Goal: Information Seeking & Learning: Learn about a topic

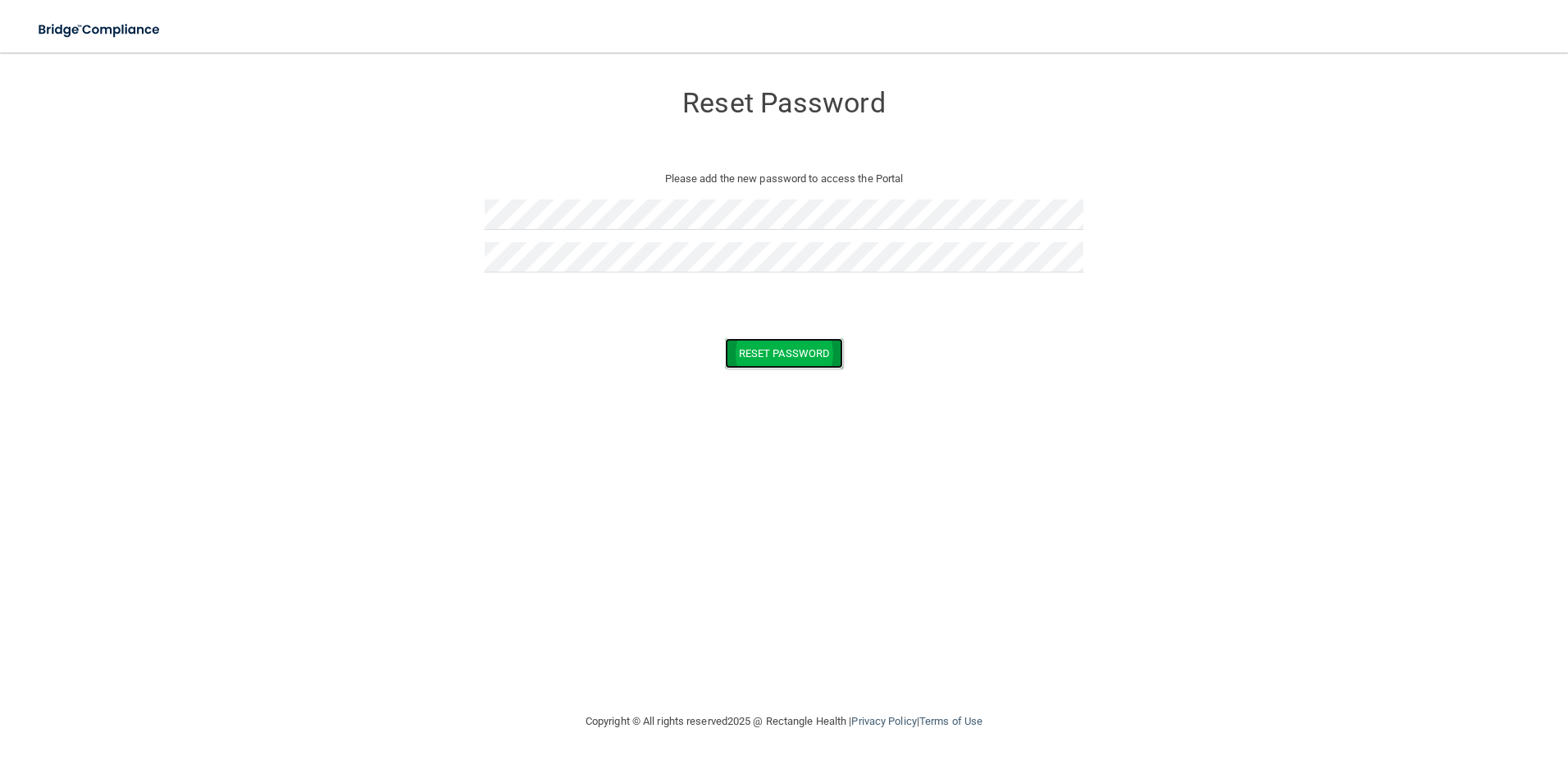
click at [818, 355] on button "Reset Password" at bounding box center [784, 353] width 118 height 30
click at [740, 173] on p "Please check the errors below" at bounding box center [784, 178] width 574 height 19
click at [749, 289] on p "Token is invalid or blank." at bounding box center [783, 298] width 599 height 19
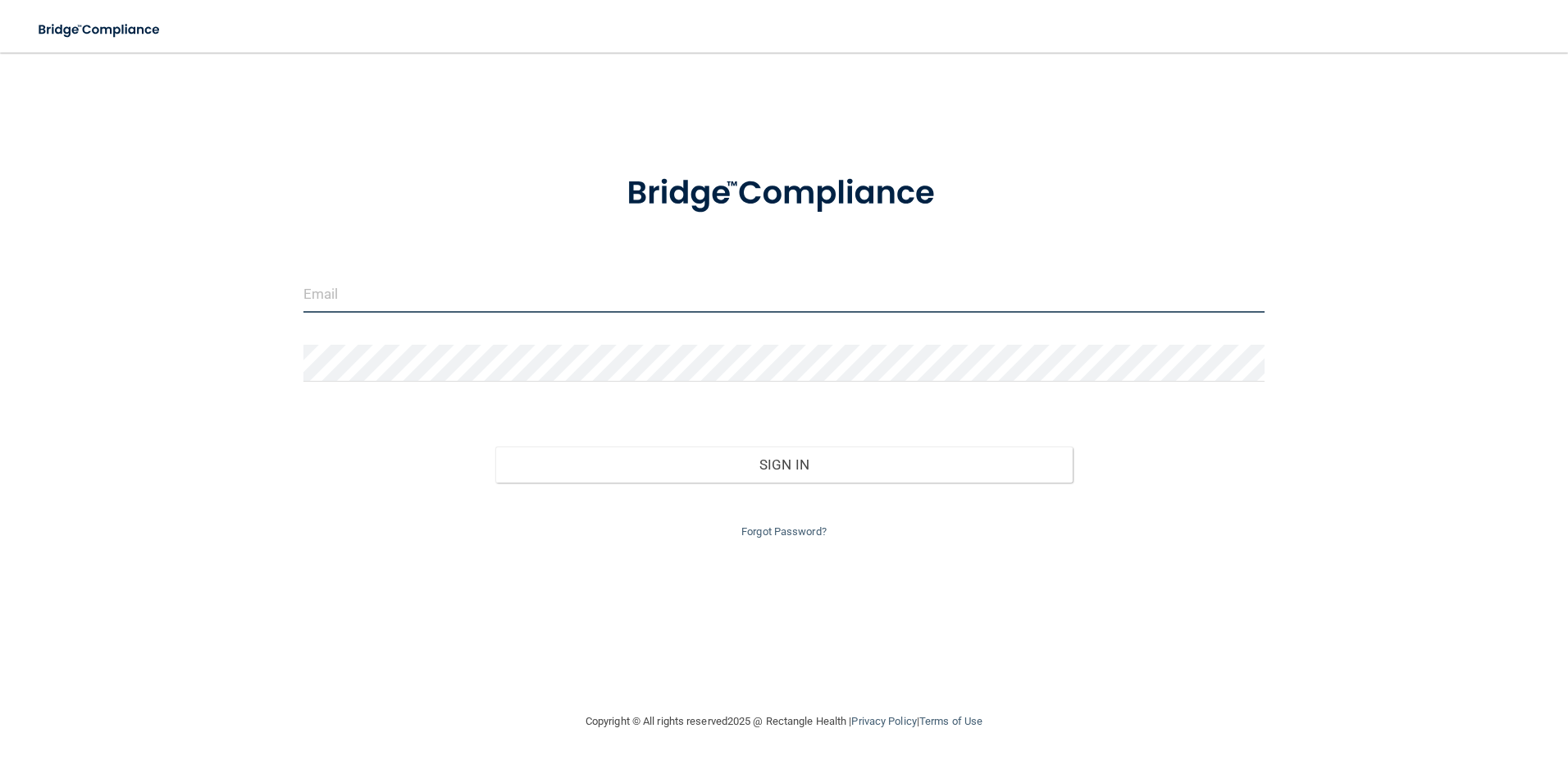
click at [432, 292] on input "email" at bounding box center [784, 294] width 962 height 37
paste input "[EMAIL_ADDRESS][DOMAIN_NAME]"
type input "[EMAIL_ADDRESS][DOMAIN_NAME]"
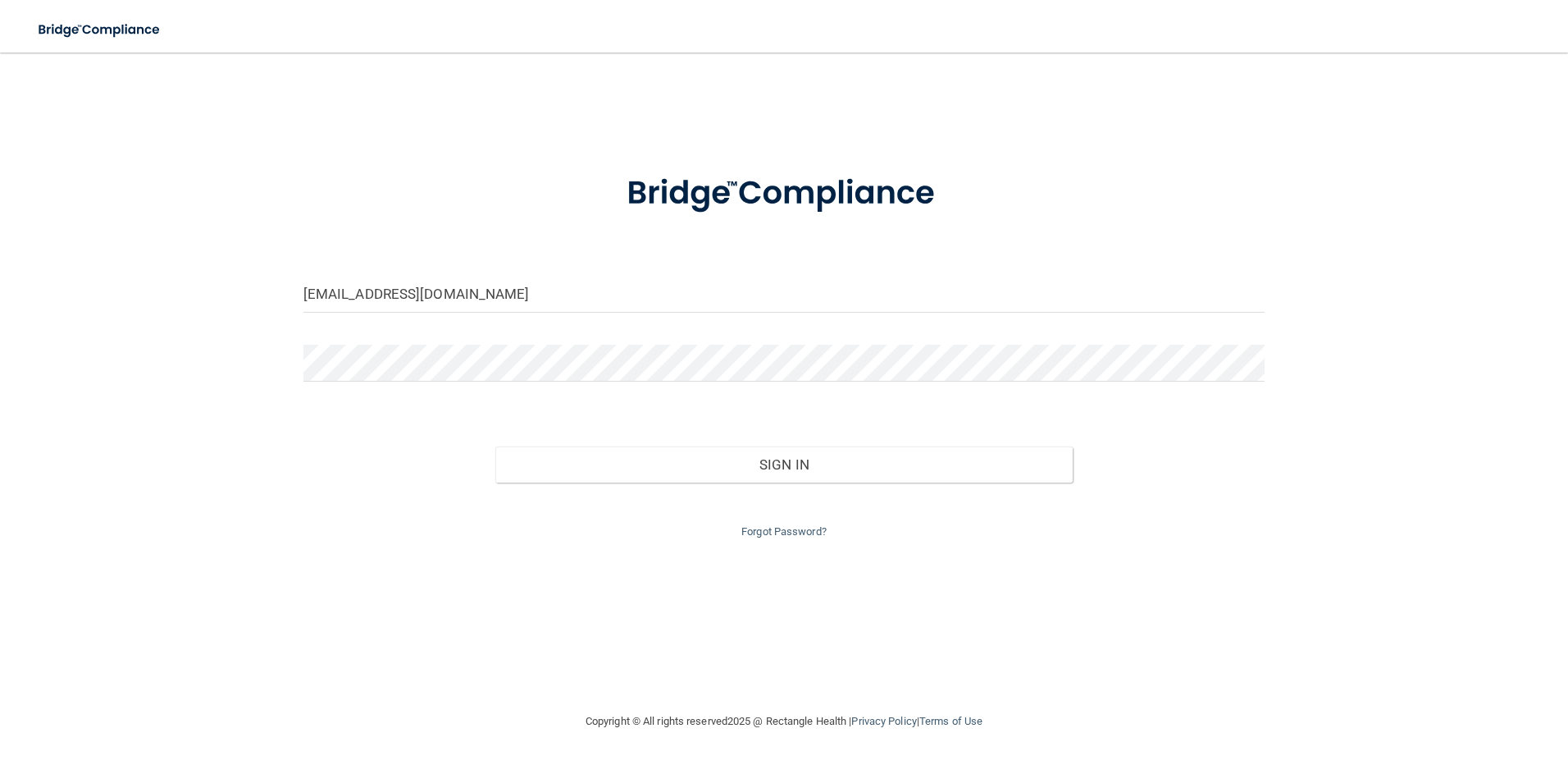
click at [130, 366] on div "[EMAIL_ADDRESS][DOMAIN_NAME] Invalid email/password. You don't have permission …" at bounding box center [784, 382] width 1503 height 626
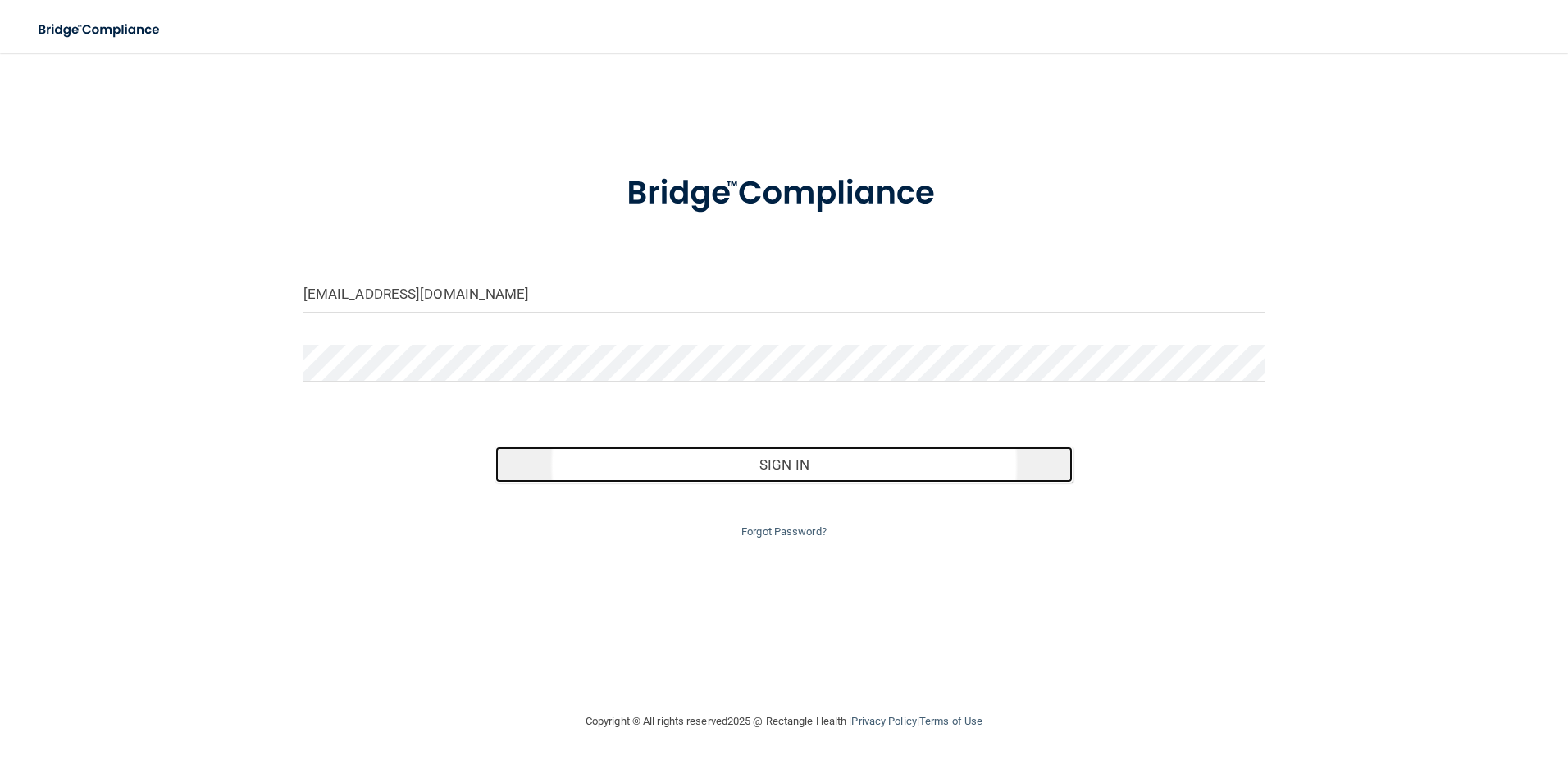
click at [652, 472] on button "Sign In" at bounding box center [784, 464] width 577 height 36
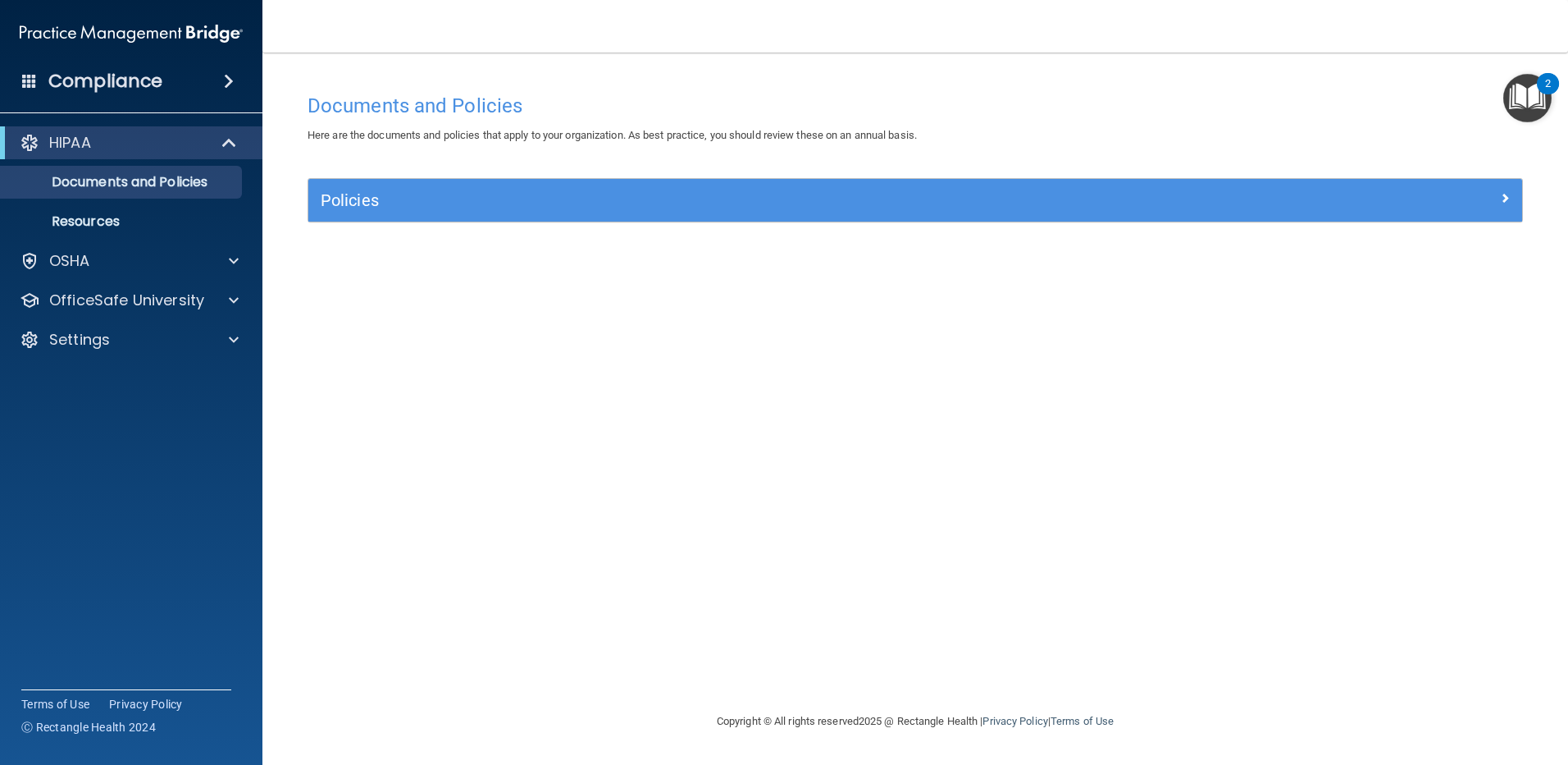
click at [1527, 83] on img "Open Resource Center, 2 new notifications" at bounding box center [1527, 98] width 48 height 48
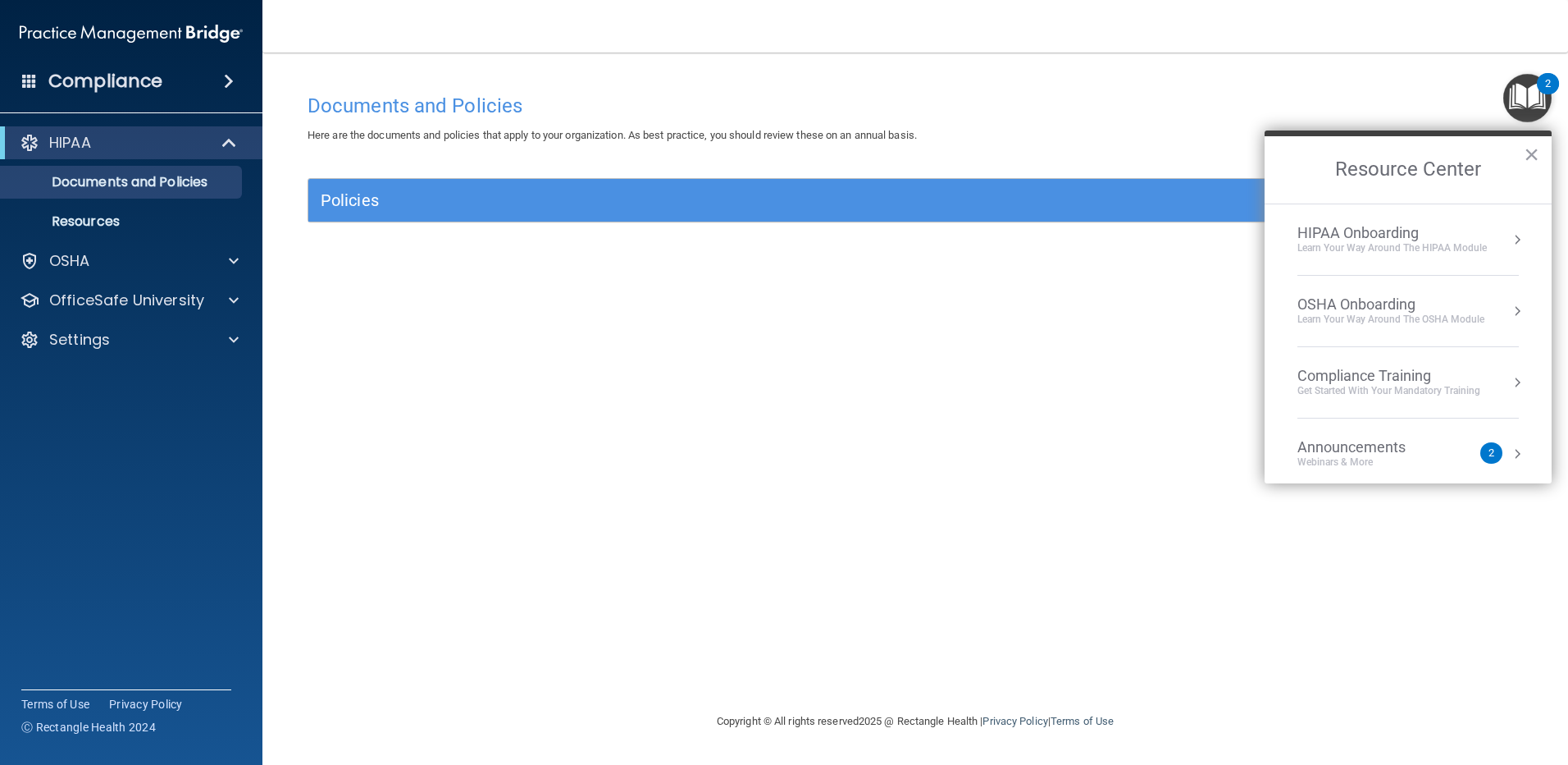
click at [1376, 461] on div "Webinars & More" at bounding box center [1367, 461] width 141 height 14
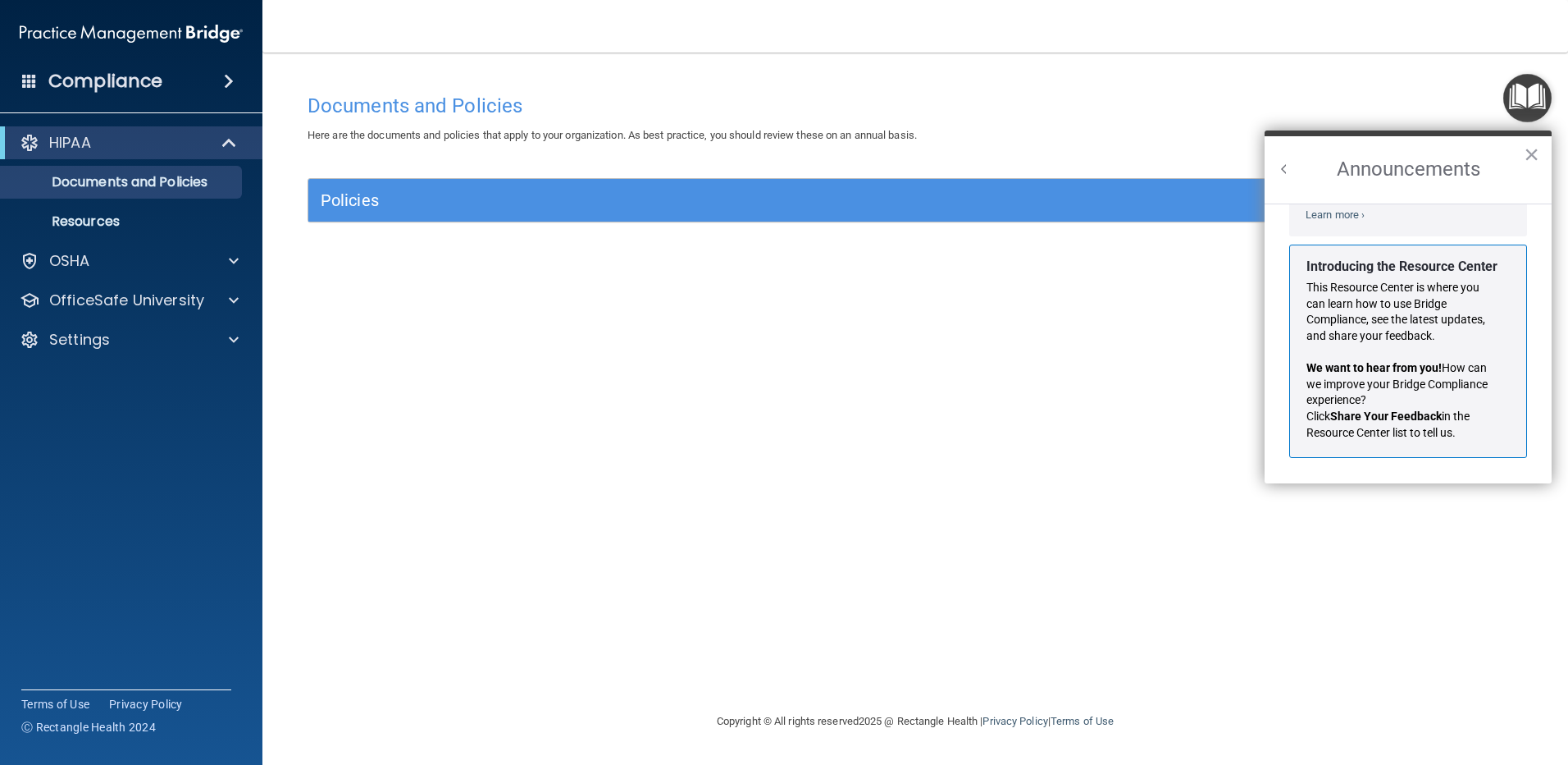
scroll to position [288, 0]
click at [1362, 377] on p "We want to hear from you! How can we improve your Bridge Compliance experience?" at bounding box center [1401, 384] width 191 height 48
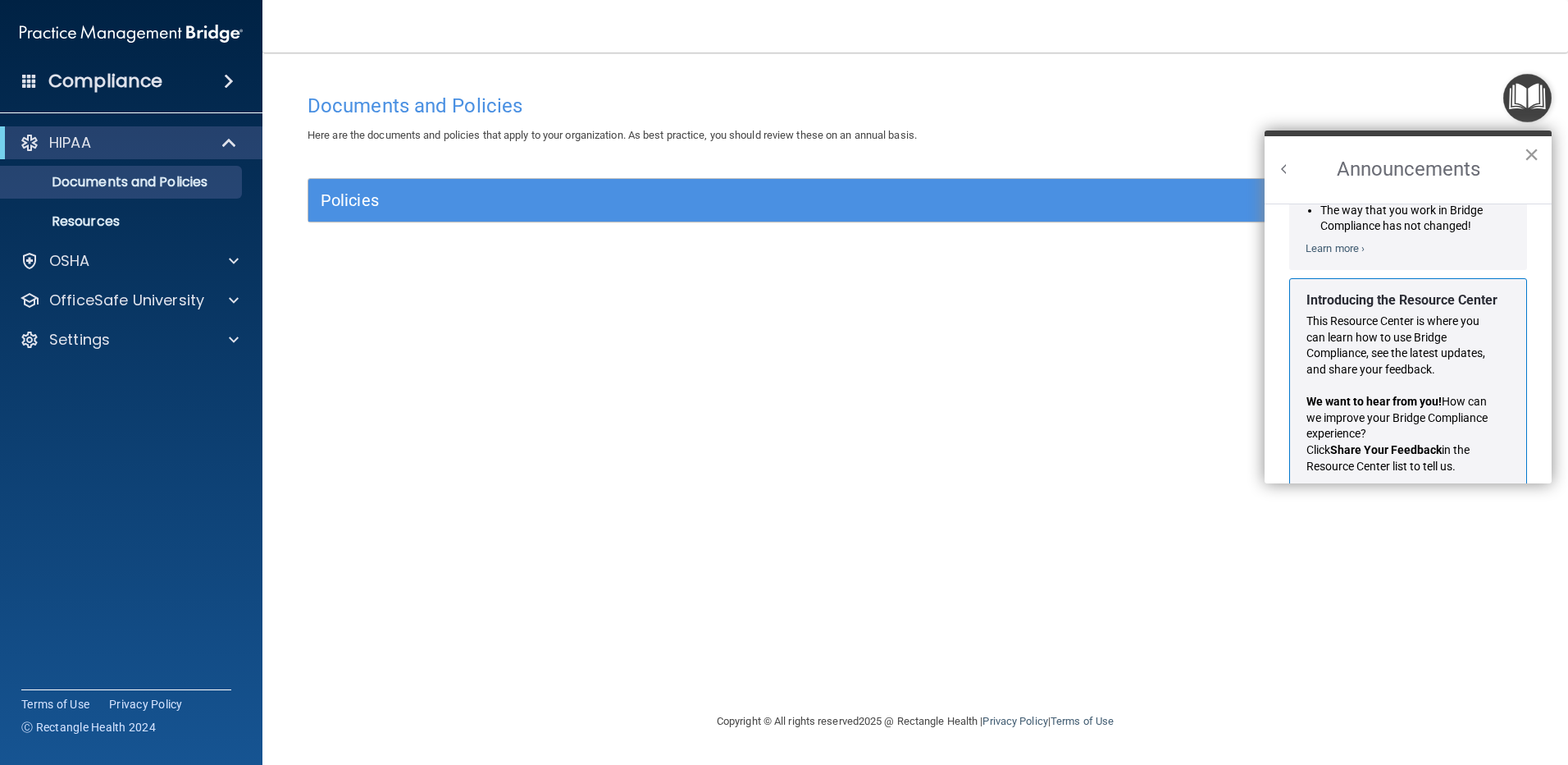
scroll to position [124, 0]
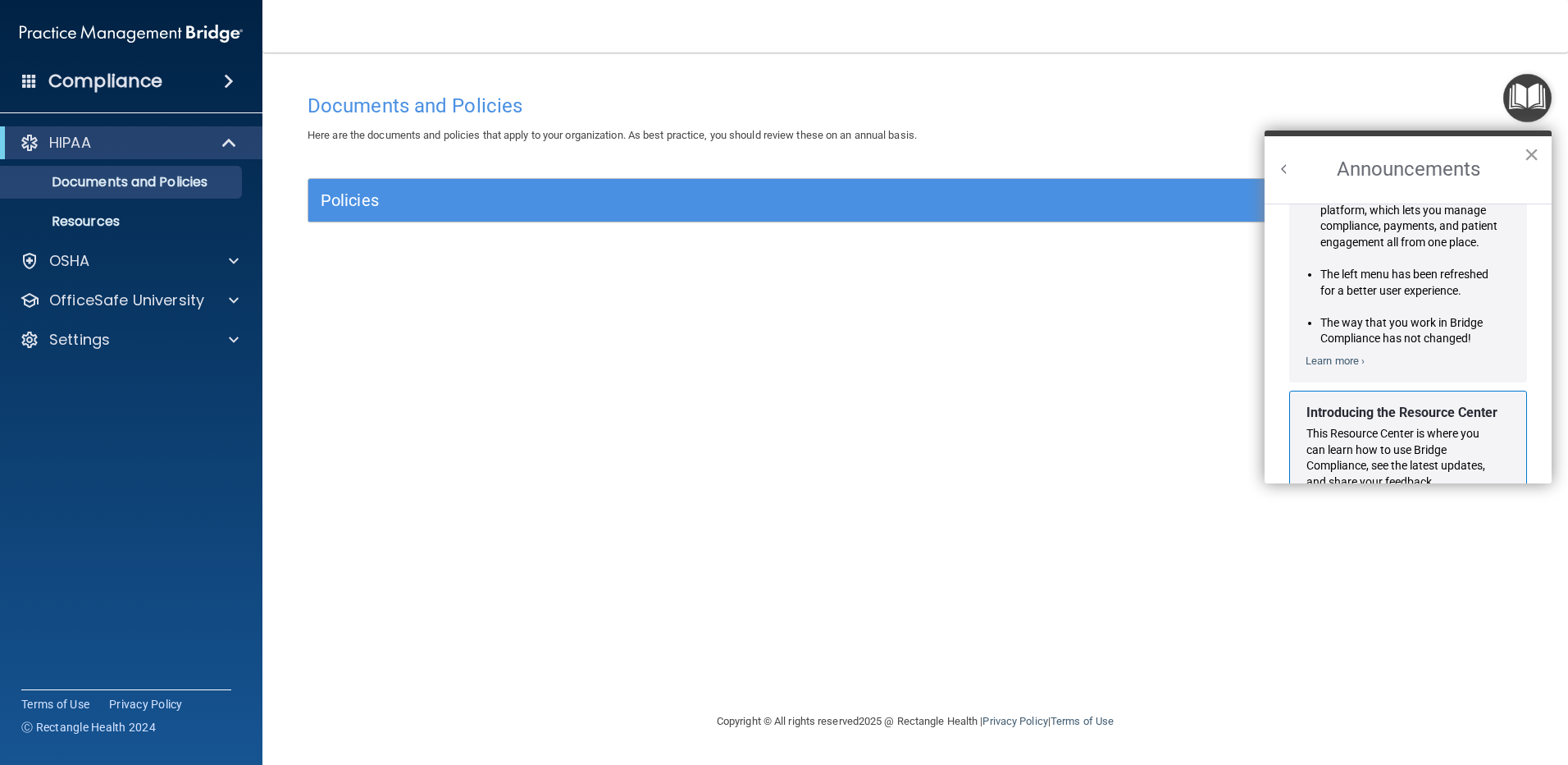
click at [1537, 146] on button "×" at bounding box center [1531, 154] width 16 height 26
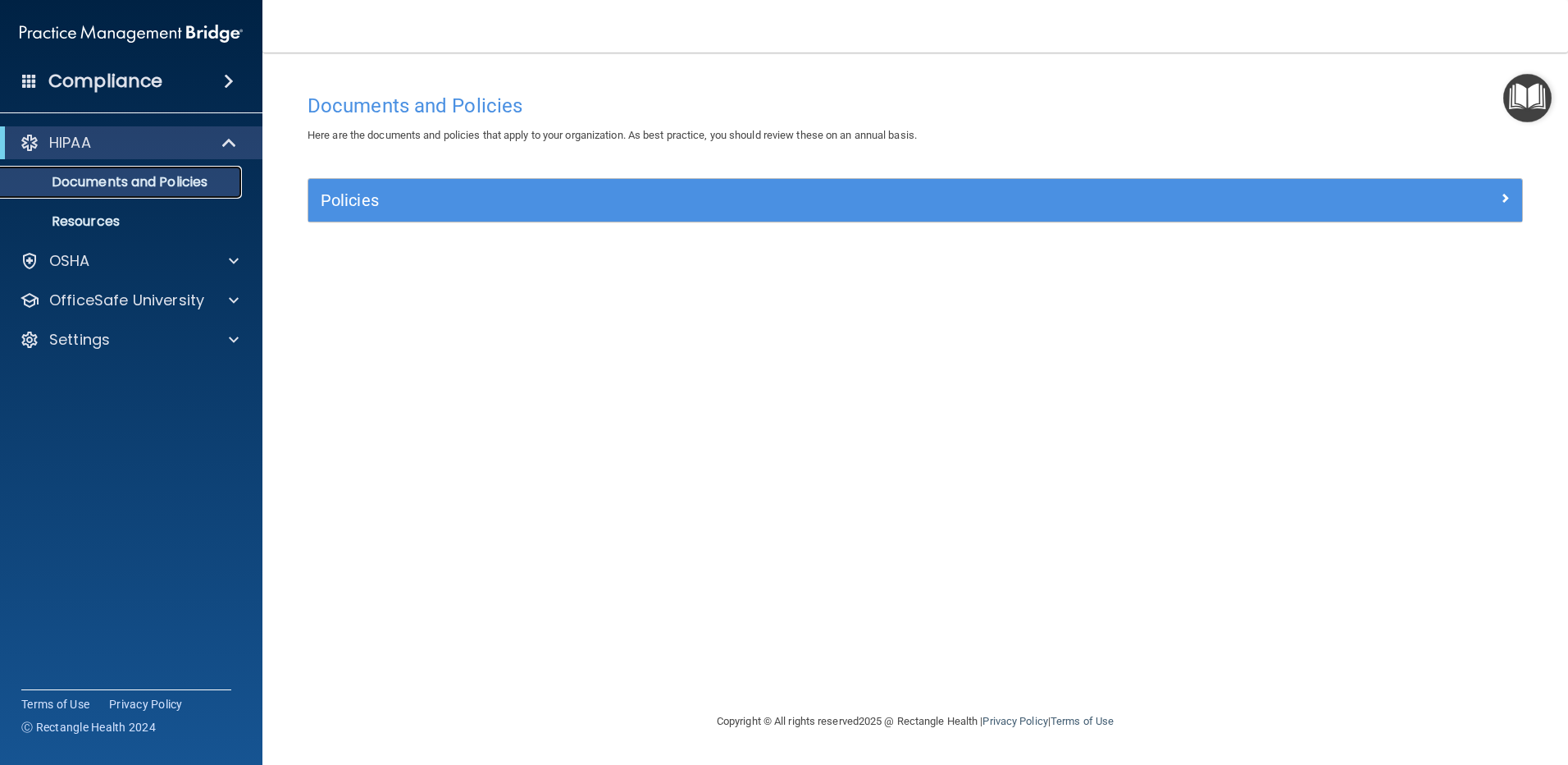
click at [134, 181] on p "Documents and Policies" at bounding box center [123, 182] width 224 height 17
click at [111, 213] on p "Resources" at bounding box center [123, 221] width 224 height 17
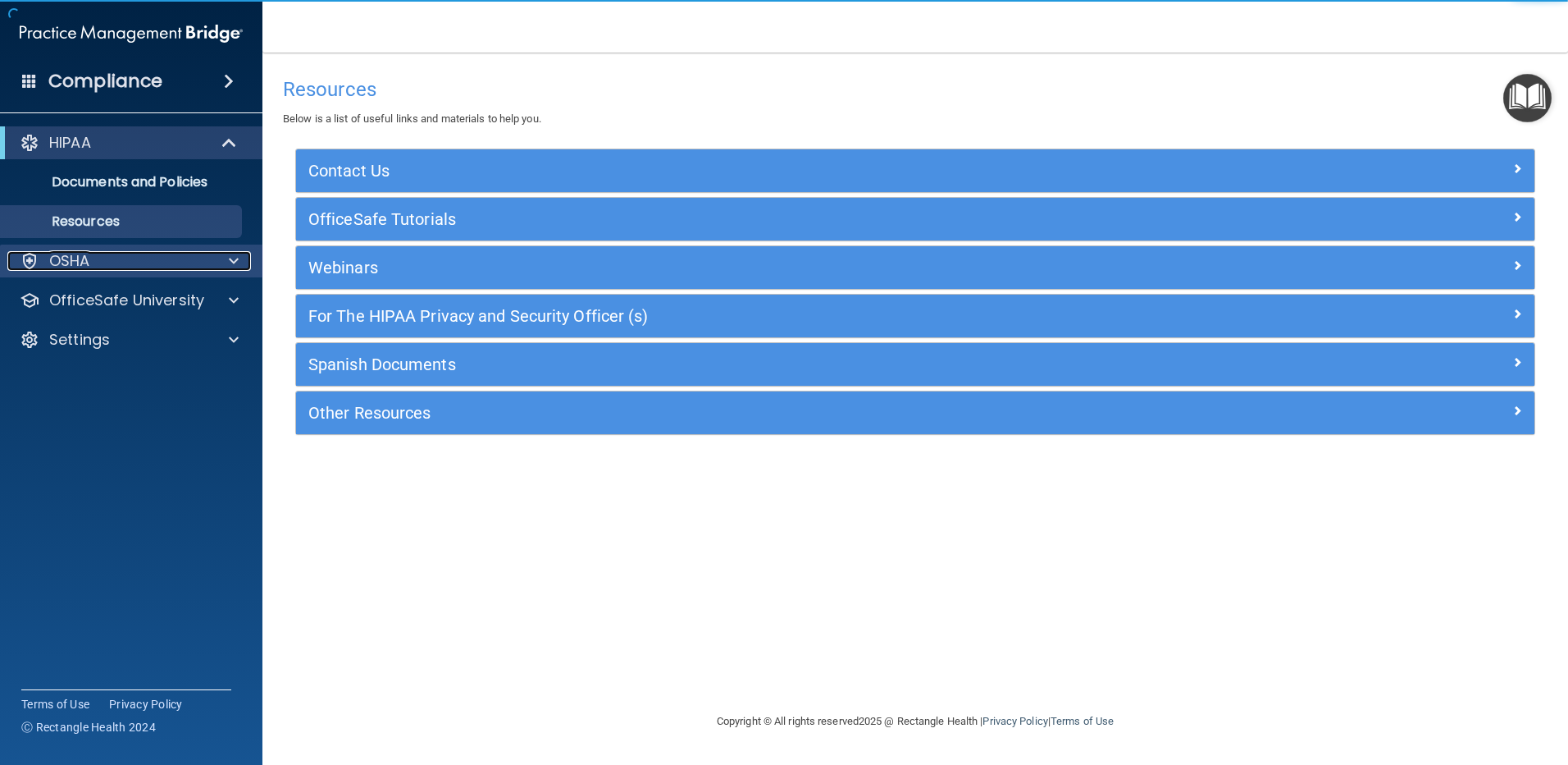
click at [136, 262] on div "OSHA" at bounding box center [109, 260] width 203 height 19
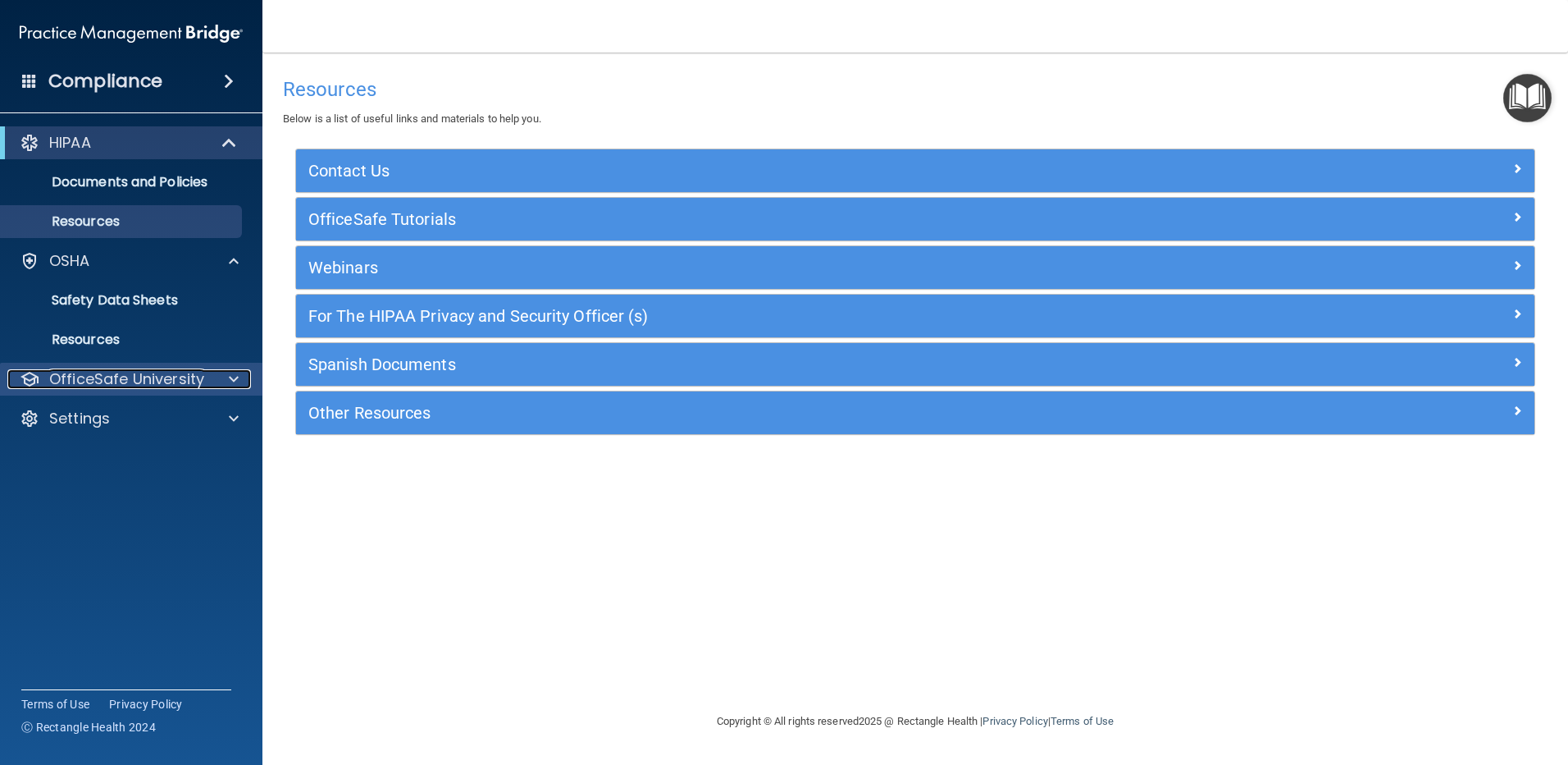
click at [137, 385] on p "OfficeSafe University" at bounding box center [126, 378] width 155 height 19
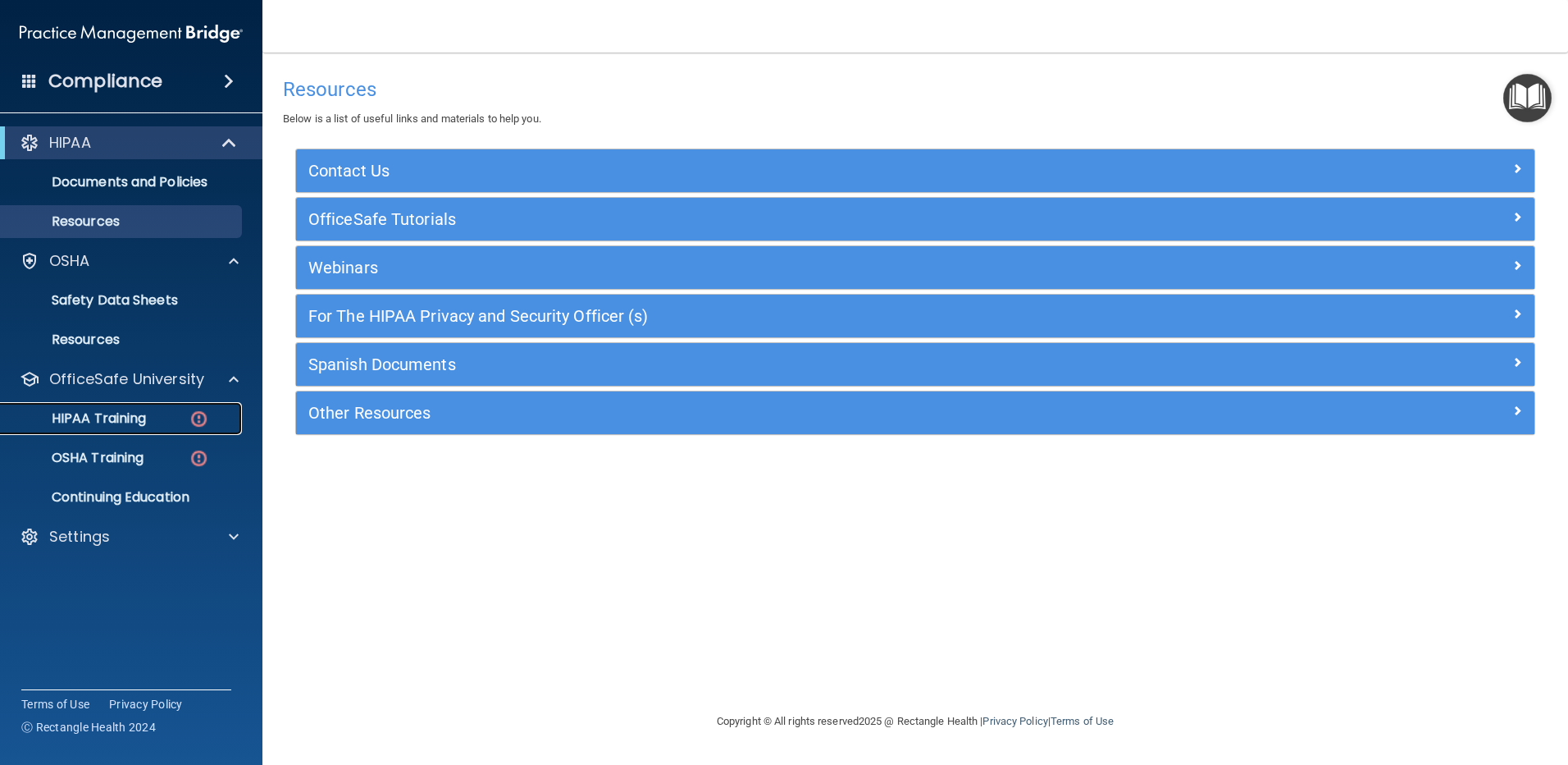
click at [144, 423] on p "HIPAA Training" at bounding box center [78, 419] width 136 height 17
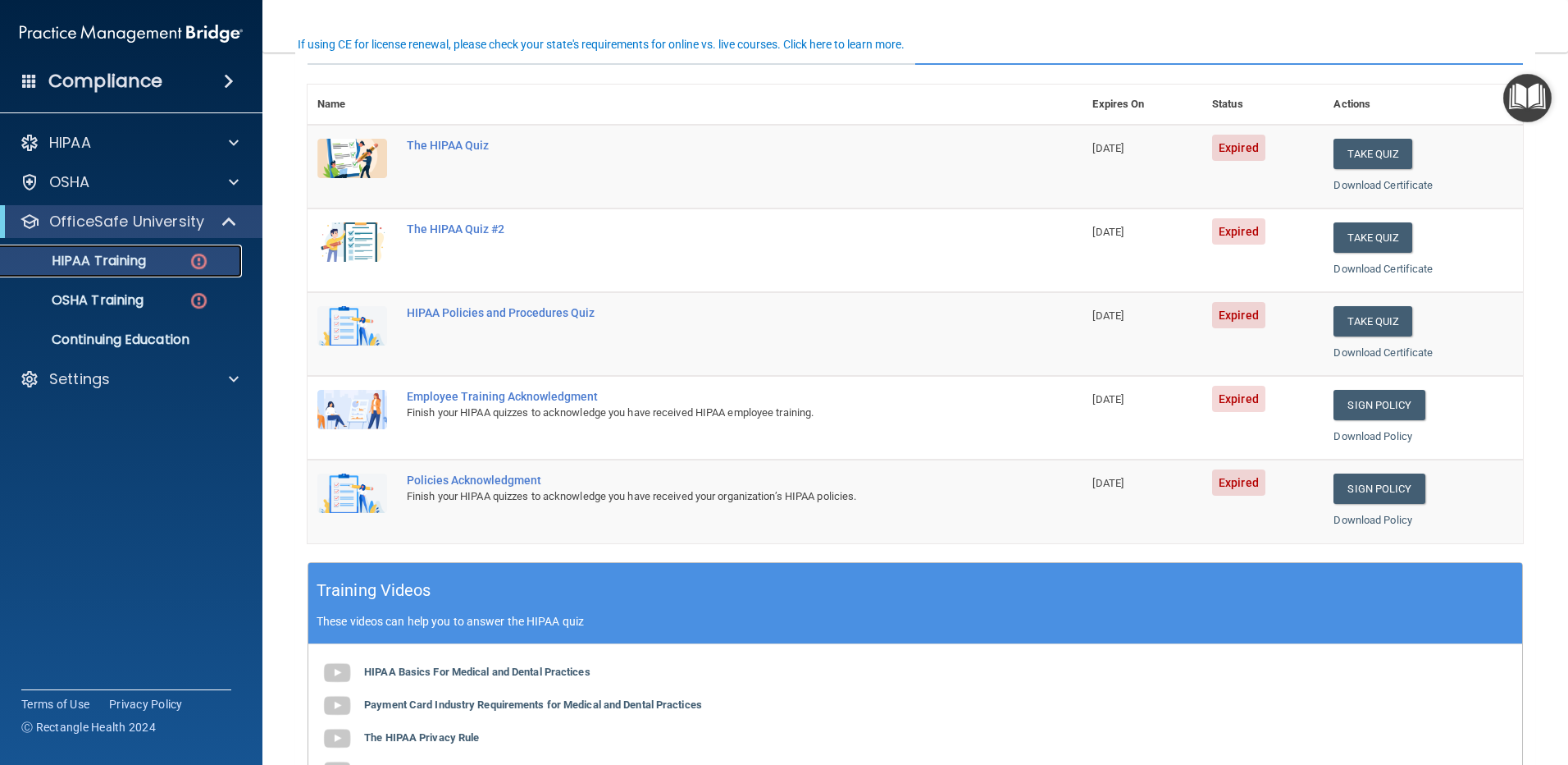
scroll to position [82, 0]
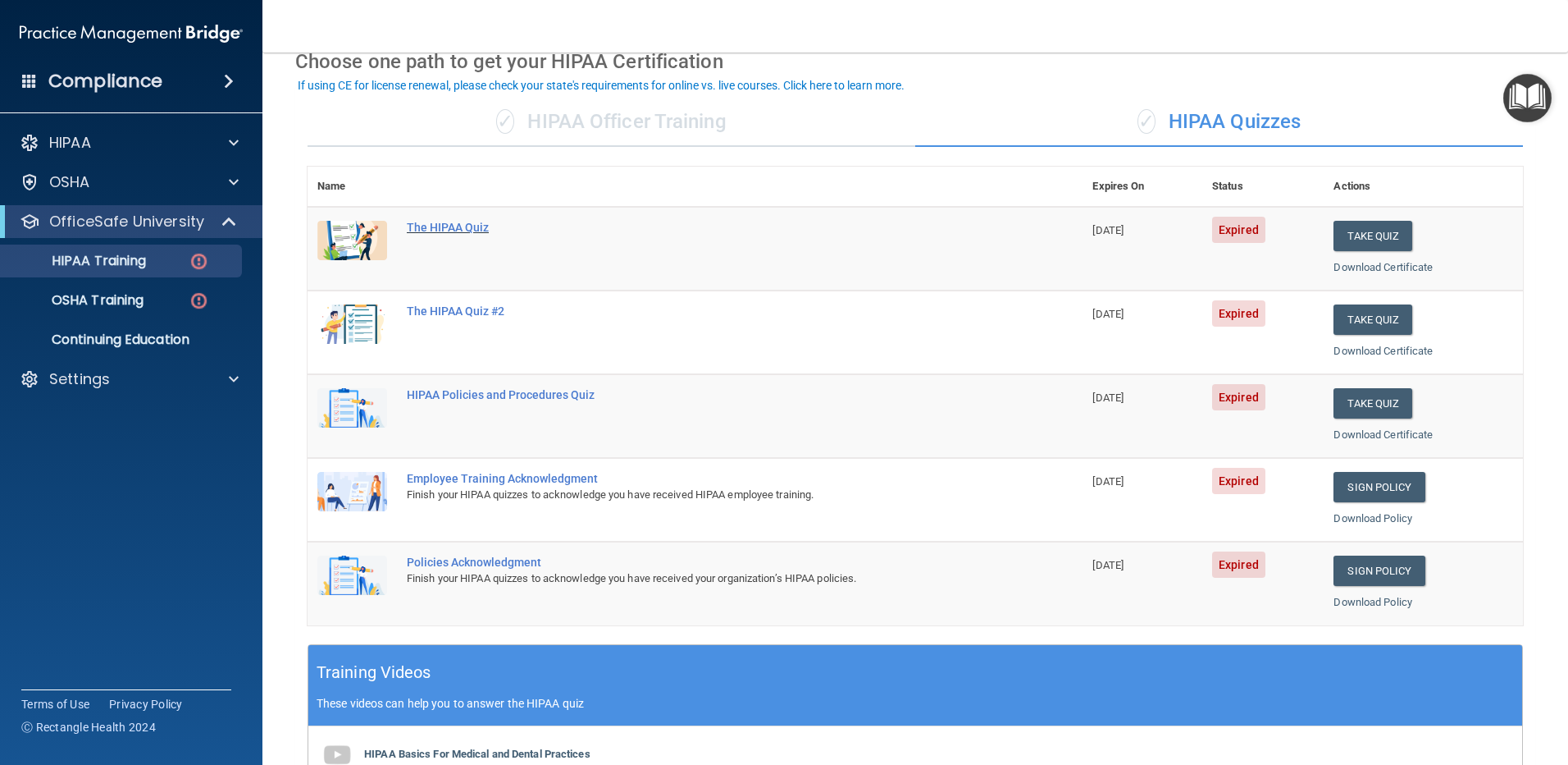
click at [433, 224] on div "The HIPAA Quiz" at bounding box center [704, 227] width 594 height 13
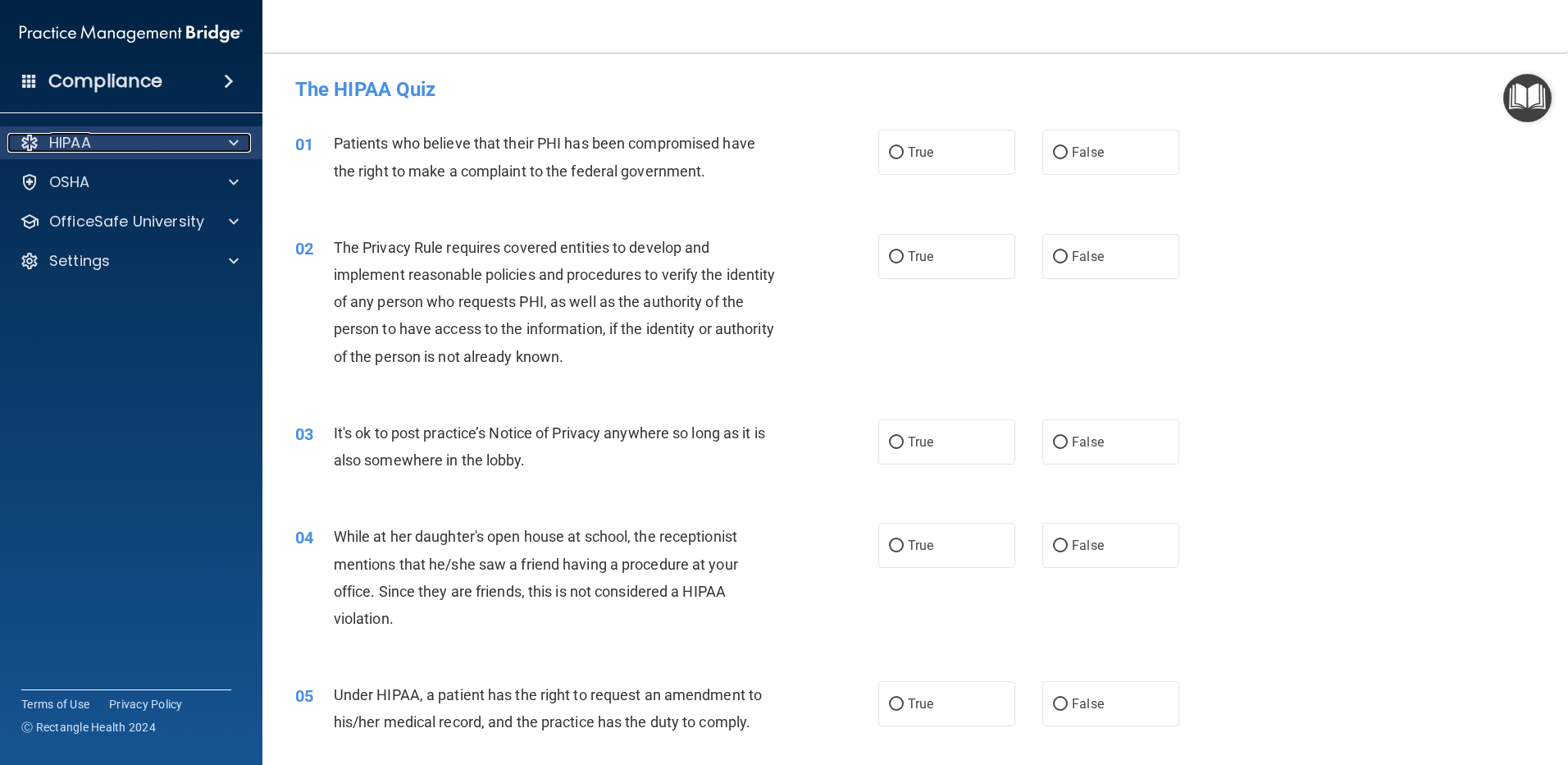
click at [212, 145] on div at bounding box center [231, 142] width 41 height 19
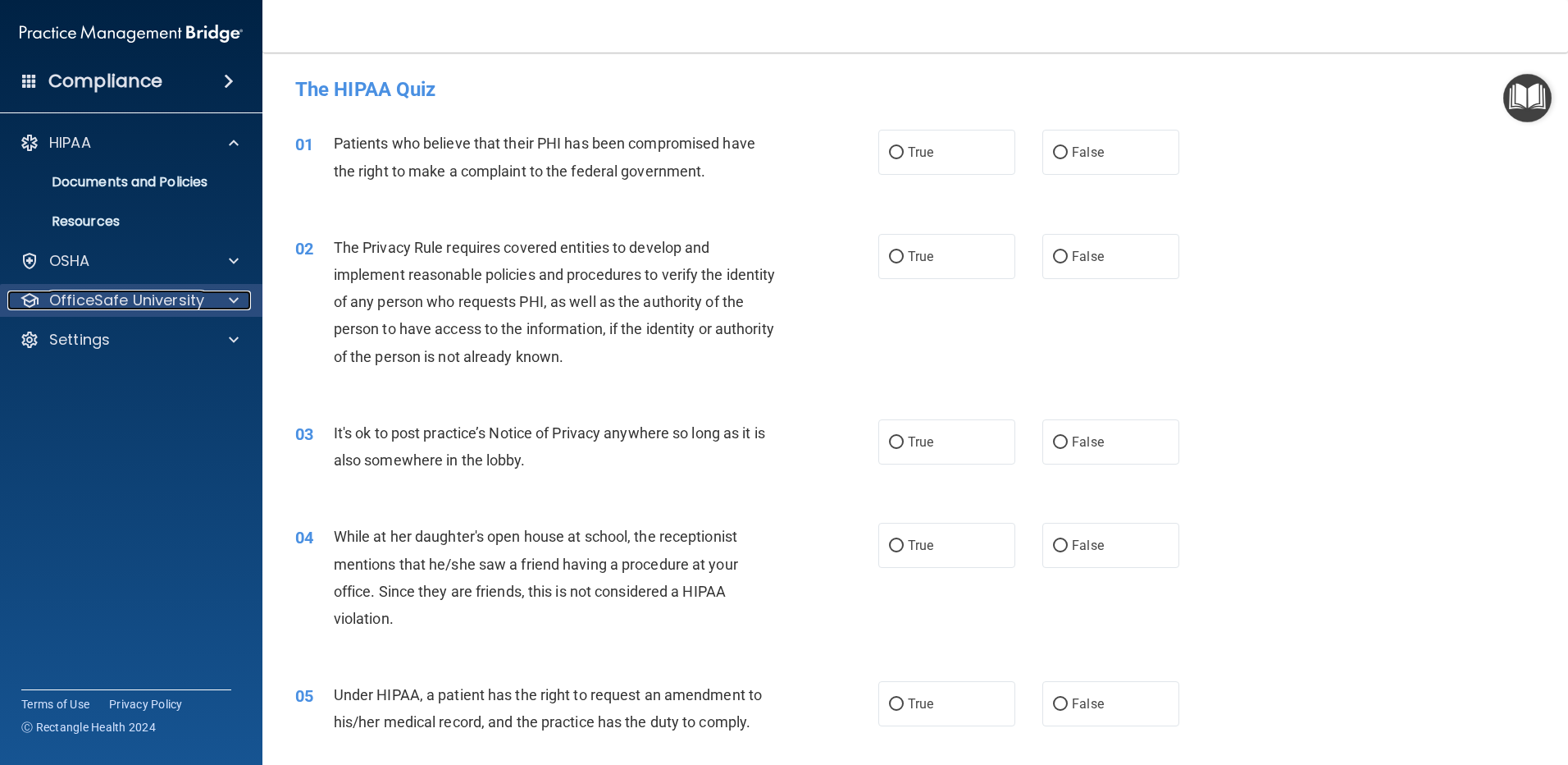
click at [108, 295] on p "OfficeSafe University" at bounding box center [126, 300] width 155 height 19
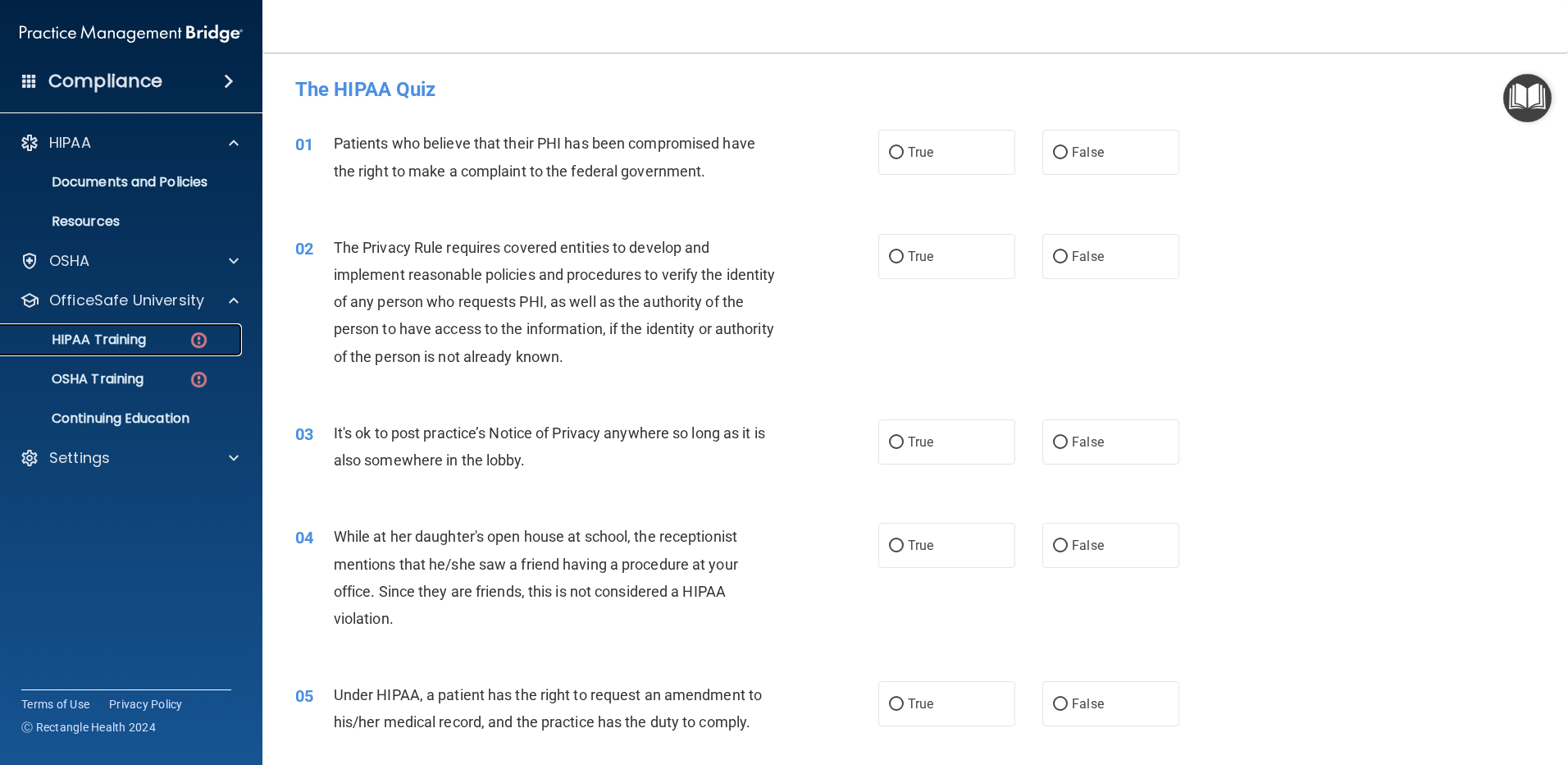
click at [114, 336] on p "HIPAA Training" at bounding box center [78, 340] width 136 height 17
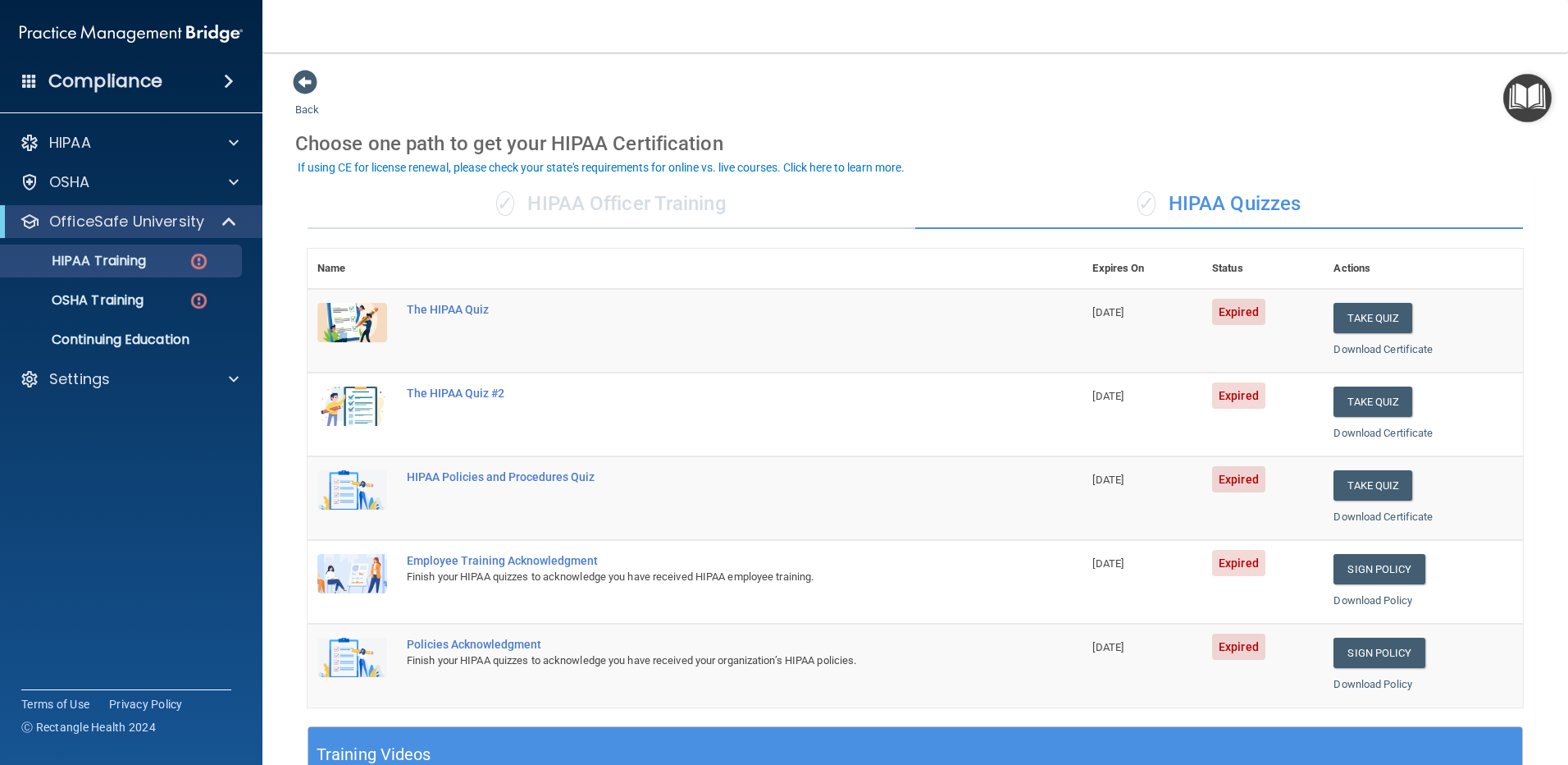
click at [1235, 316] on span "Expired" at bounding box center [1239, 312] width 53 height 26
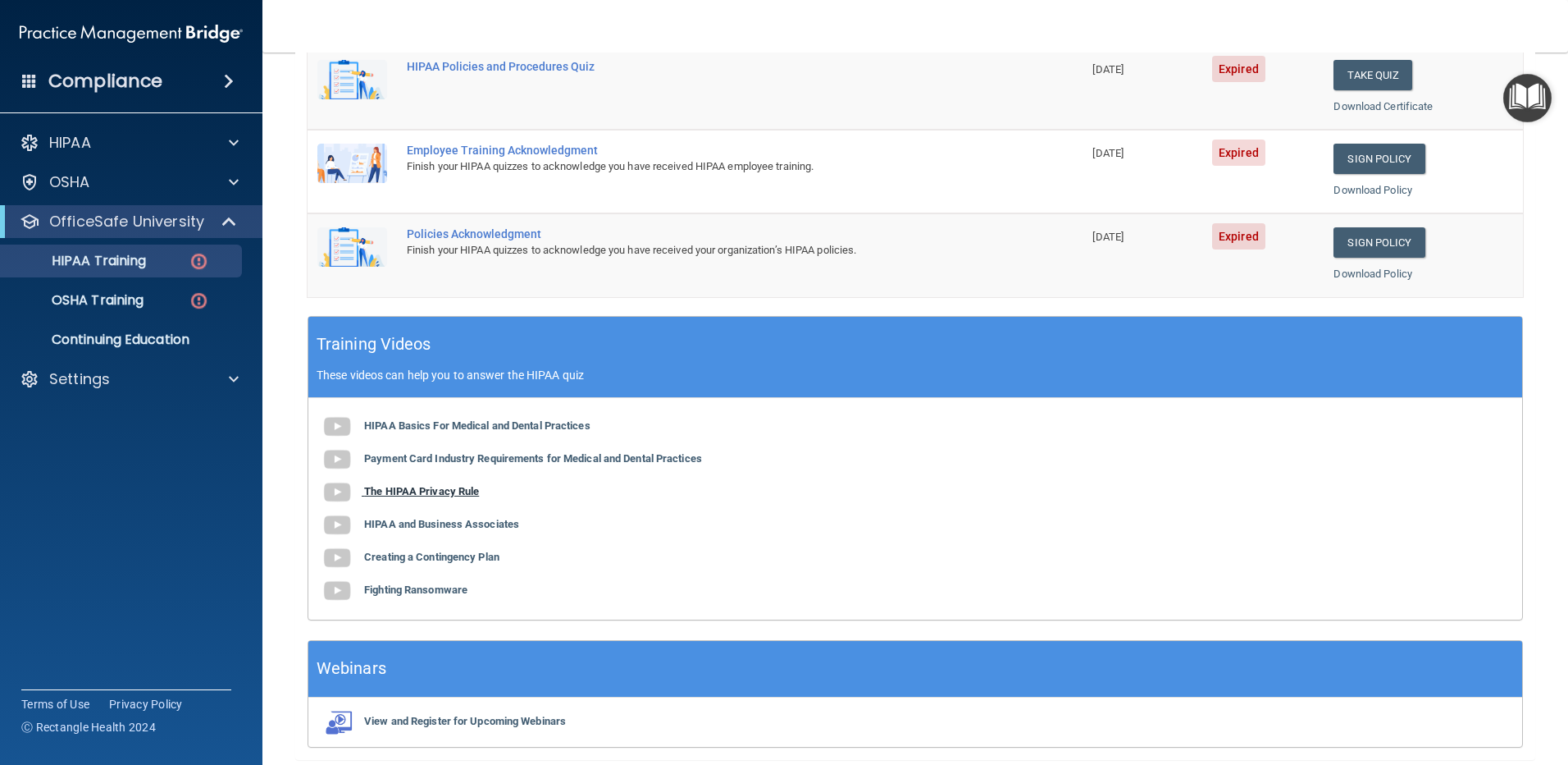
scroll to position [471, 0]
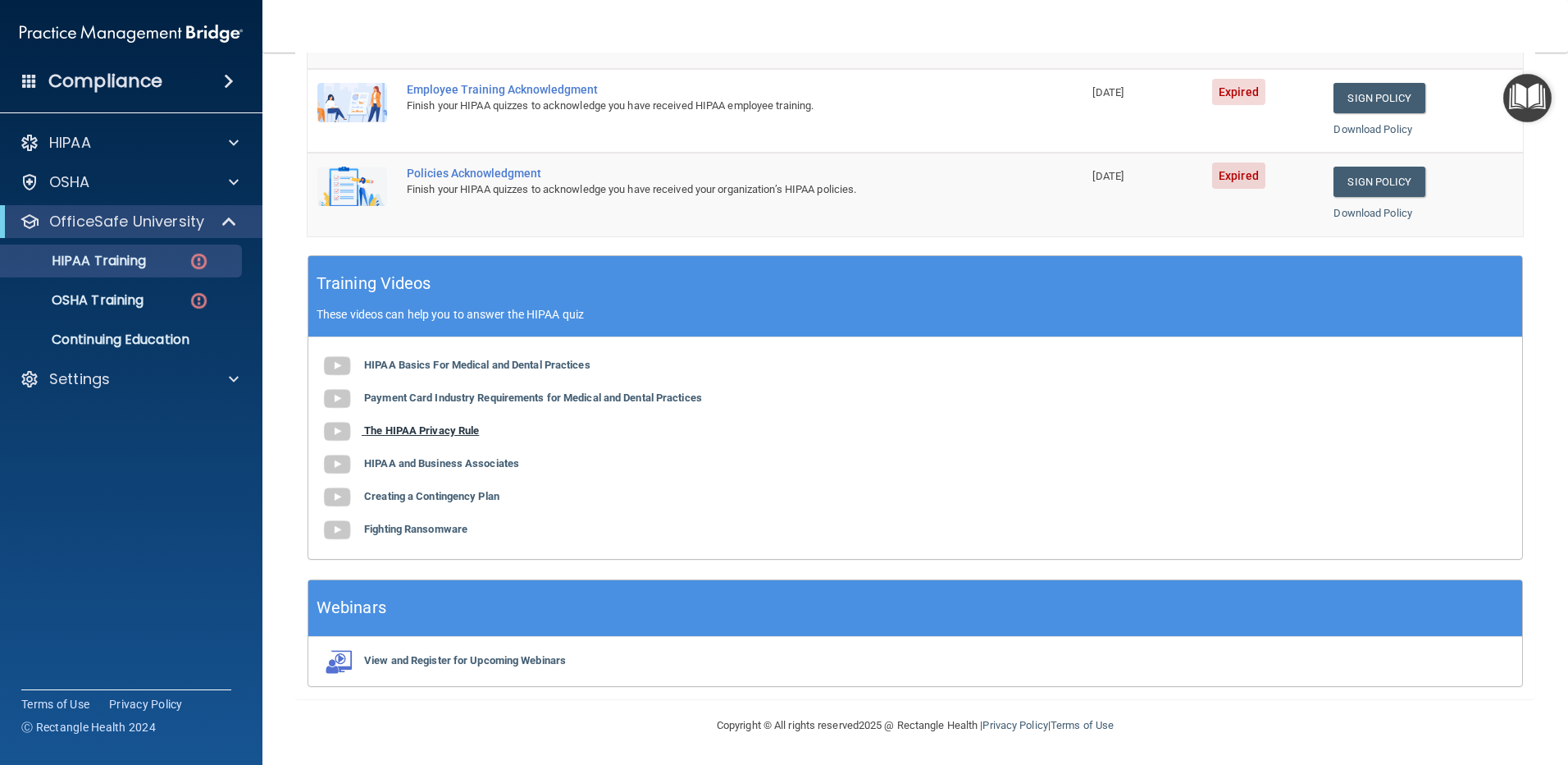
click at [426, 425] on b "The HIPAA Privacy Rule" at bounding box center [422, 430] width 114 height 12
click at [447, 364] on b "HIPAA Basics For Medical and Dental Practices" at bounding box center [477, 365] width 226 height 12
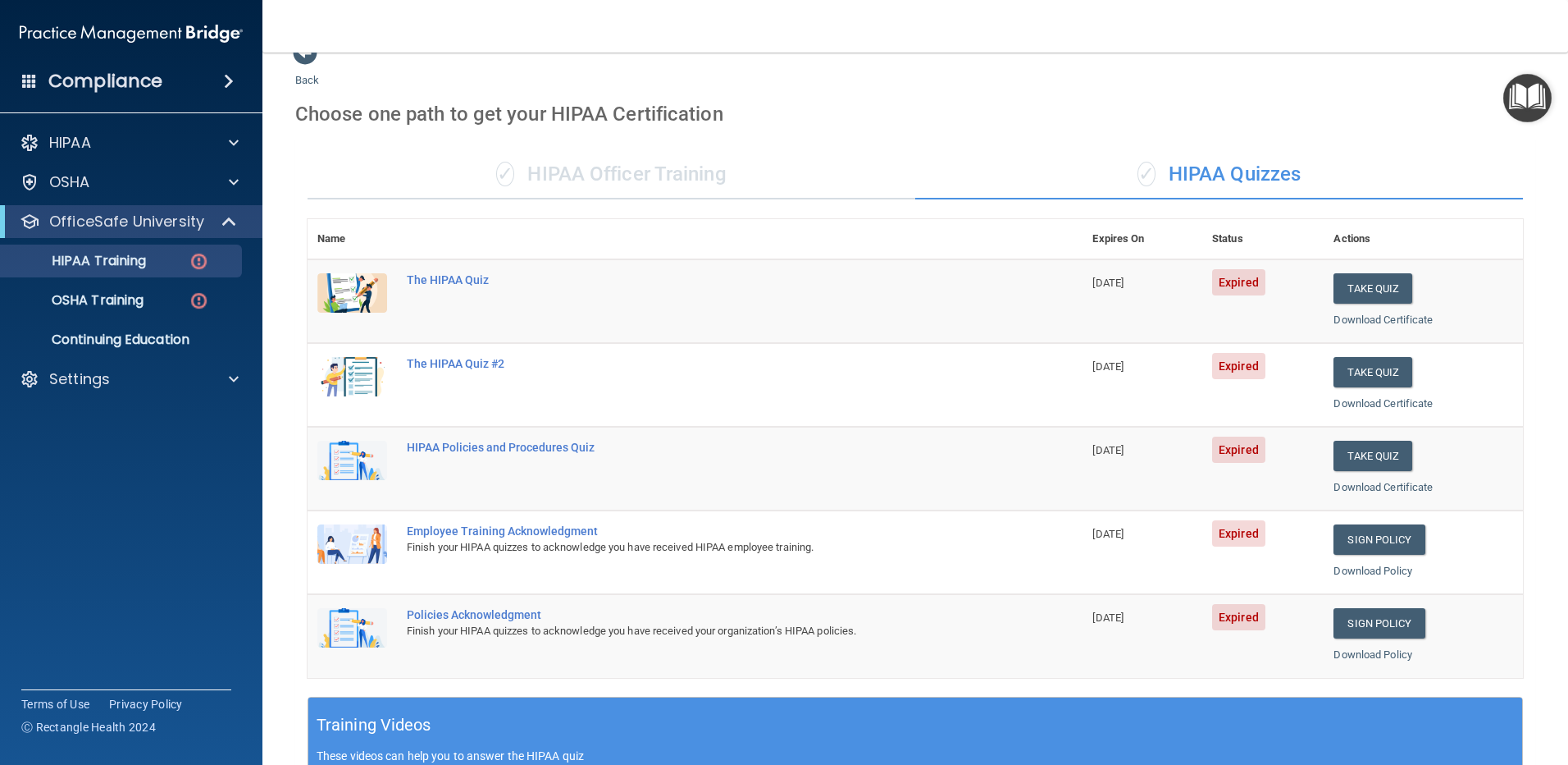
scroll to position [0, 0]
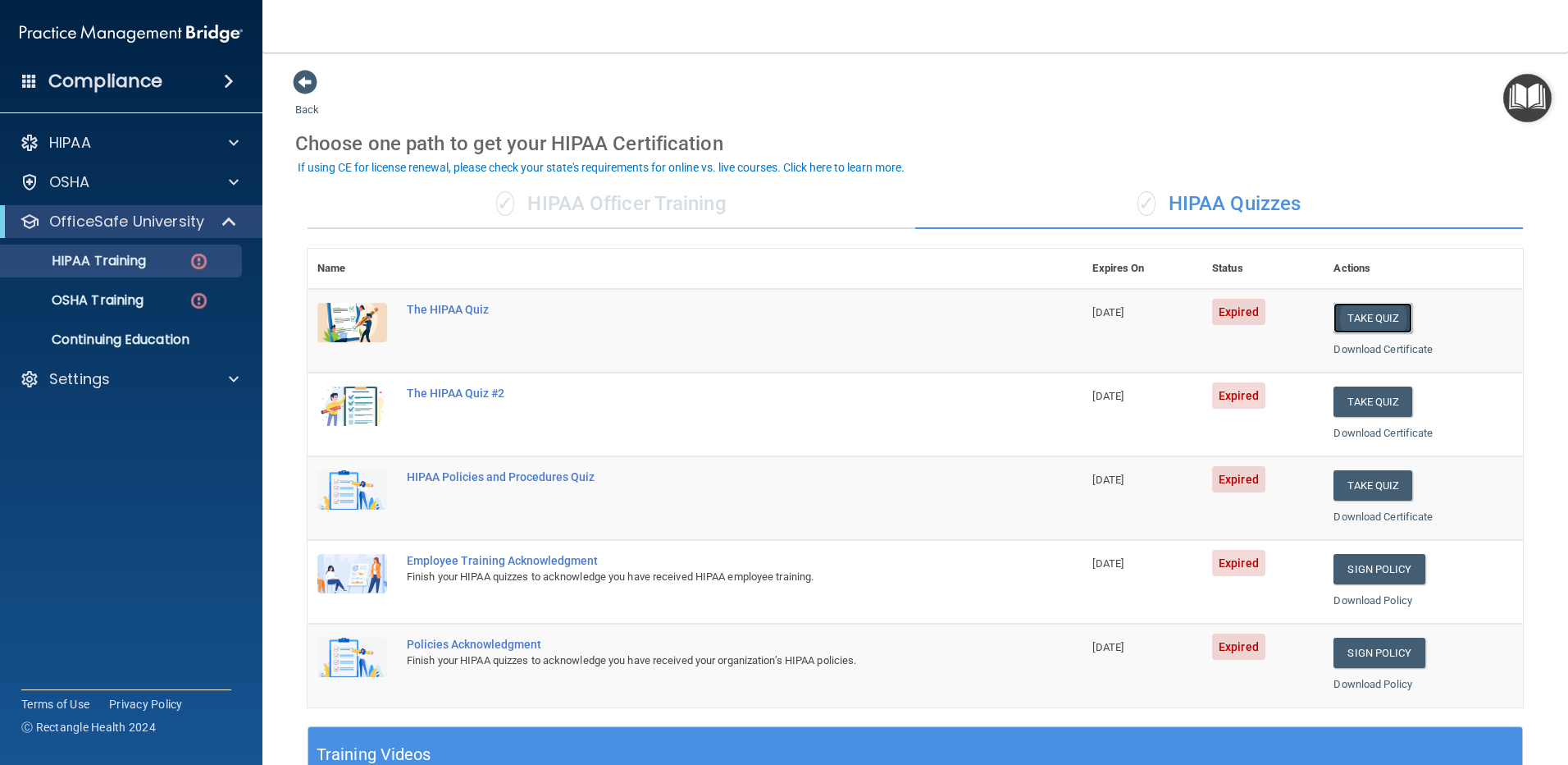
click at [1369, 316] on button "Take Quiz" at bounding box center [1372, 317] width 78 height 30
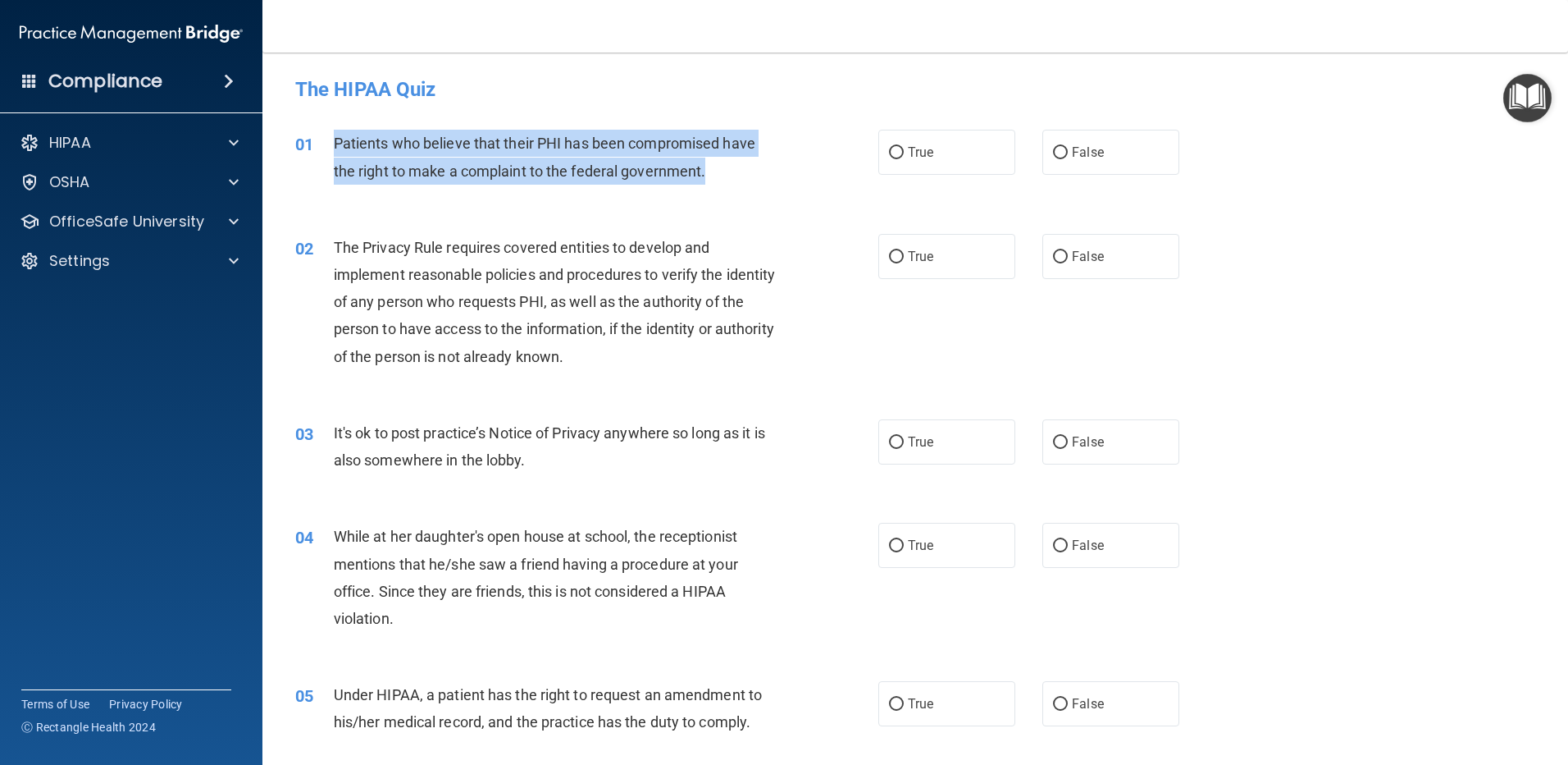
drag, startPoint x: 336, startPoint y: 138, endPoint x: 722, endPoint y: 165, distance: 386.9
click at [722, 165] on div "Patients who believe that their PHI has been compromised have the right to make…" at bounding box center [562, 156] width 456 height 54
copy span "Patients who believe that their PHI has been compromised have the right to make…"
click at [889, 148] on input "True" at bounding box center [897, 152] width 15 height 12
radio input "true"
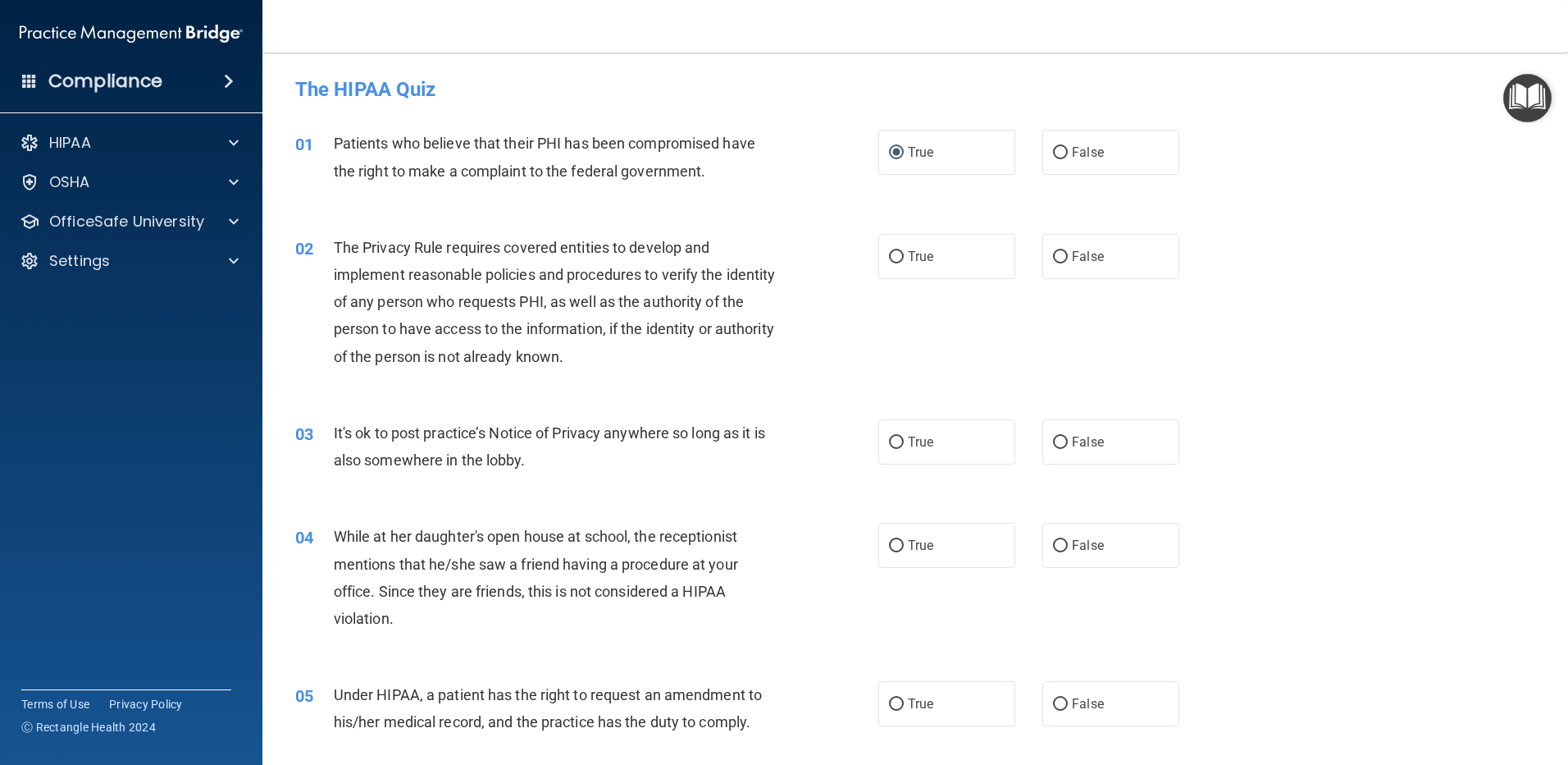
click at [480, 235] on div "The Privacy Rule requires covered entities to develop and implement reasonable …" at bounding box center [562, 302] width 456 height 137
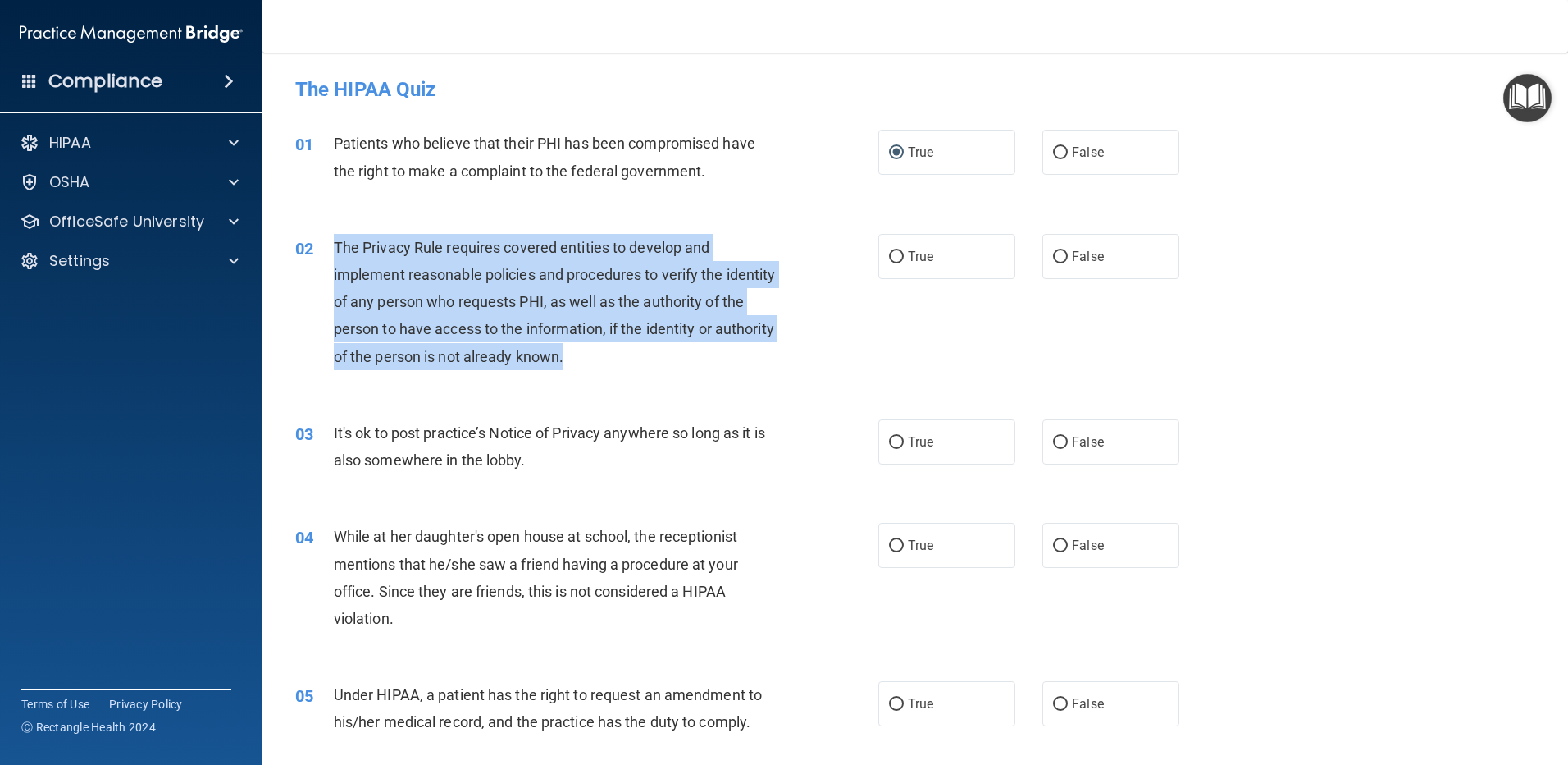
drag, startPoint x: 337, startPoint y: 243, endPoint x: 625, endPoint y: 365, distance: 312.8
click at [625, 365] on div "The Privacy Rule requires covered entities to develop and implement reasonable …" at bounding box center [562, 302] width 456 height 137
copy span "The Privacy Rule requires covered entities to develop and implement reasonable …"
click at [889, 262] on input "True" at bounding box center [897, 257] width 15 height 12
radio input "true"
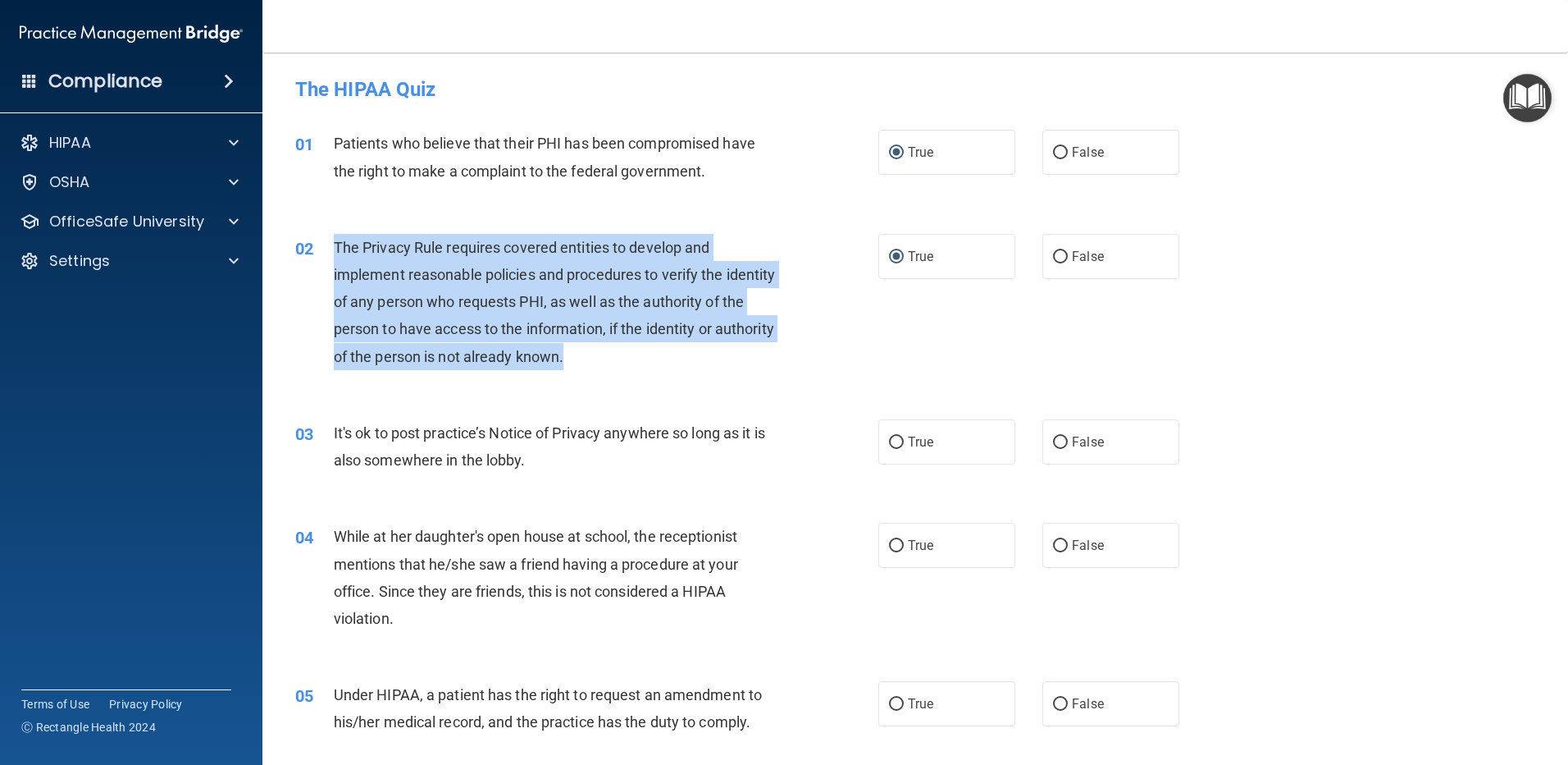
click at [856, 310] on div "02 The Privacy Rule requires covered entities to develop and implement reasonab…" at bounding box center [586, 305] width 632 height 144
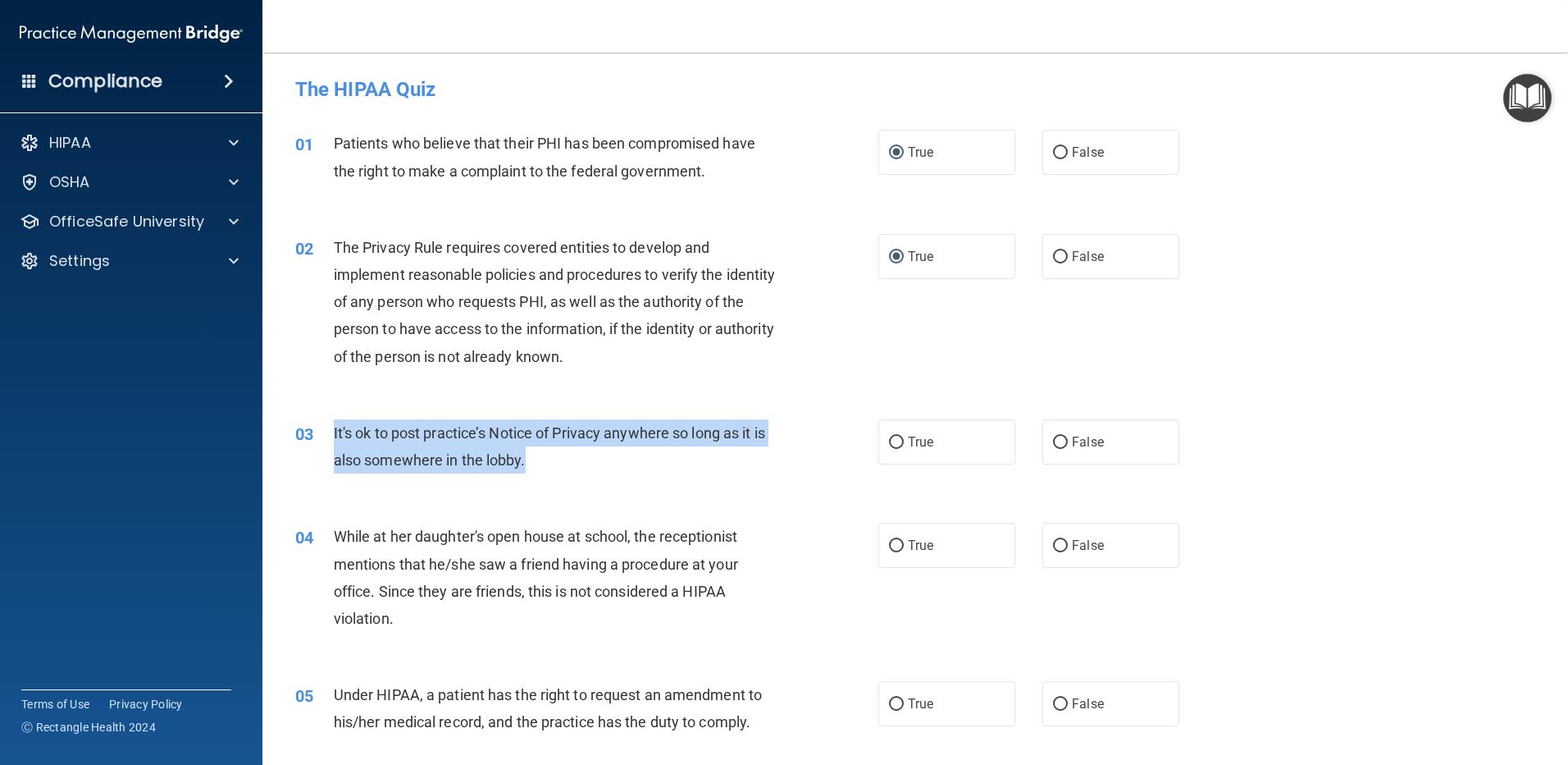
drag, startPoint x: 325, startPoint y: 429, endPoint x: 553, endPoint y: 465, distance: 230.8
click at [553, 465] on div "03 It's ok to post practice’s Notice of Privacy anywhere so long as it is also …" at bounding box center [586, 450] width 632 height 63
drag, startPoint x: 553, startPoint y: 465, endPoint x: 609, endPoint y: 462, distance: 56.1
click at [610, 461] on div "It's ok to post practice’s Notice of Privacy anywhere so long as it is also som…" at bounding box center [562, 446] width 456 height 54
drag, startPoint x: 561, startPoint y: 455, endPoint x: 328, endPoint y: 447, distance: 233.1
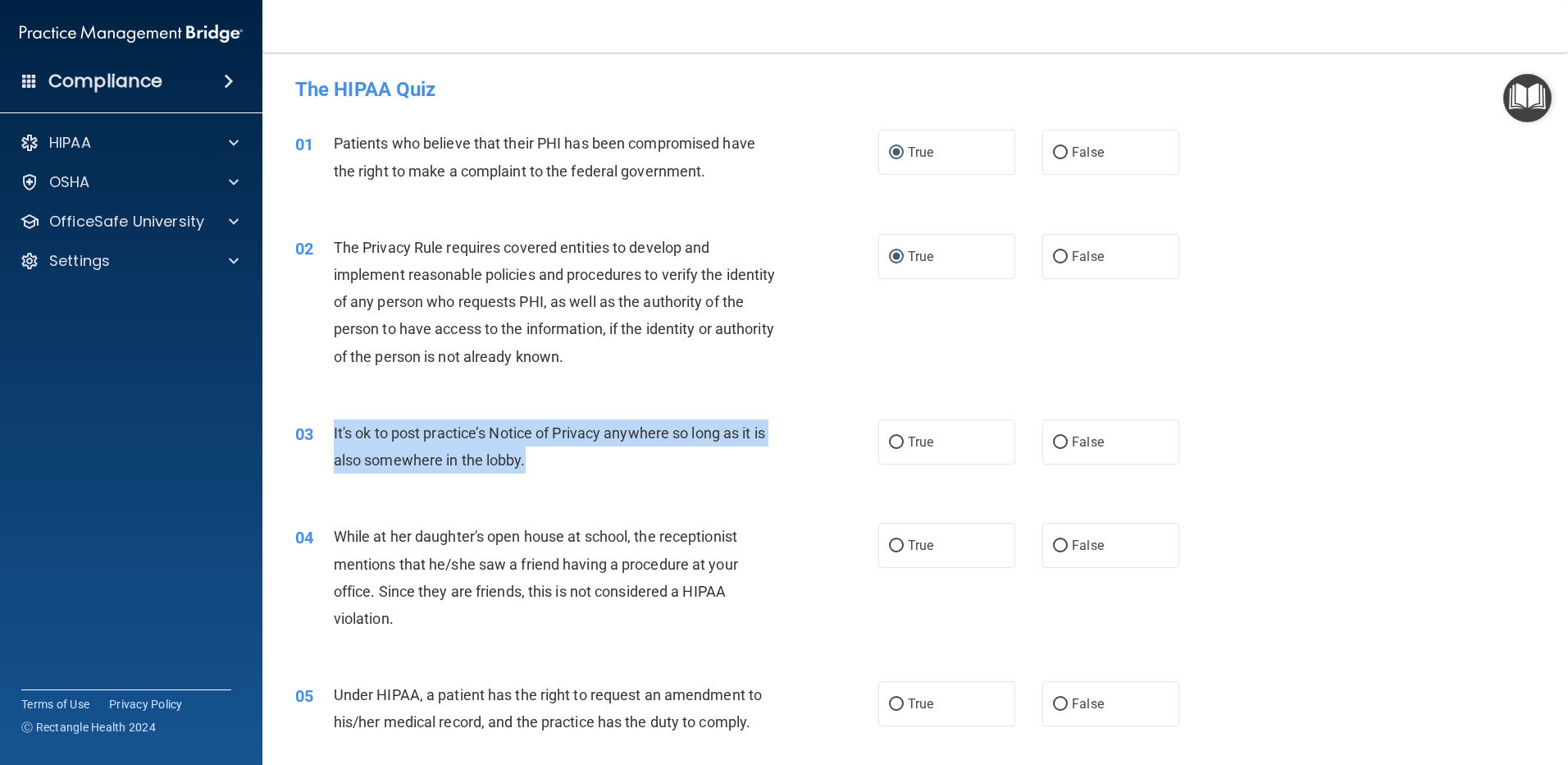
click at [328, 447] on div "03 It's ok to post practice’s Notice of Privacy anywhere so long as it is also …" at bounding box center [586, 450] width 632 height 63
copy div "It's ok to post practice’s Notice of Privacy anywhere so long as it is also som…"
click at [1053, 445] on input "False" at bounding box center [1061, 442] width 15 height 12
radio input "true"
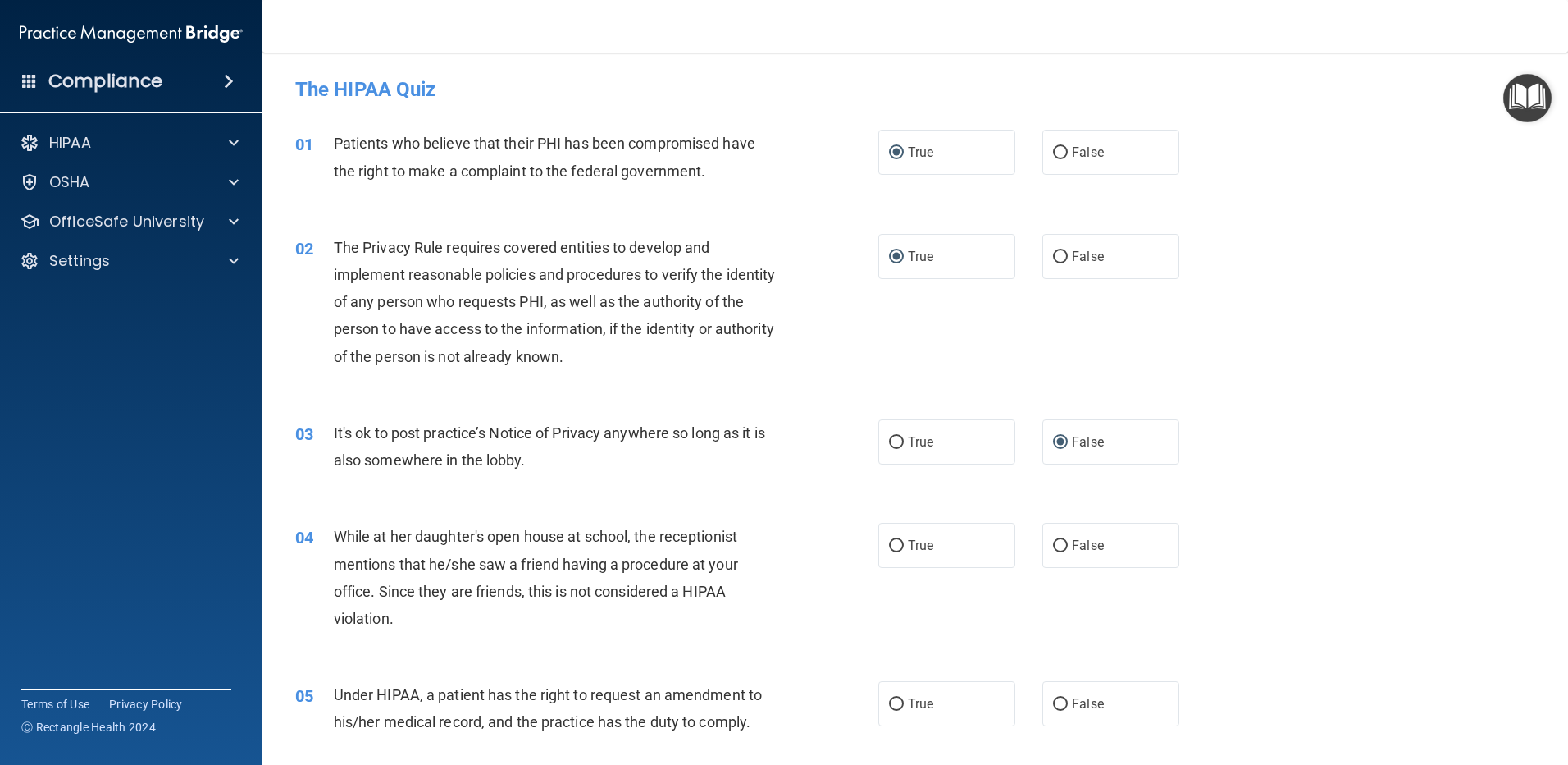
click at [684, 499] on div "03 It's ok to post practice’s Notice of Privacy anywhere so long as it is also …" at bounding box center [915, 450] width 1265 height 103
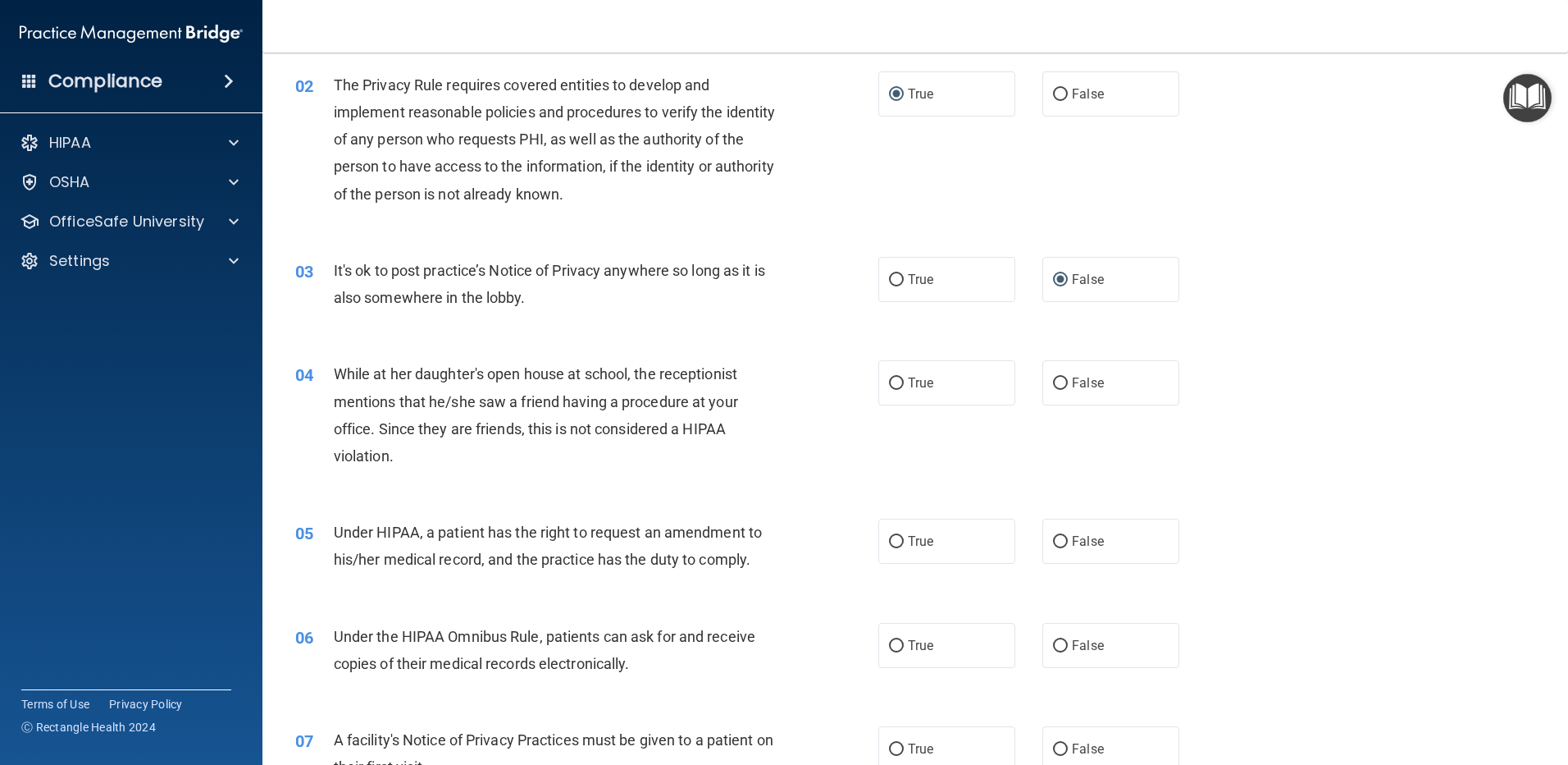
scroll to position [164, 0]
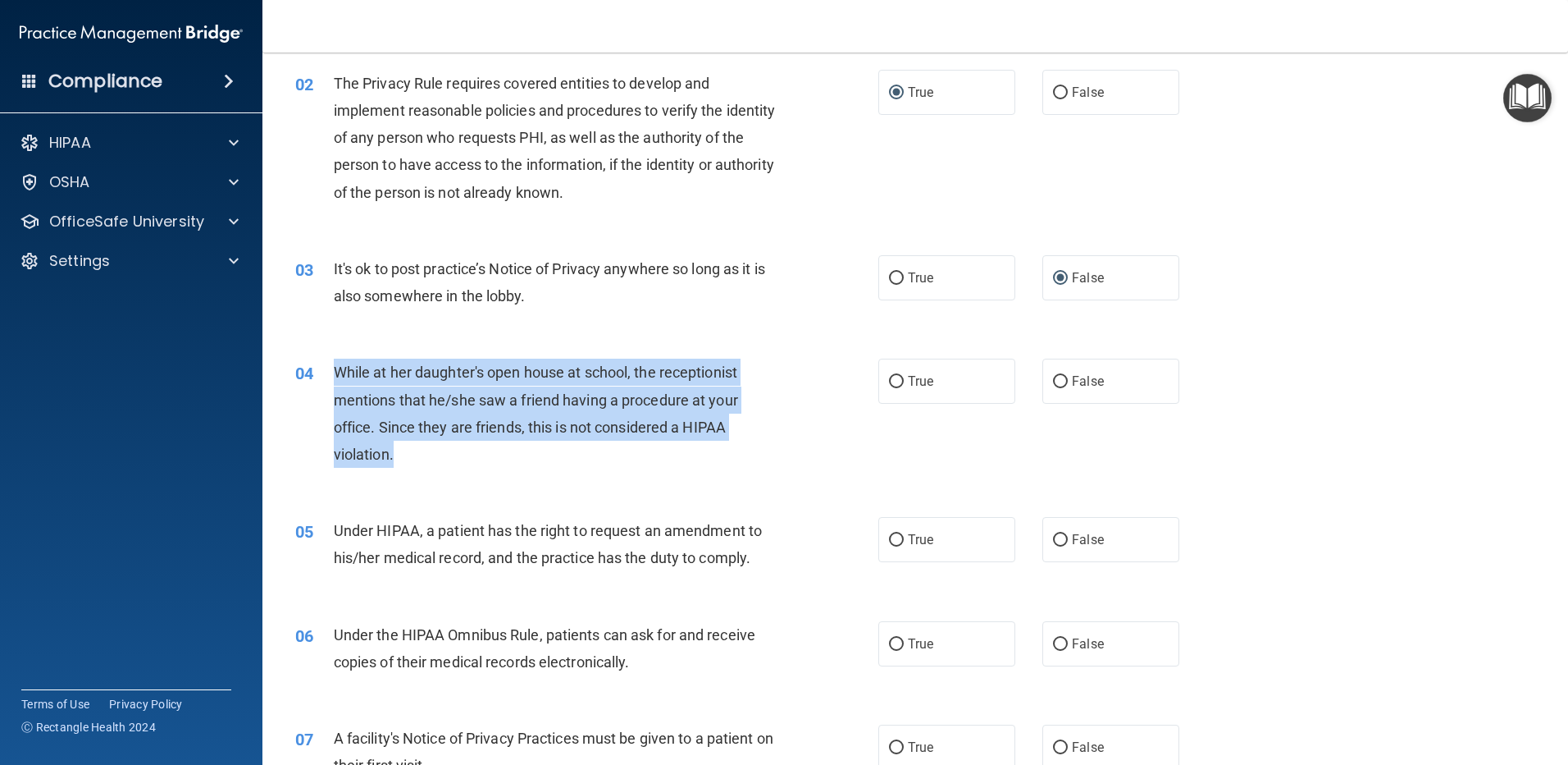
drag, startPoint x: 331, startPoint y: 366, endPoint x: 420, endPoint y: 455, distance: 125.9
click at [420, 455] on div "04 While at her daughter's open house at school, the receptionist mentions that…" at bounding box center [586, 417] width 632 height 117
copy div "While at her daughter's open house at school, the receptionist mentions that he…"
click at [1055, 376] on input "False" at bounding box center [1061, 381] width 15 height 12
radio input "true"
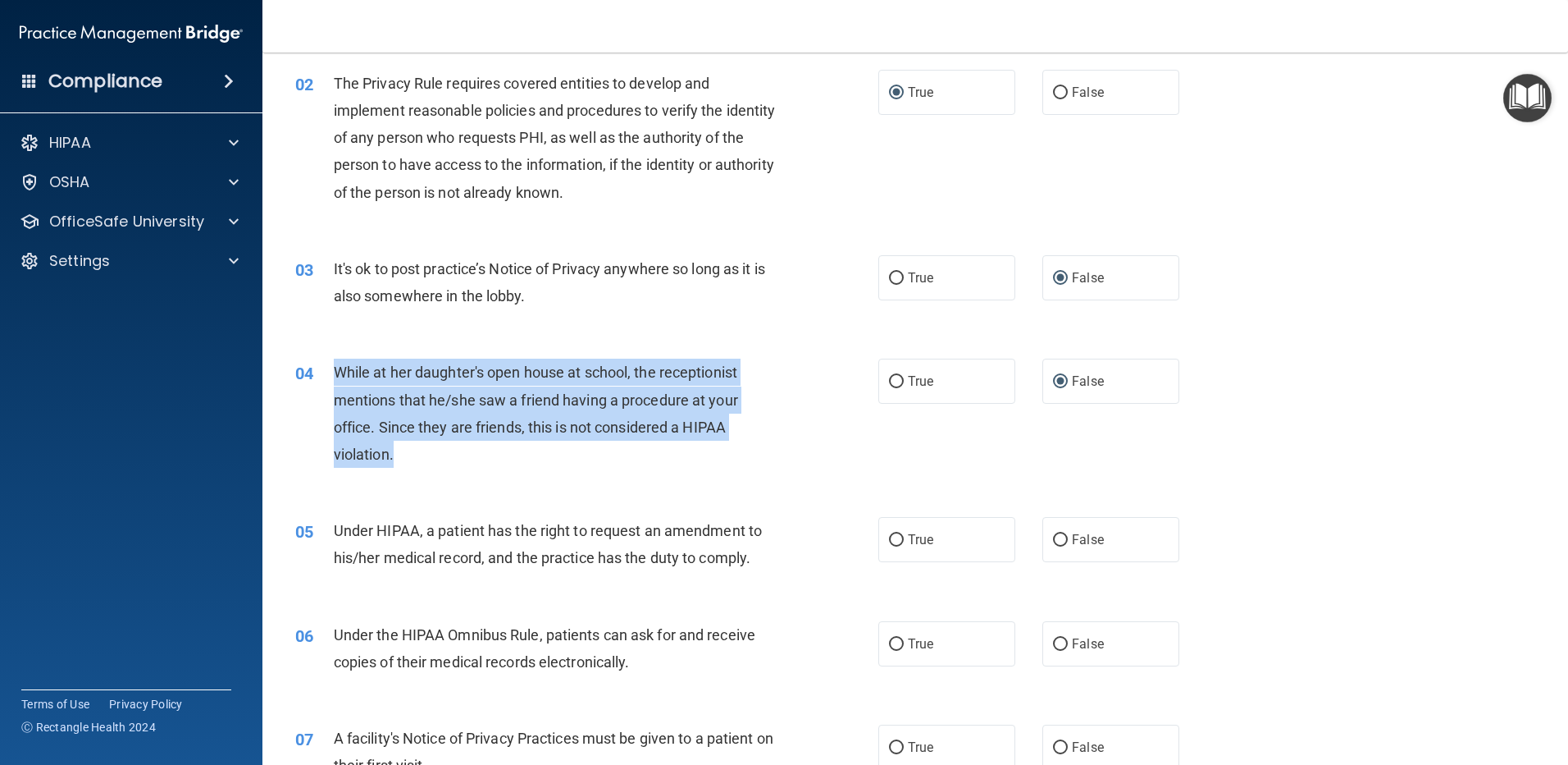
click at [744, 447] on div "While at her daughter's open house at school, the receptionist mentions that he…" at bounding box center [562, 413] width 456 height 109
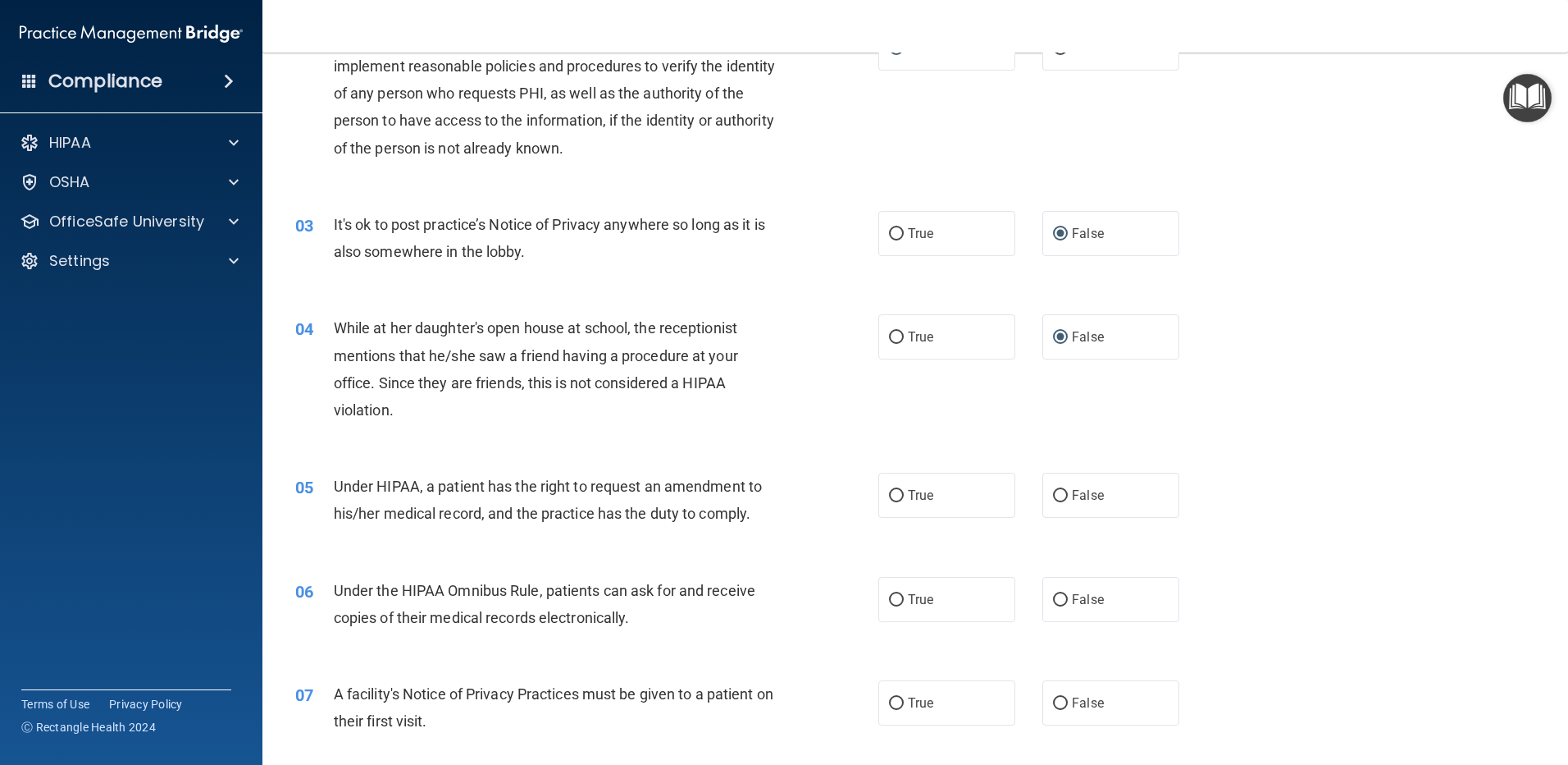
scroll to position [246, 0]
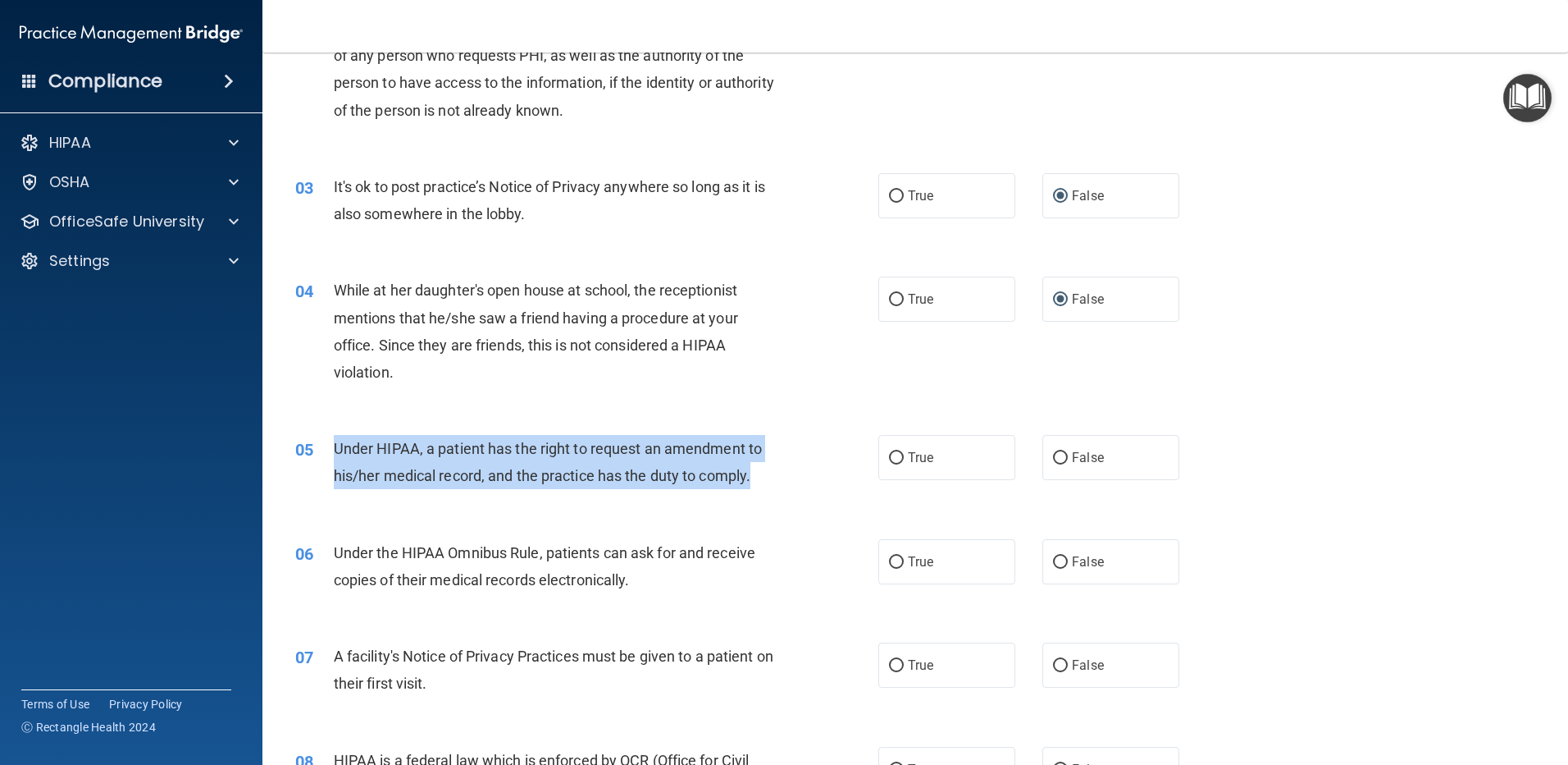
drag, startPoint x: 774, startPoint y: 481, endPoint x: 329, endPoint y: 452, distance: 445.9
click at [329, 452] on div "05 Under HIPAA, a patient has the right to request an amendment to his/her medi…" at bounding box center [586, 466] width 632 height 63
copy div "Under HIPAA, a patient has the right to request an amendment to his/her medical…"
click at [892, 459] on input "True" at bounding box center [897, 458] width 15 height 12
radio input "true"
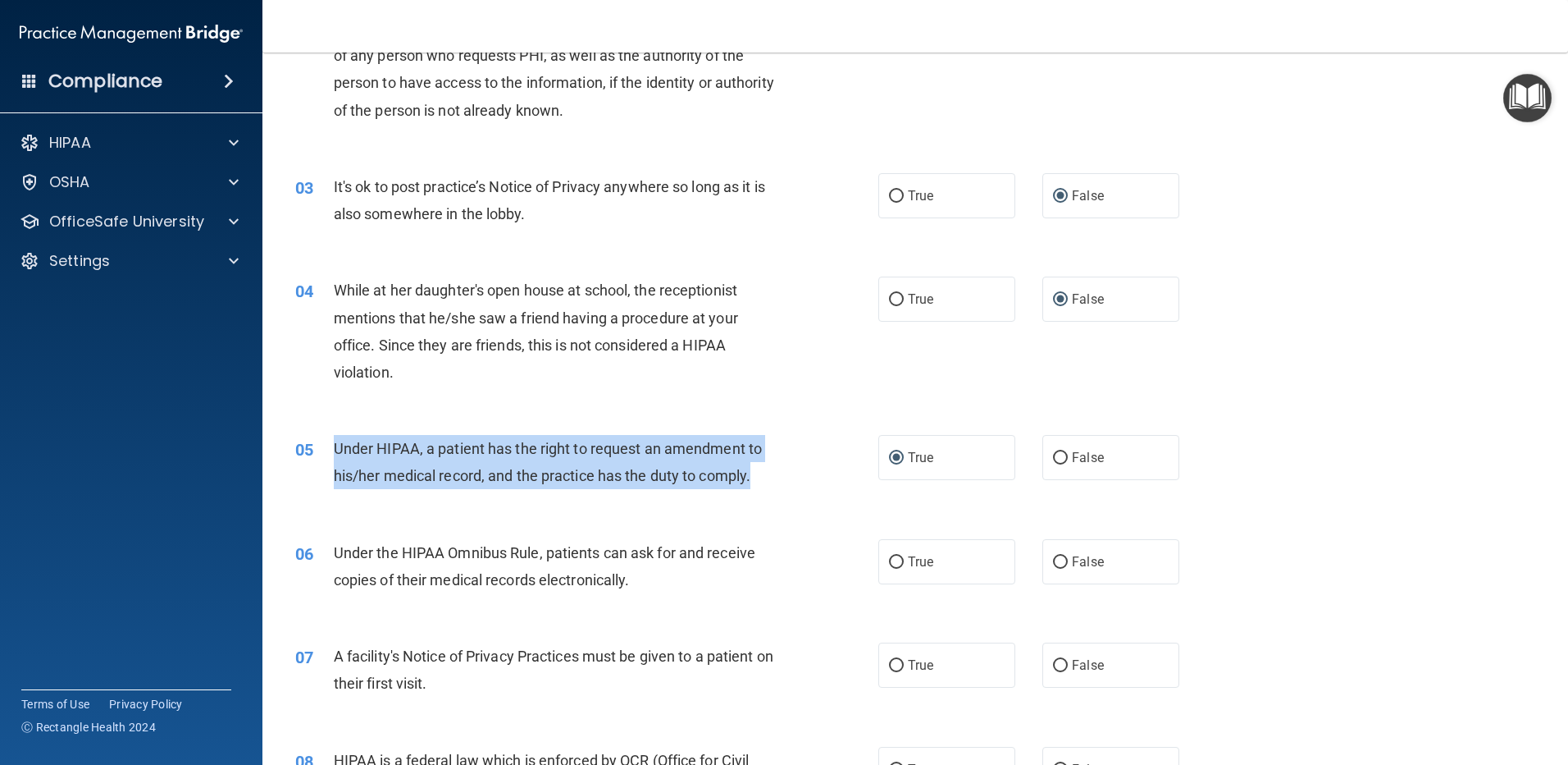
click at [802, 471] on div "05 Under HIPAA, a patient has the right to request an amendment to his/her medi…" at bounding box center [586, 466] width 632 height 63
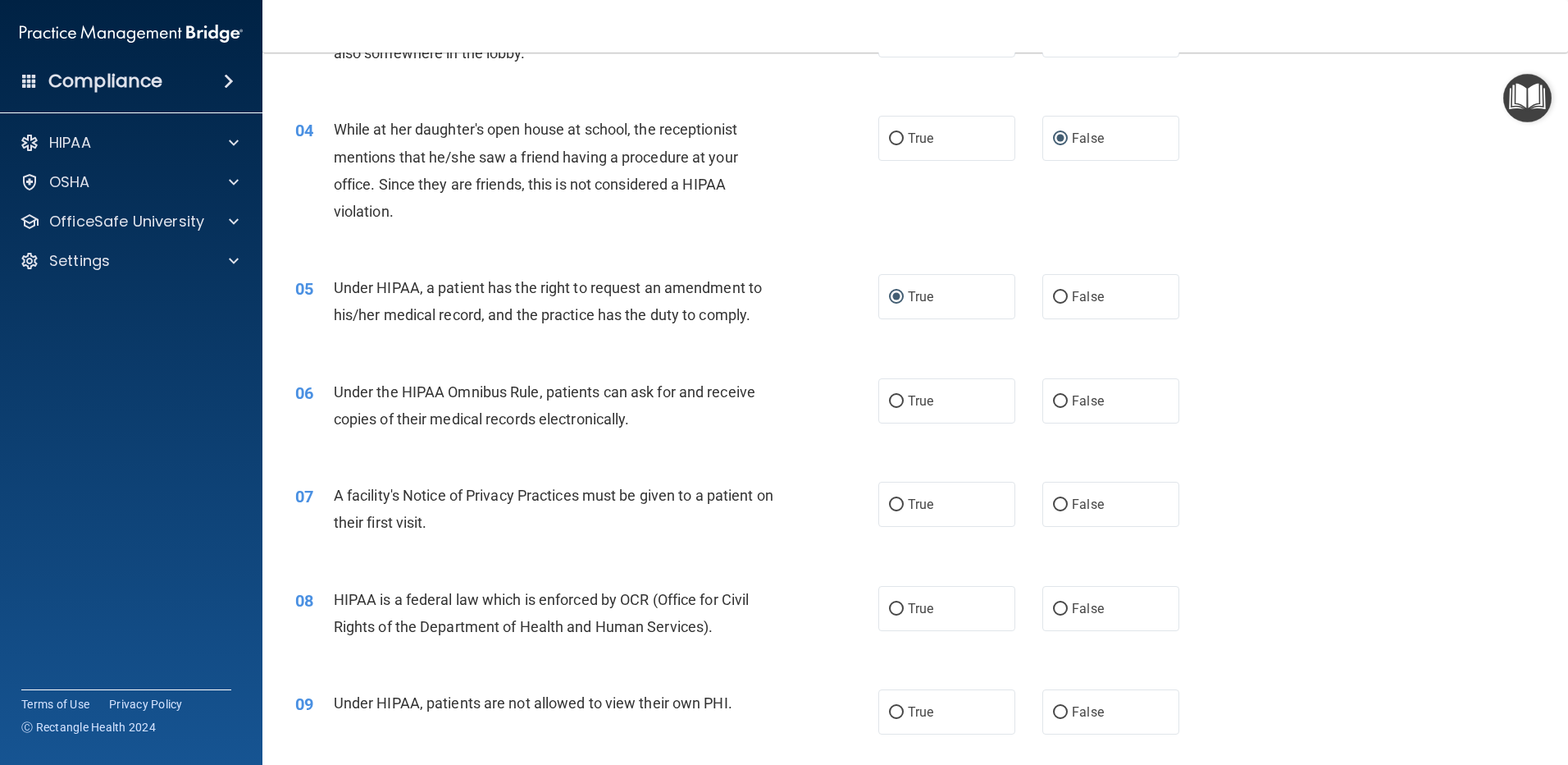
scroll to position [411, 0]
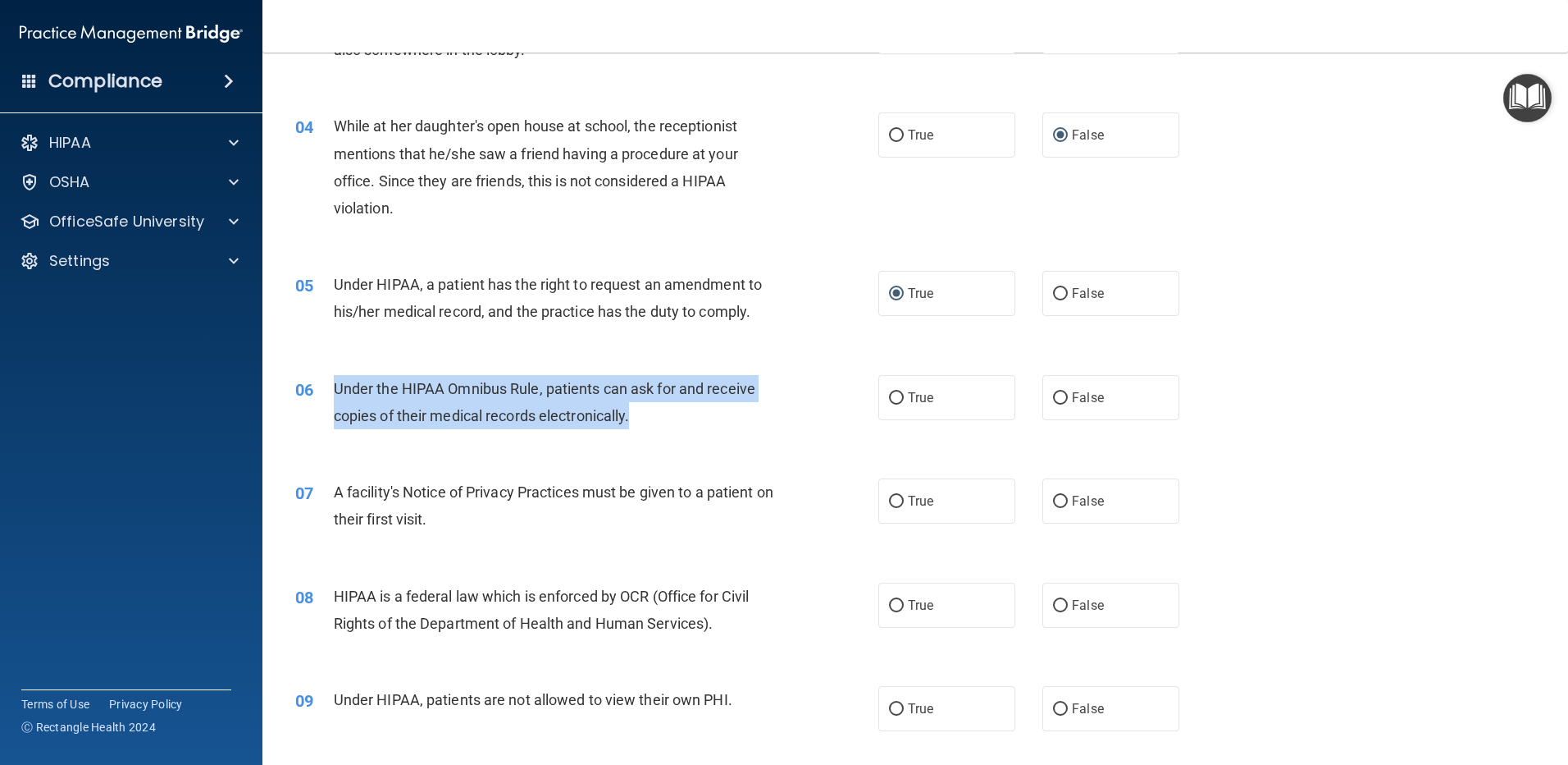
drag, startPoint x: 331, startPoint y: 387, endPoint x: 645, endPoint y: 405, distance: 314.5
click at [645, 405] on div "06 Under the HIPAA Omnibus Rule, patients can ask for and receive copies of the…" at bounding box center [586, 406] width 632 height 63
click at [889, 394] on input "True" at bounding box center [897, 398] width 15 height 12
radio input "true"
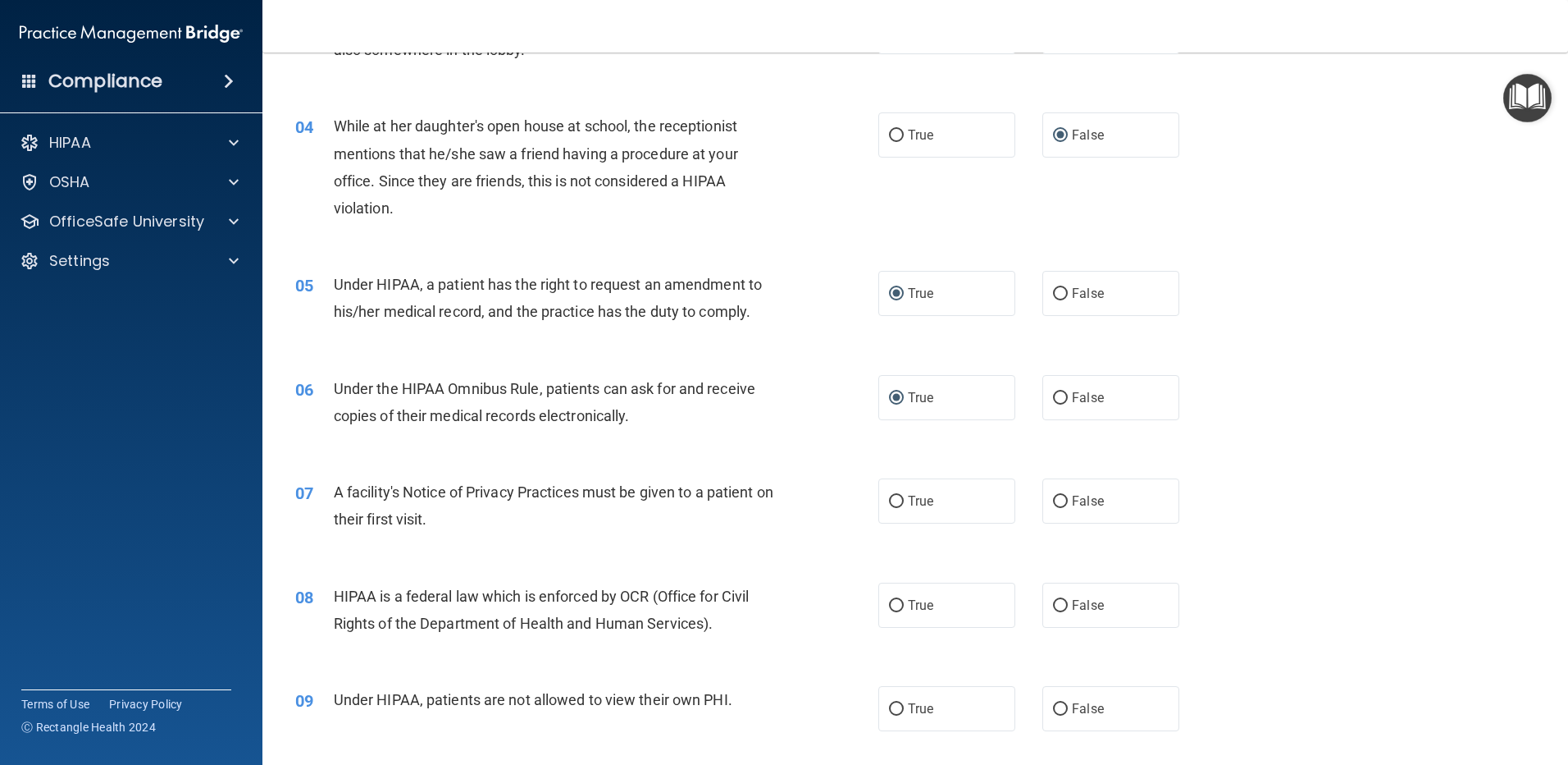
click at [793, 444] on div "06 Under the HIPAA Omnibus Rule, patients can ask for and receive copies of the…" at bounding box center [915, 406] width 1265 height 103
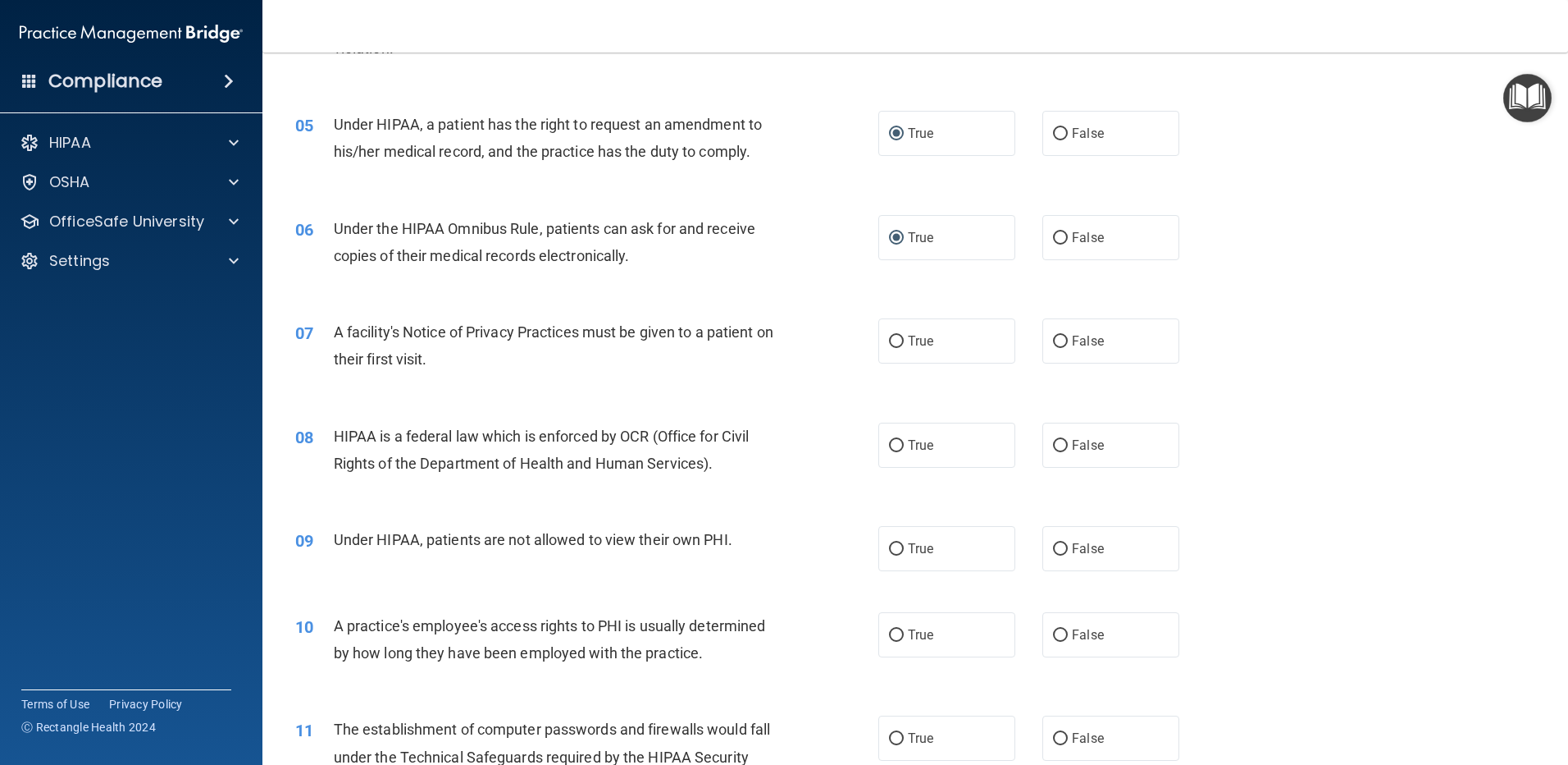
scroll to position [574, 0]
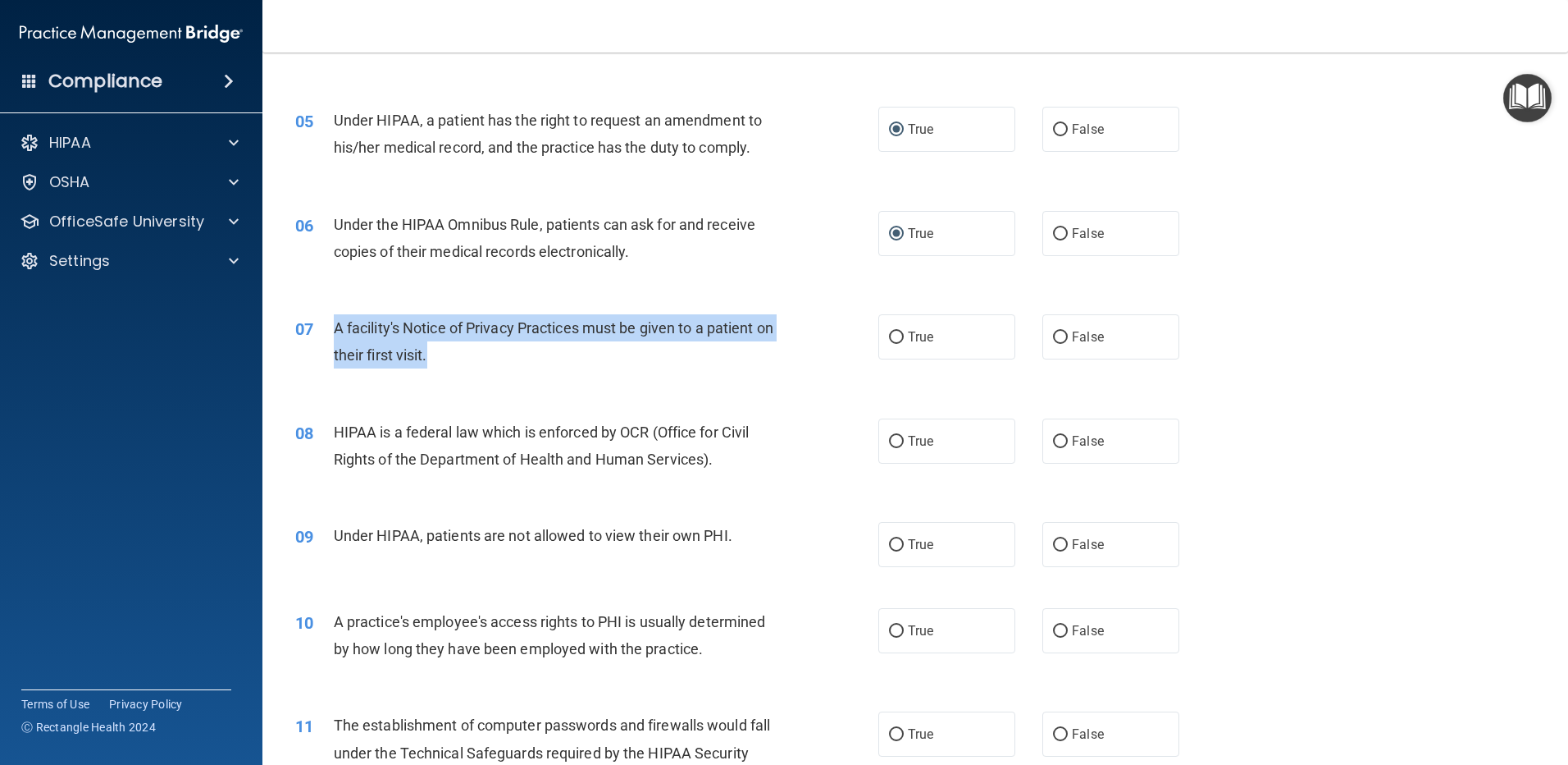
drag, startPoint x: 330, startPoint y: 323, endPoint x: 457, endPoint y: 361, distance: 132.6
click at [457, 361] on div "07 A facility's Notice of Privacy Practices must be given to a patient on their…" at bounding box center [586, 346] width 632 height 63
copy div "A facility's Notice of Privacy Practices must be given to a patient on their fi…"
click at [892, 335] on input "True" at bounding box center [897, 337] width 15 height 12
radio input "true"
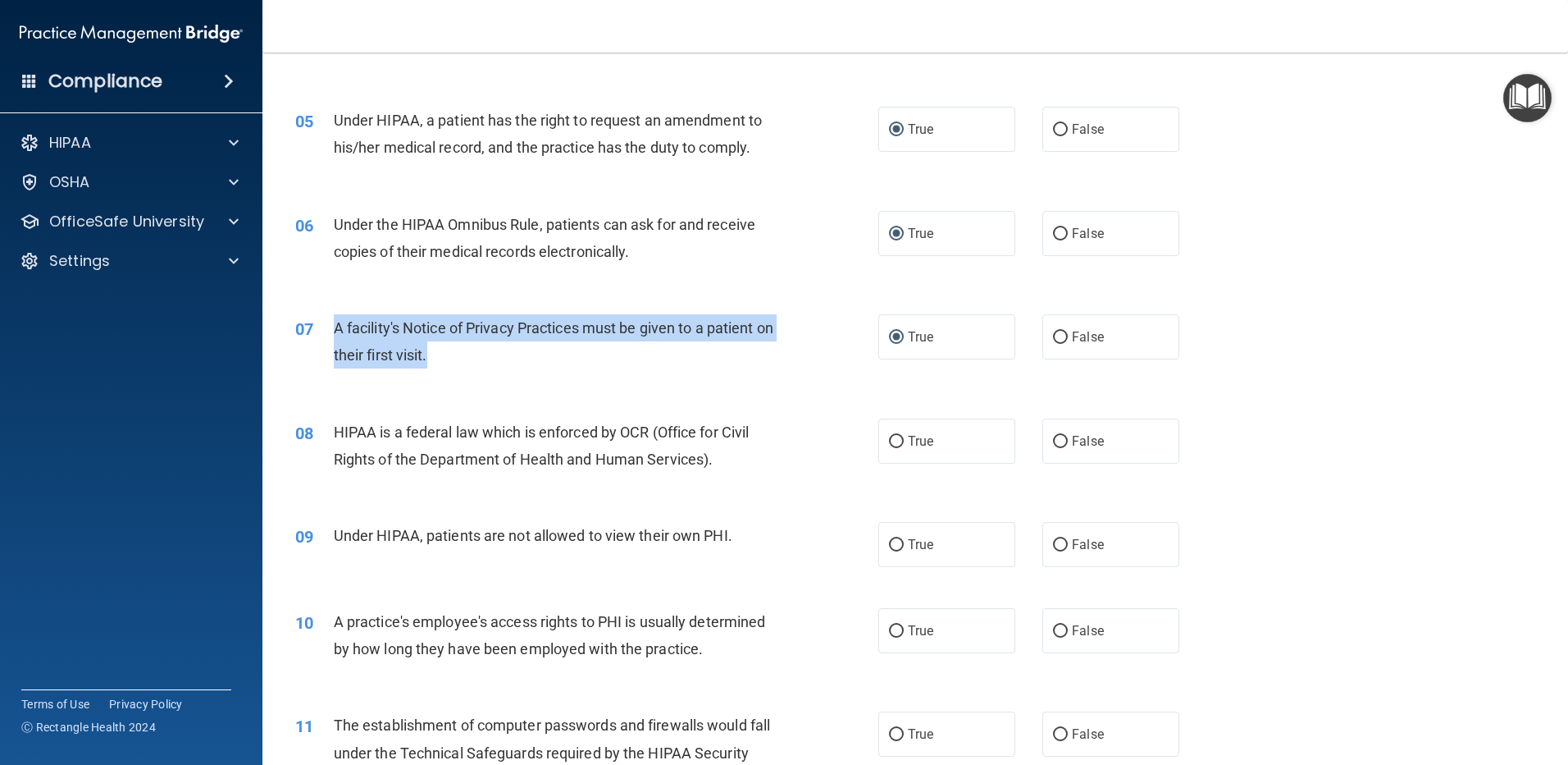
click at [788, 377] on div "07 A facility's Notice of Privacy Practices must be given to a patient on their…" at bounding box center [586, 346] width 632 height 63
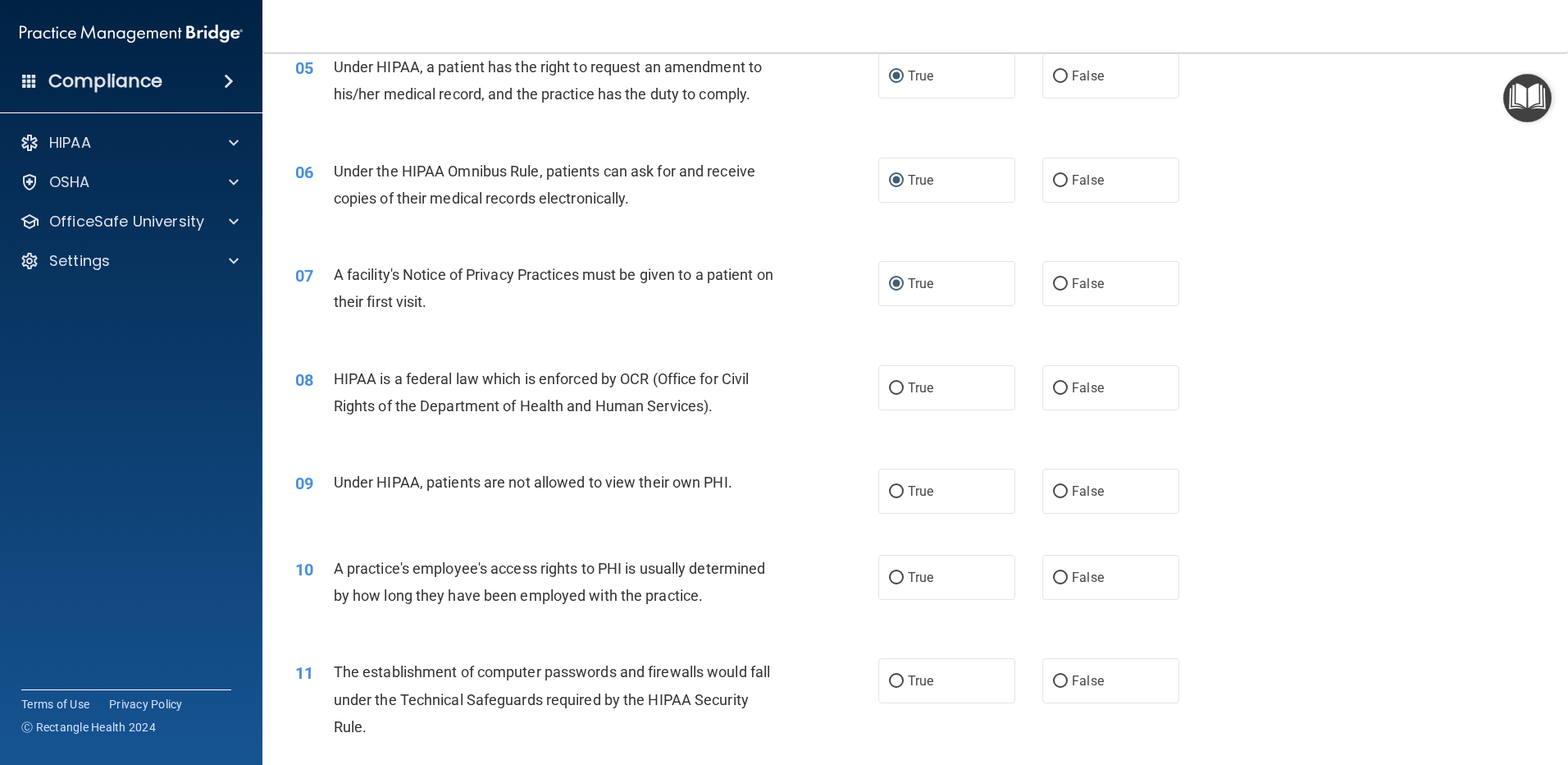
scroll to position [656, 0]
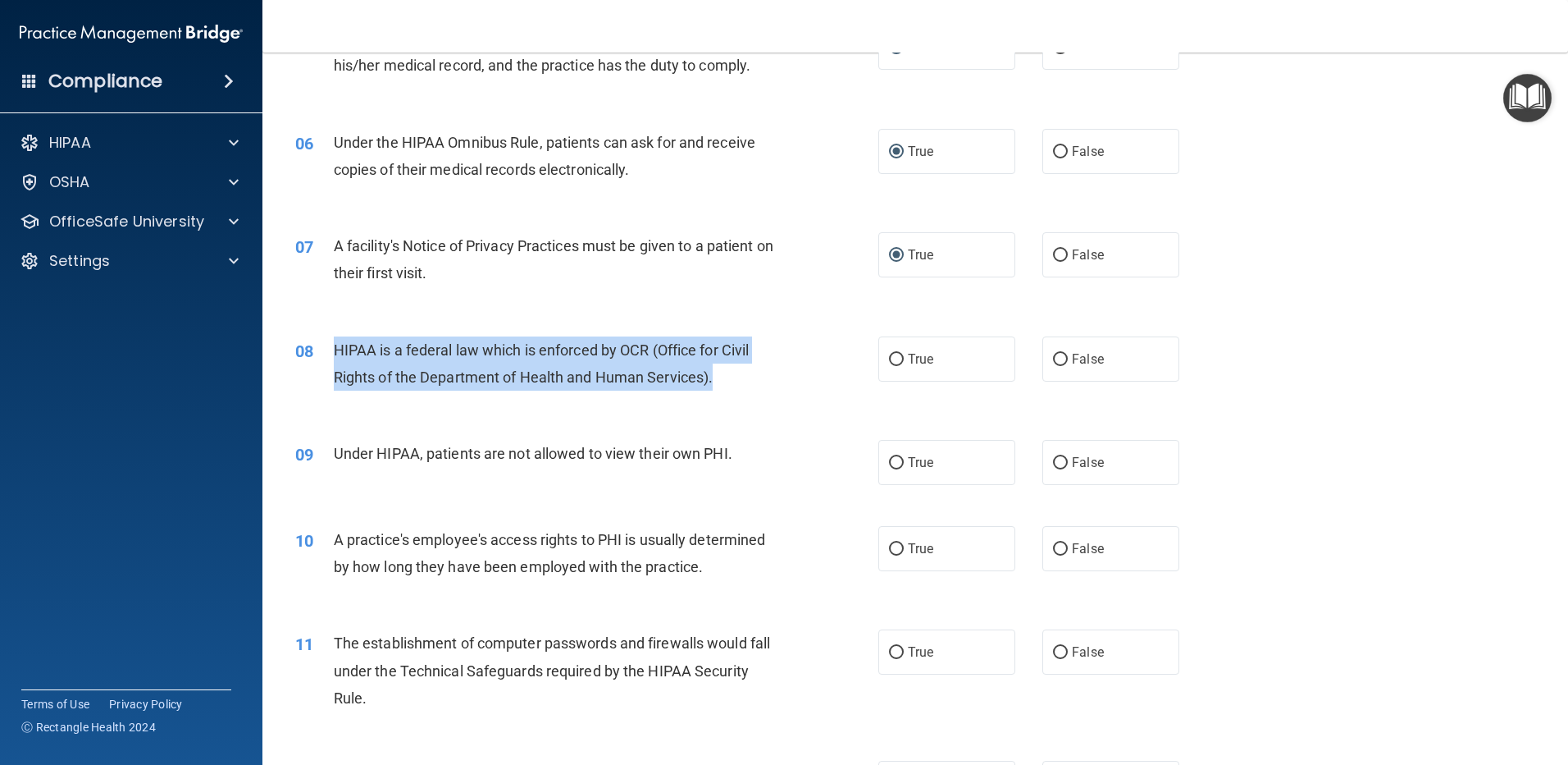
drag, startPoint x: 718, startPoint y: 382, endPoint x: 332, endPoint y: 350, distance: 387.3
click at [332, 350] on div "08 HIPAA is a federal law which is enforced by OCR (Office for Civil Rights of …" at bounding box center [586, 368] width 632 height 63
copy div "HIPAA is a federal law which is enforced by OCR (Office for Civil Rights of the…"
click at [890, 362] on input "True" at bounding box center [897, 359] width 15 height 12
radio input "true"
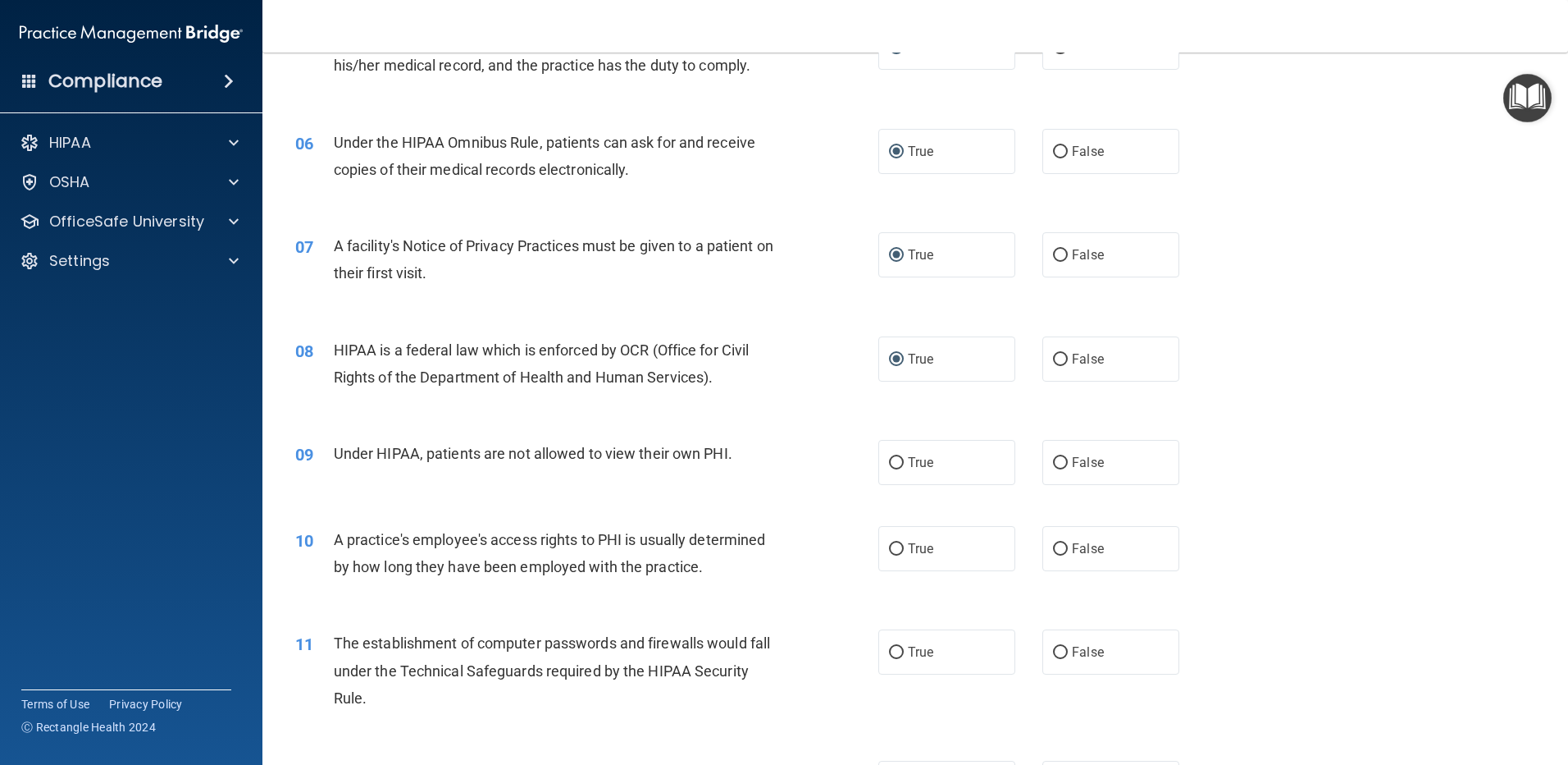
click at [787, 408] on div "08 HIPAA is a federal law which is enforced by OCR (Office for Civil Rights of …" at bounding box center [915, 367] width 1265 height 103
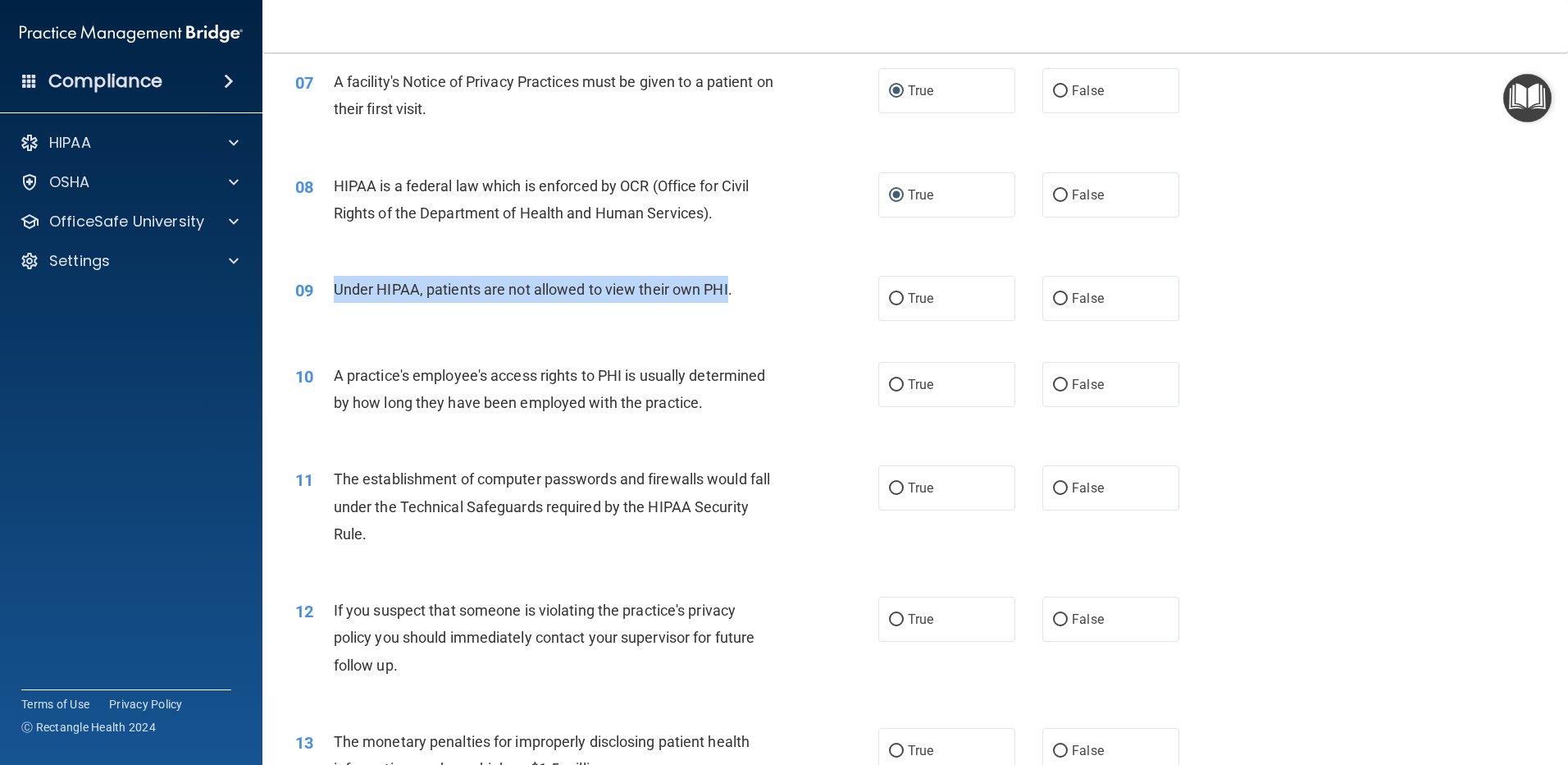
drag, startPoint x: 361, startPoint y: 294, endPoint x: 728, endPoint y: 292, distance: 367.0
click at [728, 292] on div "09 Under HIPAA, patients are not allowed to view their own PHI." at bounding box center [586, 293] width 632 height 35
copy div "Under HIPAA, patients are not allowed to view their own PHI"
click at [1056, 299] on input "False" at bounding box center [1061, 298] width 15 height 12
radio input "true"
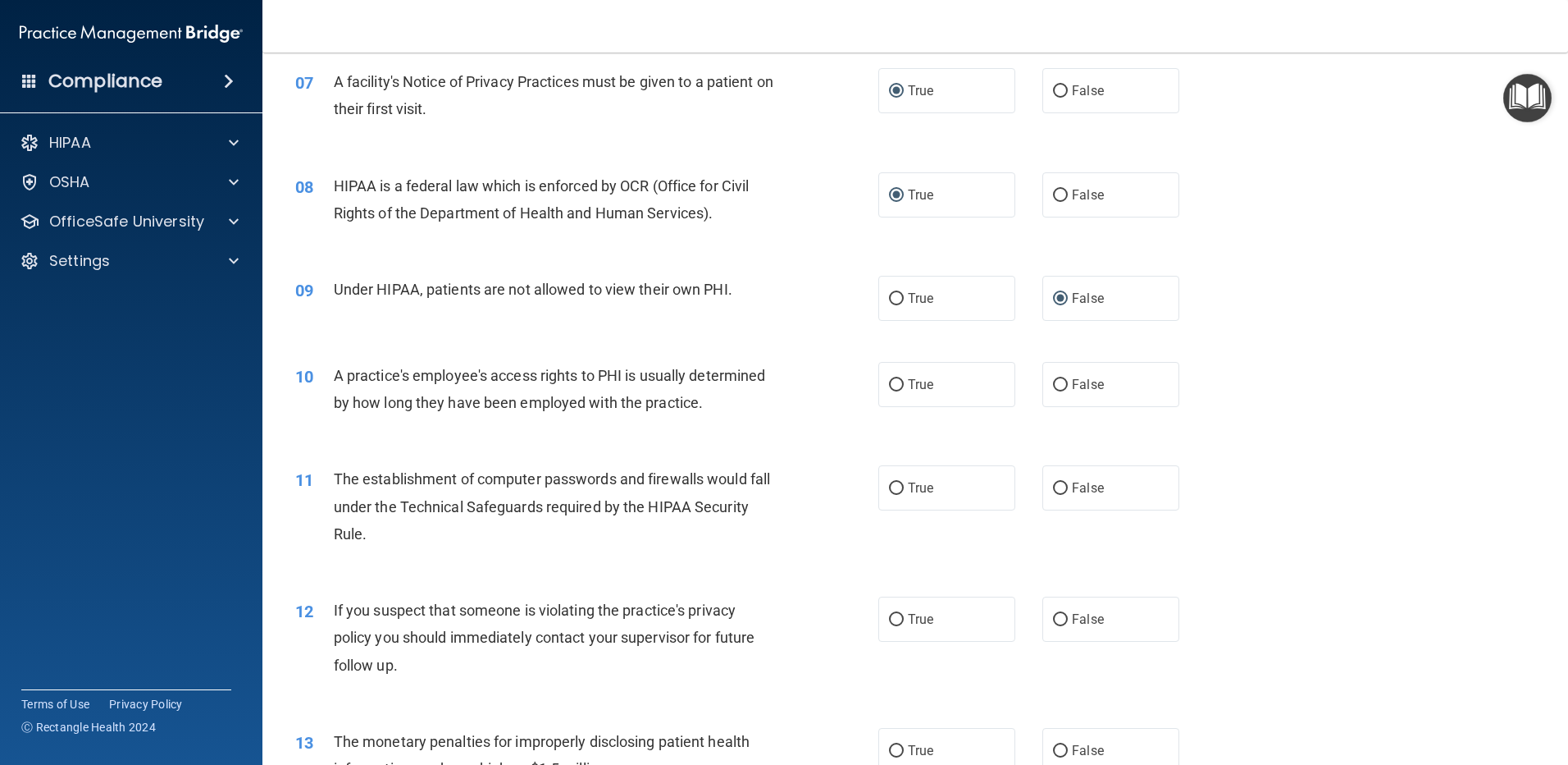
drag, startPoint x: 778, startPoint y: 424, endPoint x: 702, endPoint y: 411, distance: 77.1
click at [778, 424] on div "10 A practice's employee's access rights to PHI is usually determined by how lo…" at bounding box center [586, 393] width 632 height 63
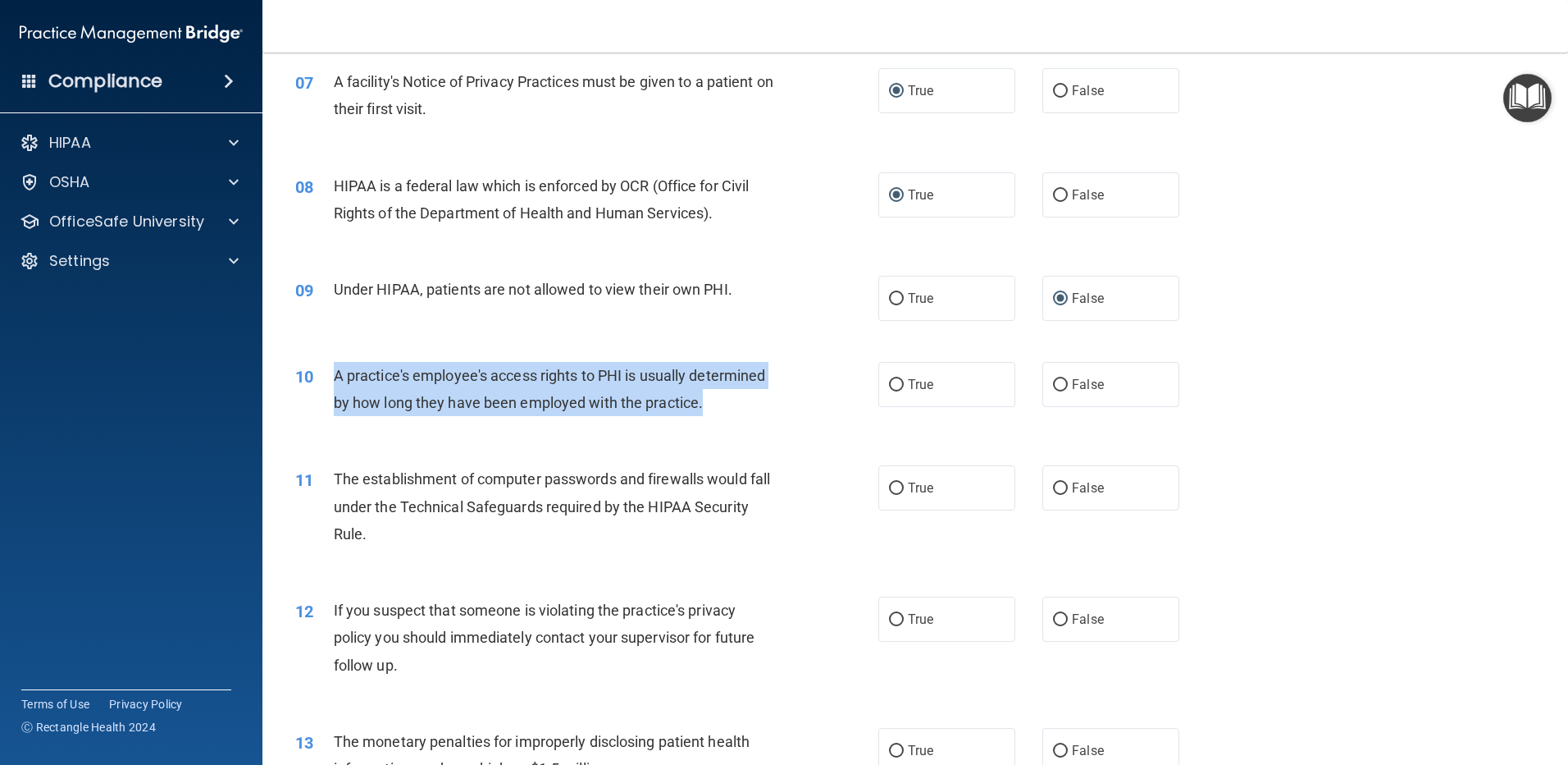
drag, startPoint x: 334, startPoint y: 372, endPoint x: 711, endPoint y: 393, distance: 377.6
click at [711, 393] on div "A practice's employee's access rights to PHI is usually determined by how long …" at bounding box center [562, 388] width 456 height 54
copy span "A practice's employee's access rights to PHI is usually determined by how long …"
click at [1053, 380] on input "False" at bounding box center [1061, 385] width 15 height 12
radio input "true"
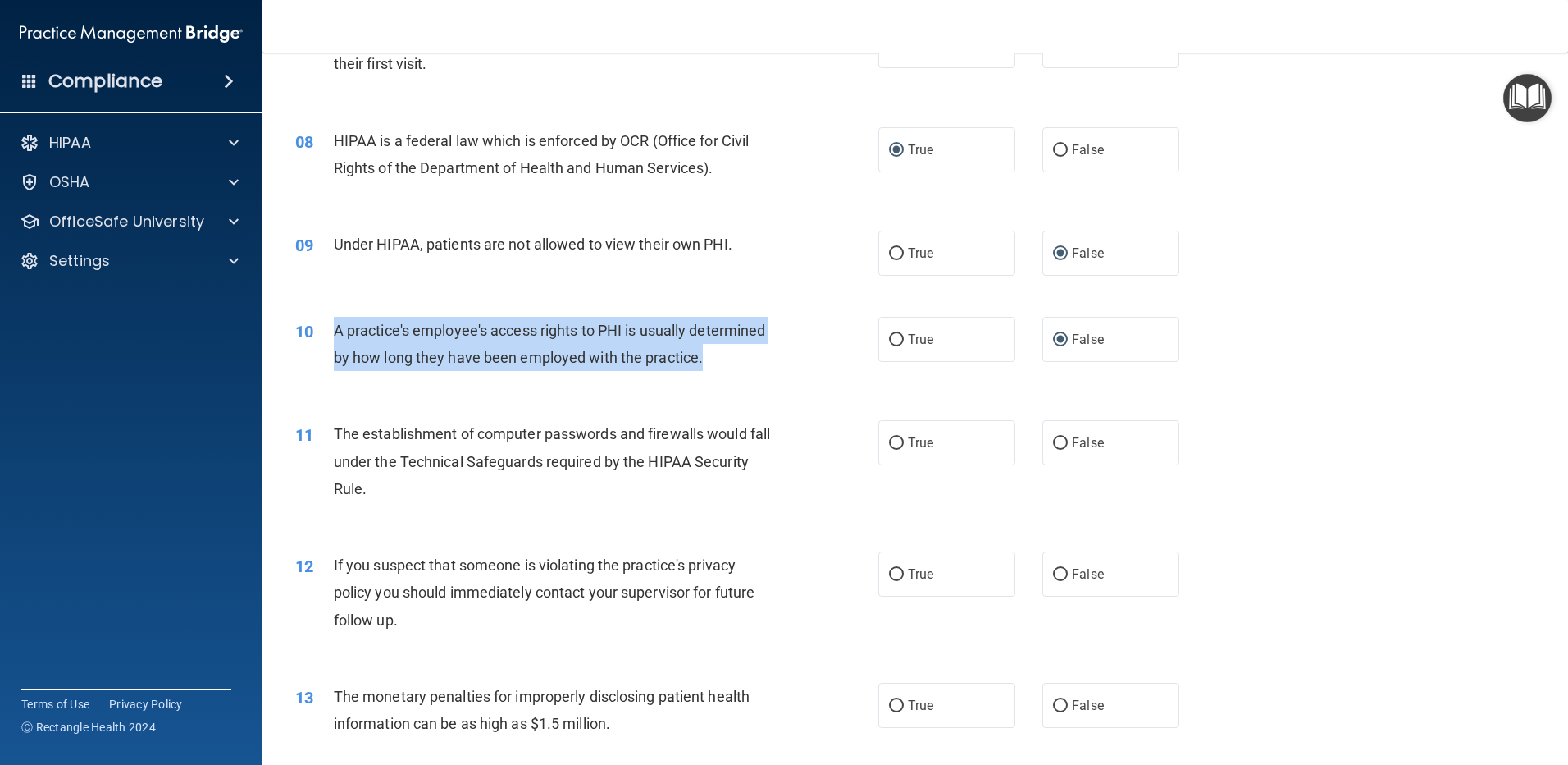
scroll to position [902, 0]
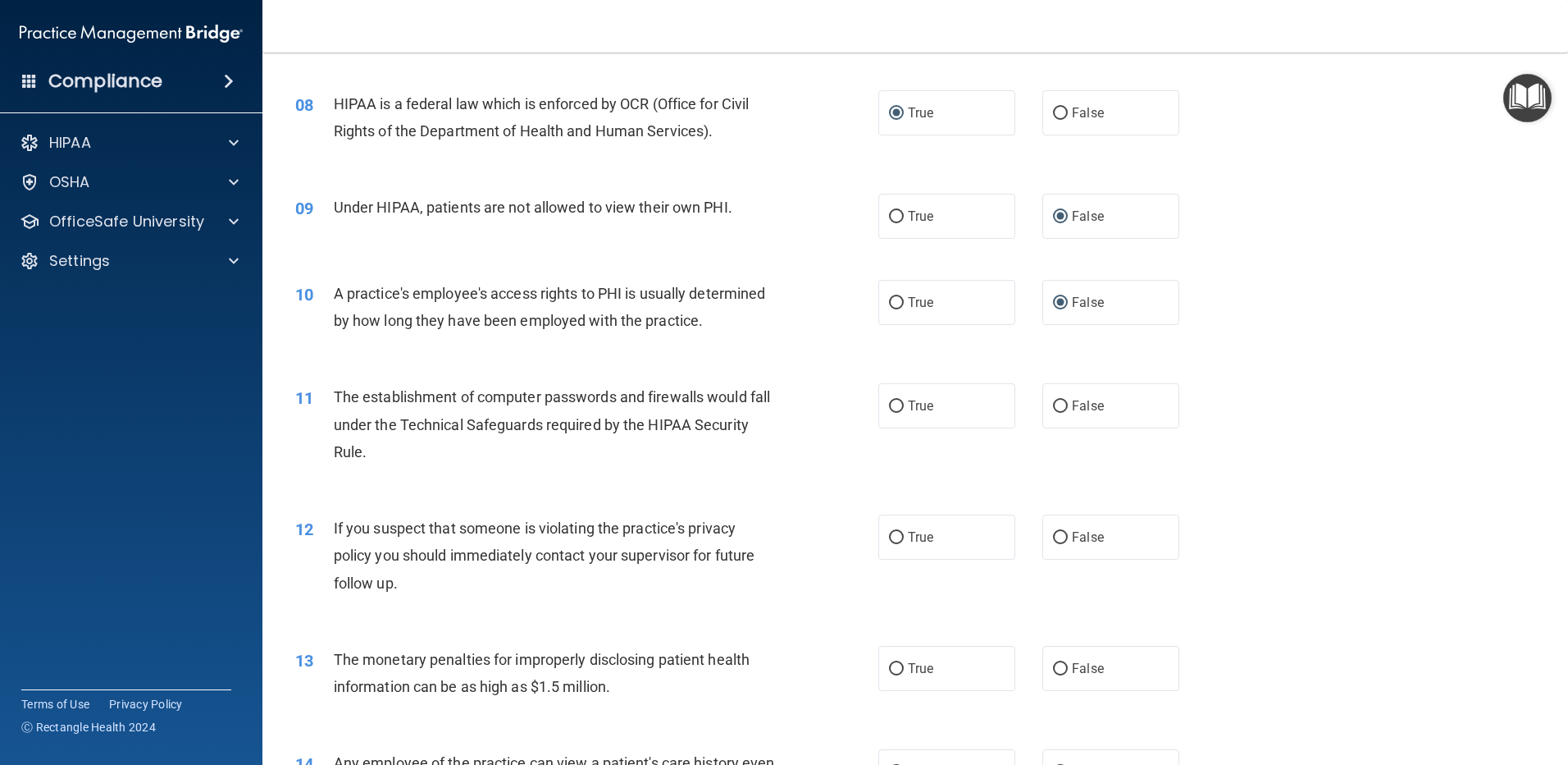
click at [454, 486] on div "11 The establishment of computer passwords and firewalls would fall under the T…" at bounding box center [915, 428] width 1265 height 131
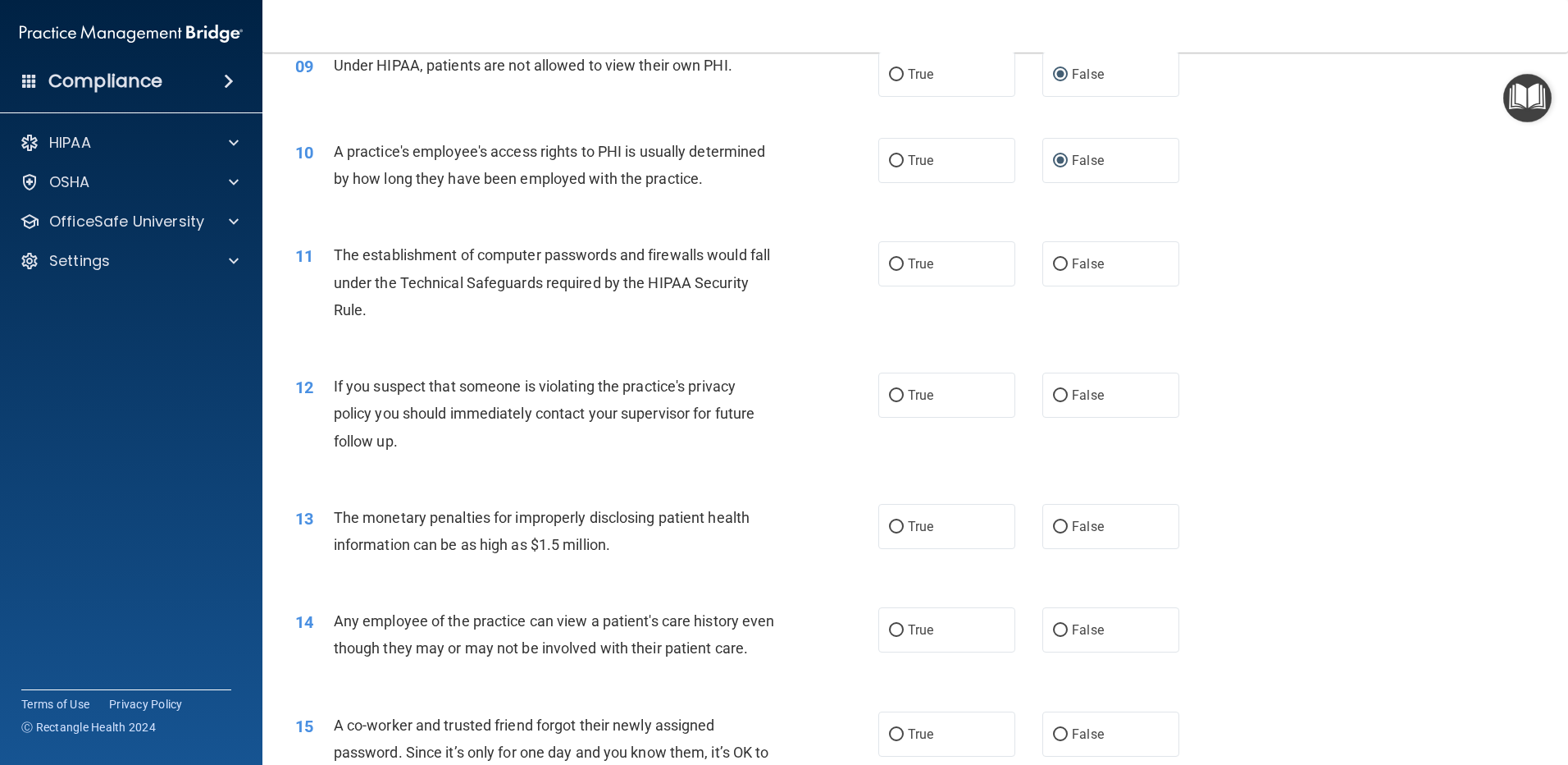
scroll to position [1067, 0]
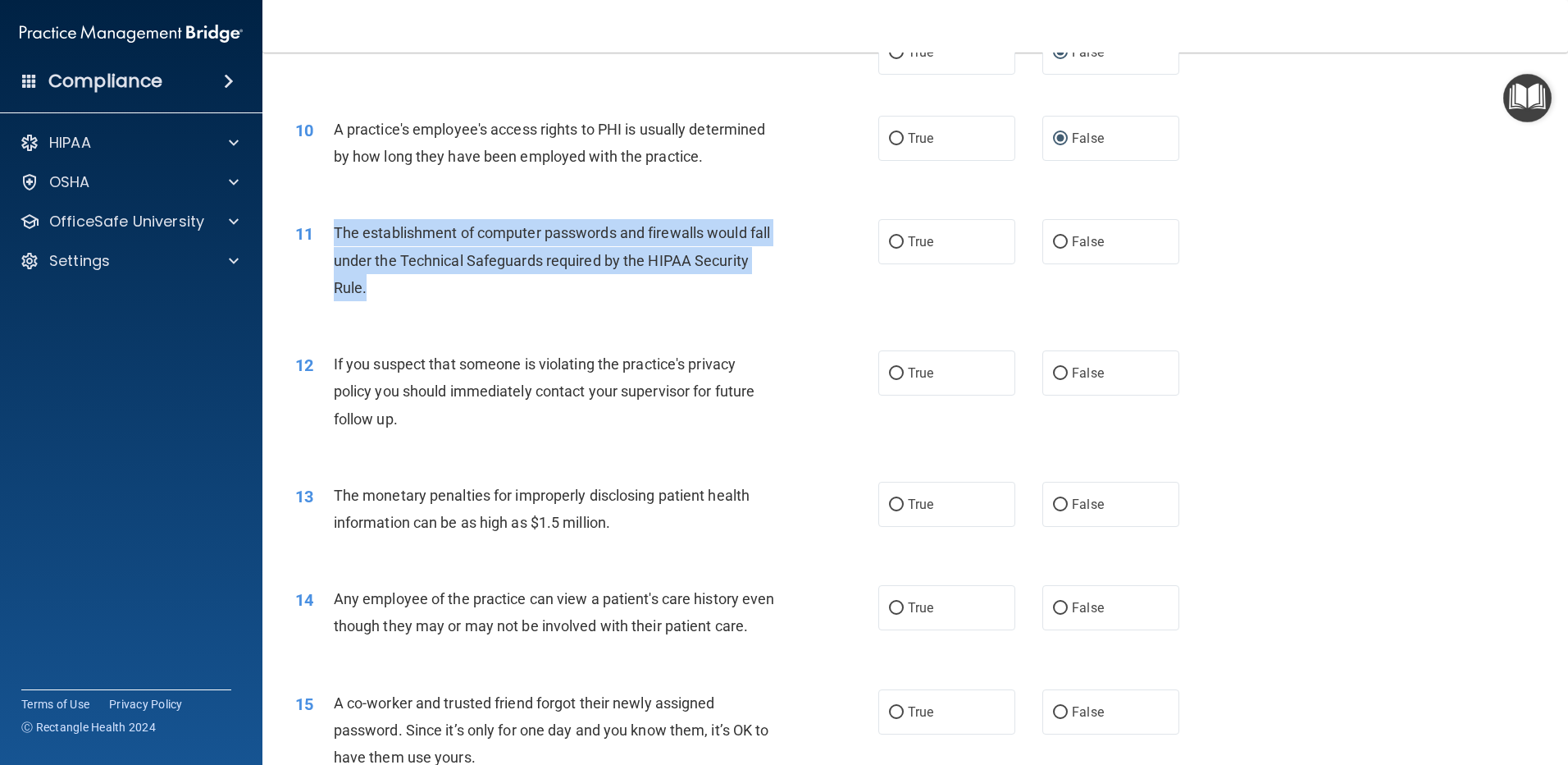
drag, startPoint x: 330, startPoint y: 226, endPoint x: 432, endPoint y: 291, distance: 121.0
click at [432, 291] on div "11 The establishment of computer passwords and firewalls would fall under the T…" at bounding box center [586, 264] width 632 height 90
copy div "The establishment of computer passwords and firewalls would fall under the Tech…"
click at [889, 247] on input "True" at bounding box center [897, 242] width 15 height 12
radio input "true"
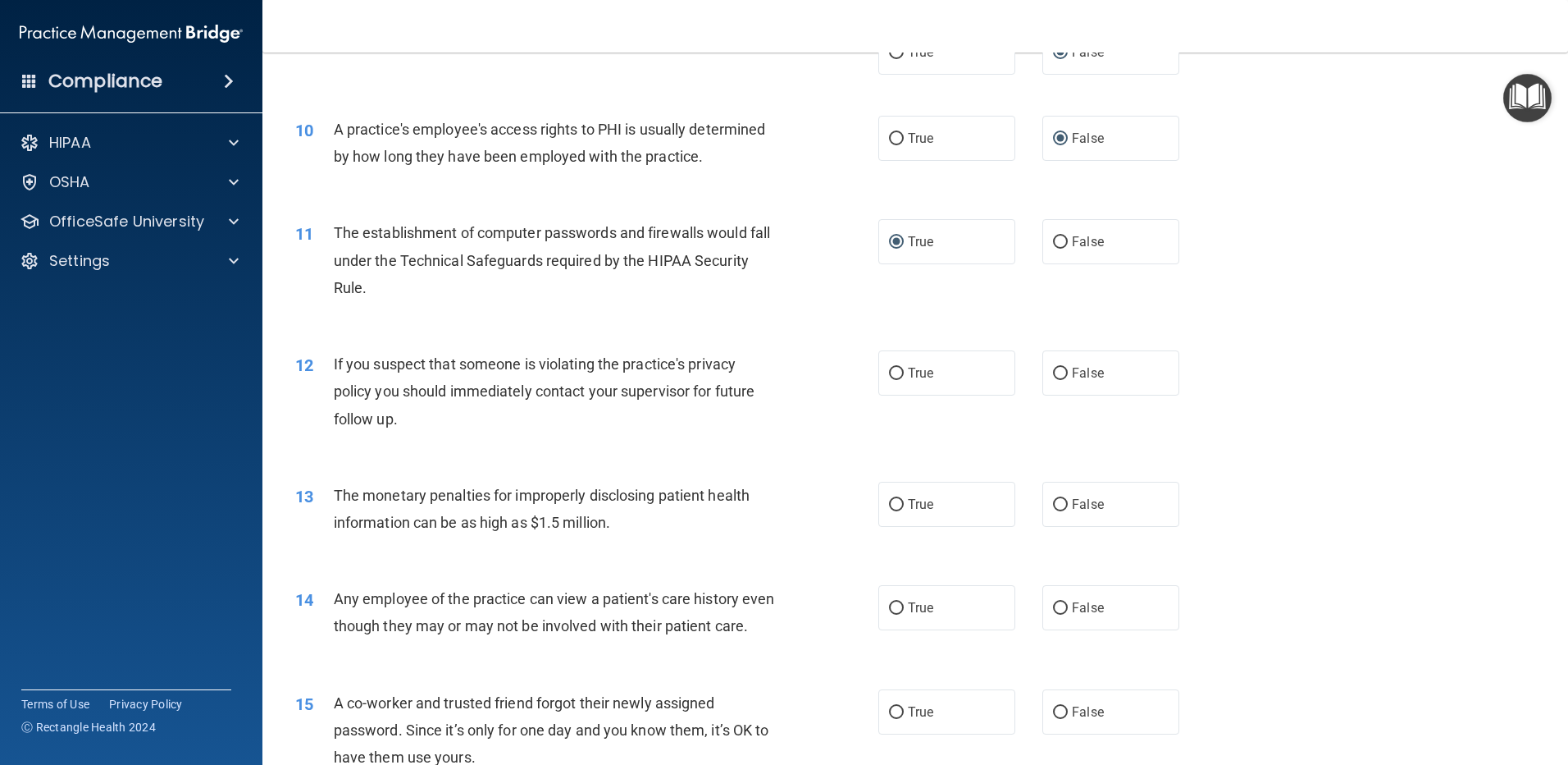
click at [761, 314] on div "11 The establishment of computer passwords and firewalls would fall under the T…" at bounding box center [915, 264] width 1265 height 131
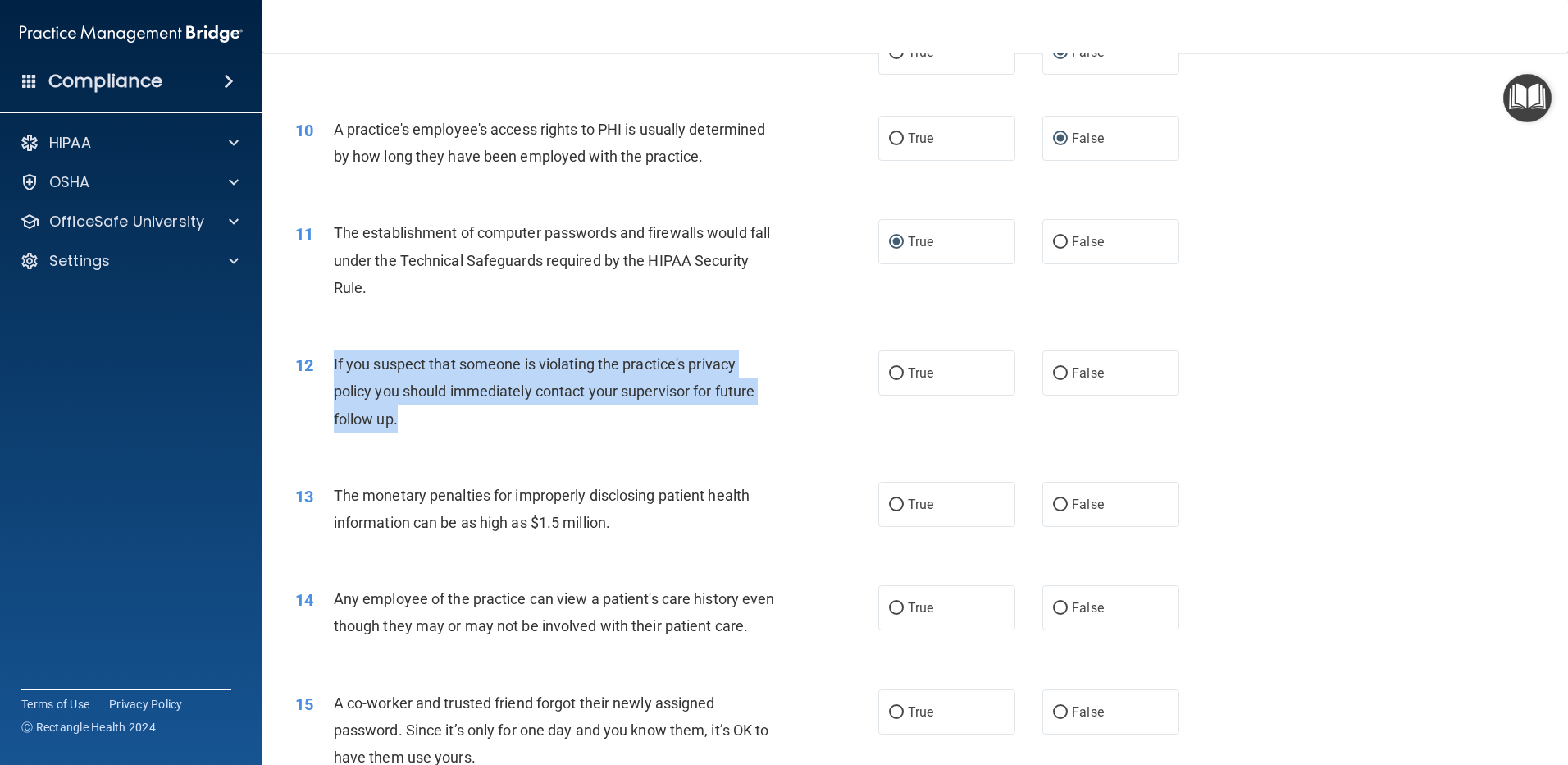
drag, startPoint x: 333, startPoint y: 362, endPoint x: 408, endPoint y: 412, distance: 90.1
click at [408, 412] on div "If you suspect that someone is violating the practice's privacy policy you shou…" at bounding box center [562, 391] width 456 height 82
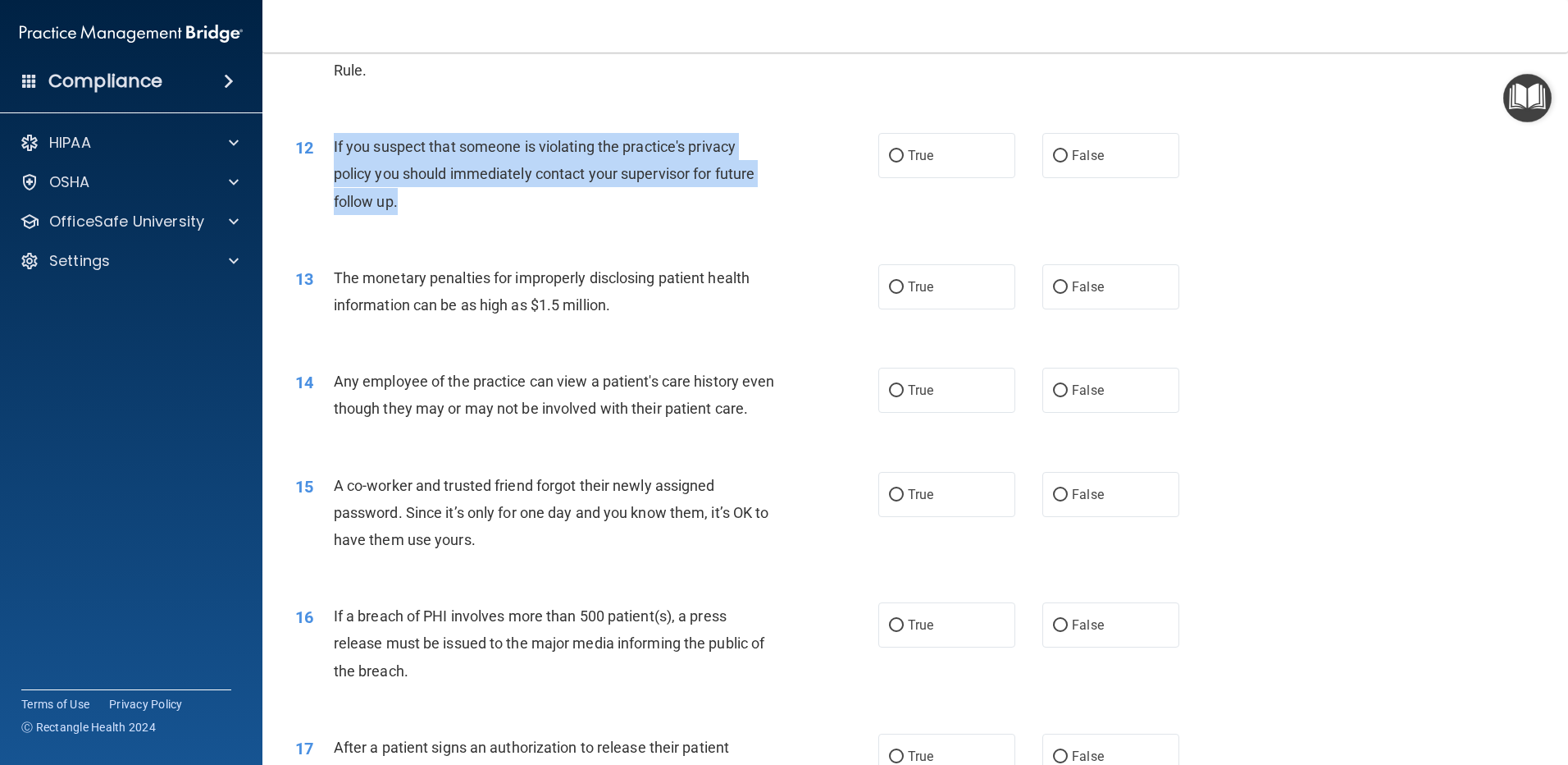
scroll to position [1312, 0]
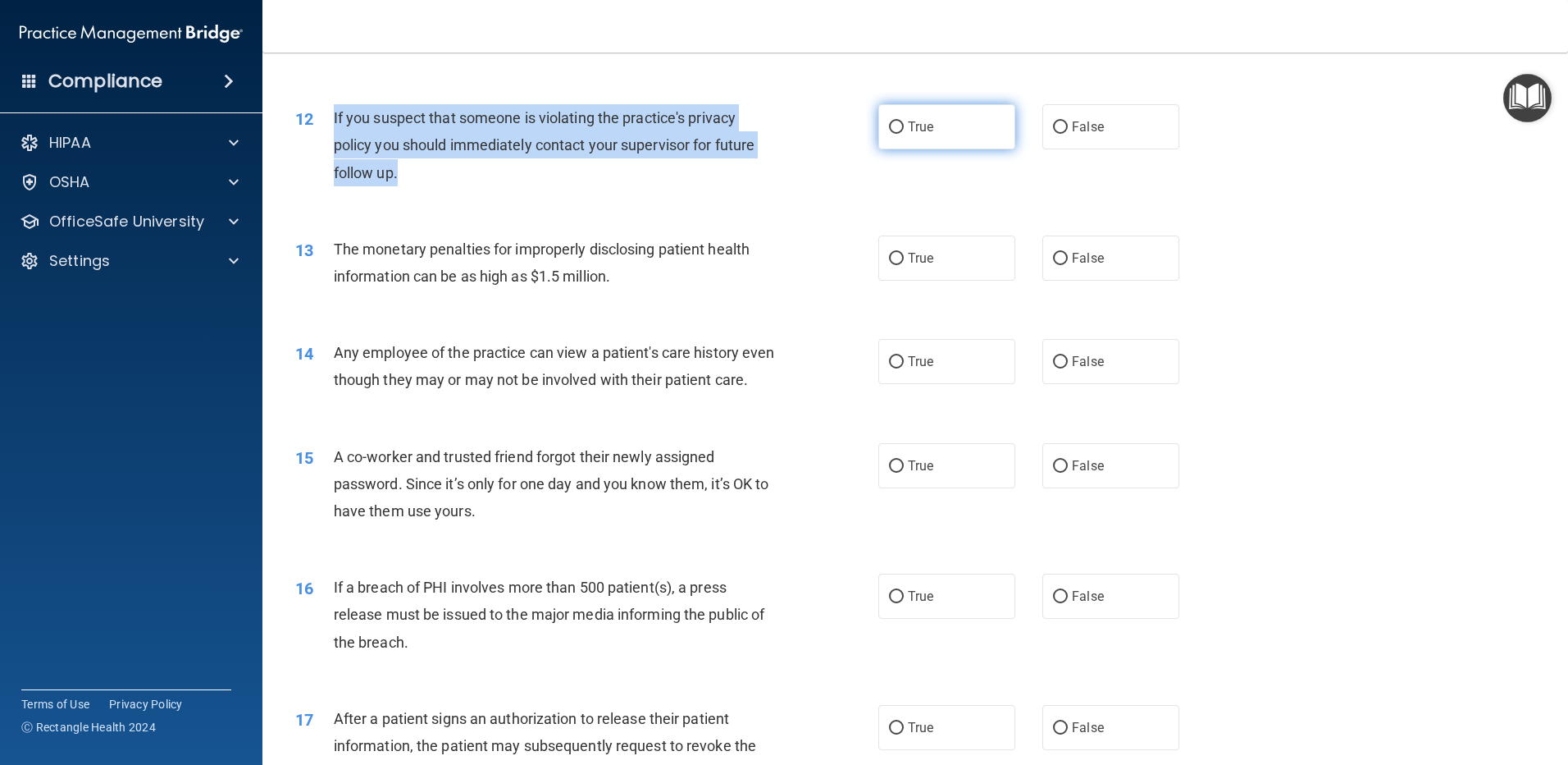
click at [890, 126] on input "True" at bounding box center [897, 127] width 15 height 12
radio input "true"
click at [553, 180] on div "If you suspect that someone is violating the practice's privacy policy you shou…" at bounding box center [562, 145] width 456 height 82
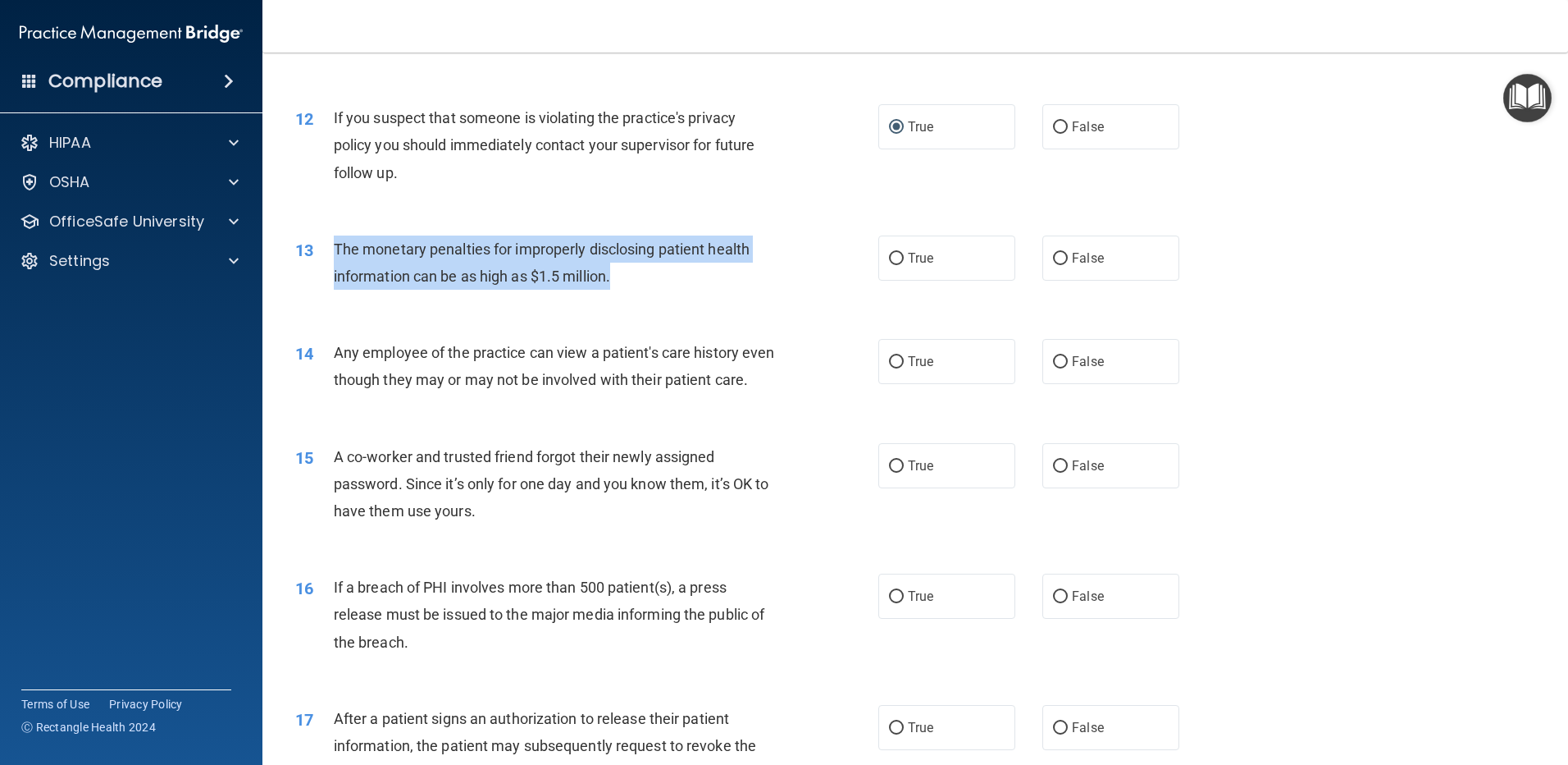
drag, startPoint x: 331, startPoint y: 246, endPoint x: 654, endPoint y: 293, distance: 326.4
click at [654, 293] on div "13 The monetary penalties for improperly disclosing patient health information …" at bounding box center [586, 267] width 632 height 63
click at [671, 285] on div "The monetary penalties for improperly disclosing patient health information can…" at bounding box center [562, 262] width 456 height 54
drag, startPoint x: 600, startPoint y: 281, endPoint x: 330, endPoint y: 254, distance: 271.3
click at [330, 254] on div "13 The monetary penalties for improperly disclosing patient health information …" at bounding box center [586, 267] width 632 height 63
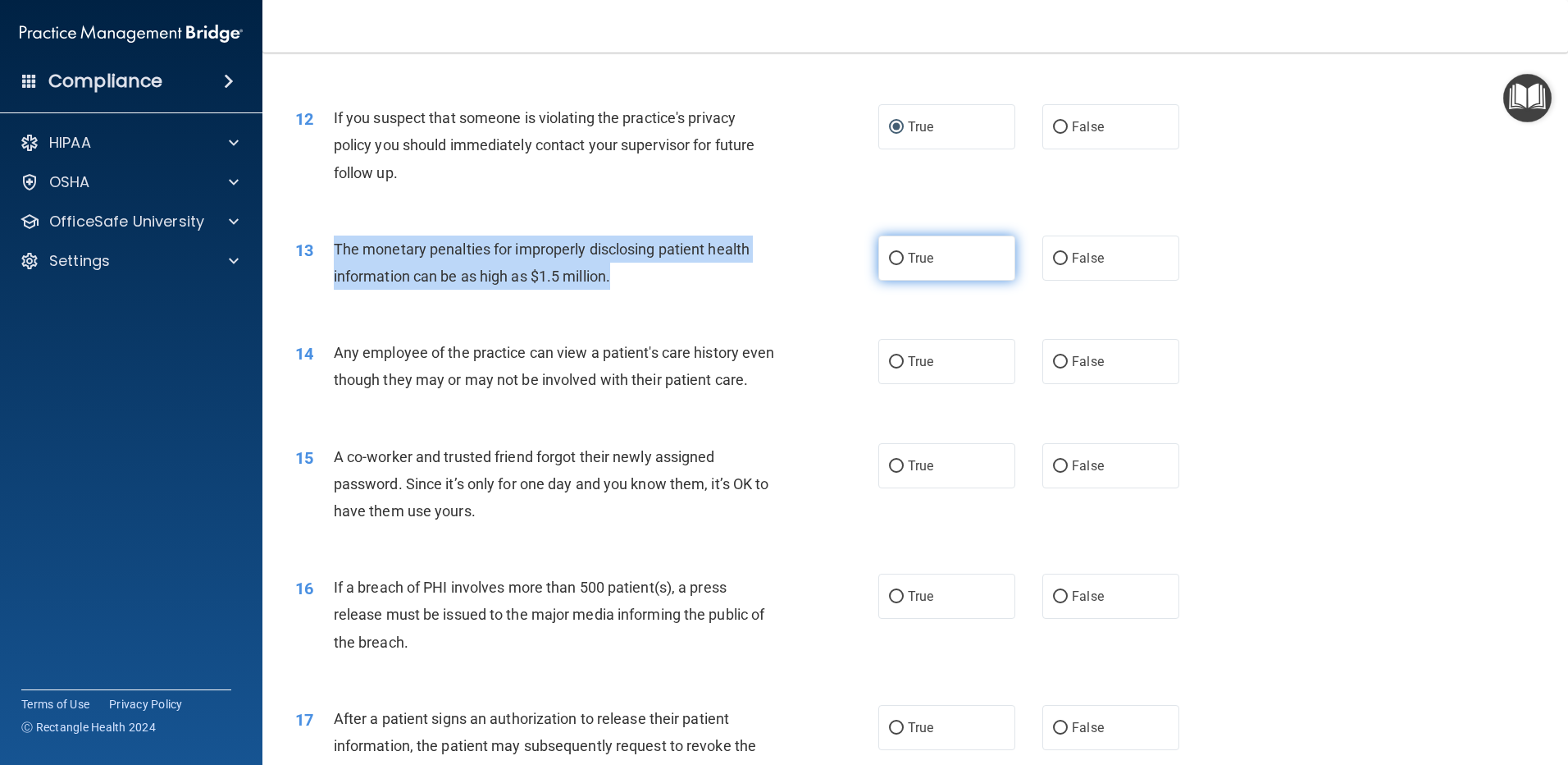
click at [893, 260] on input "True" at bounding box center [897, 258] width 15 height 12
radio input "true"
click at [844, 291] on div "13 The monetary penalties for improperly disclosing patient health information …" at bounding box center [586, 267] width 632 height 63
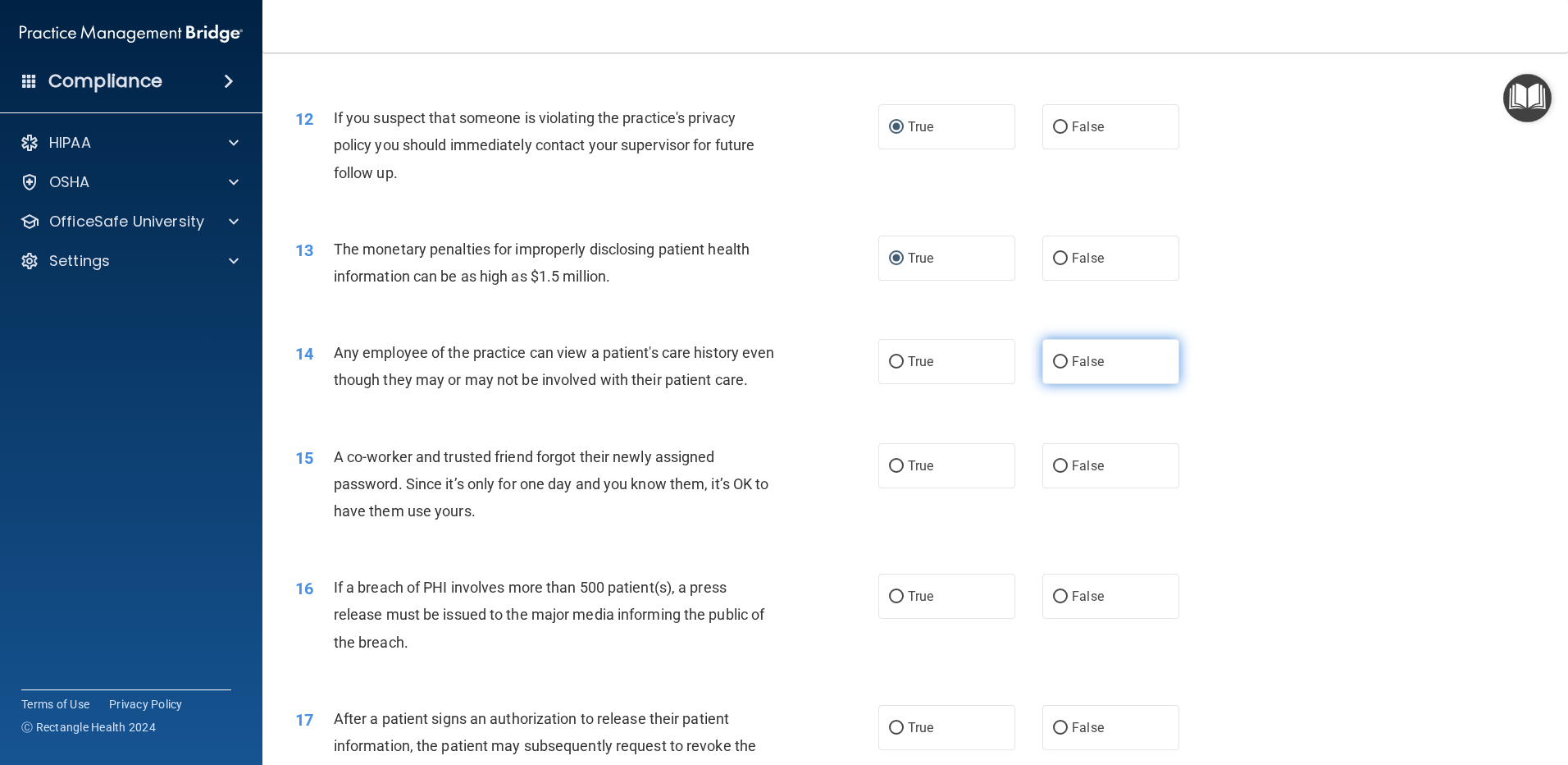
click at [1053, 367] on input "False" at bounding box center [1061, 362] width 15 height 12
radio input "true"
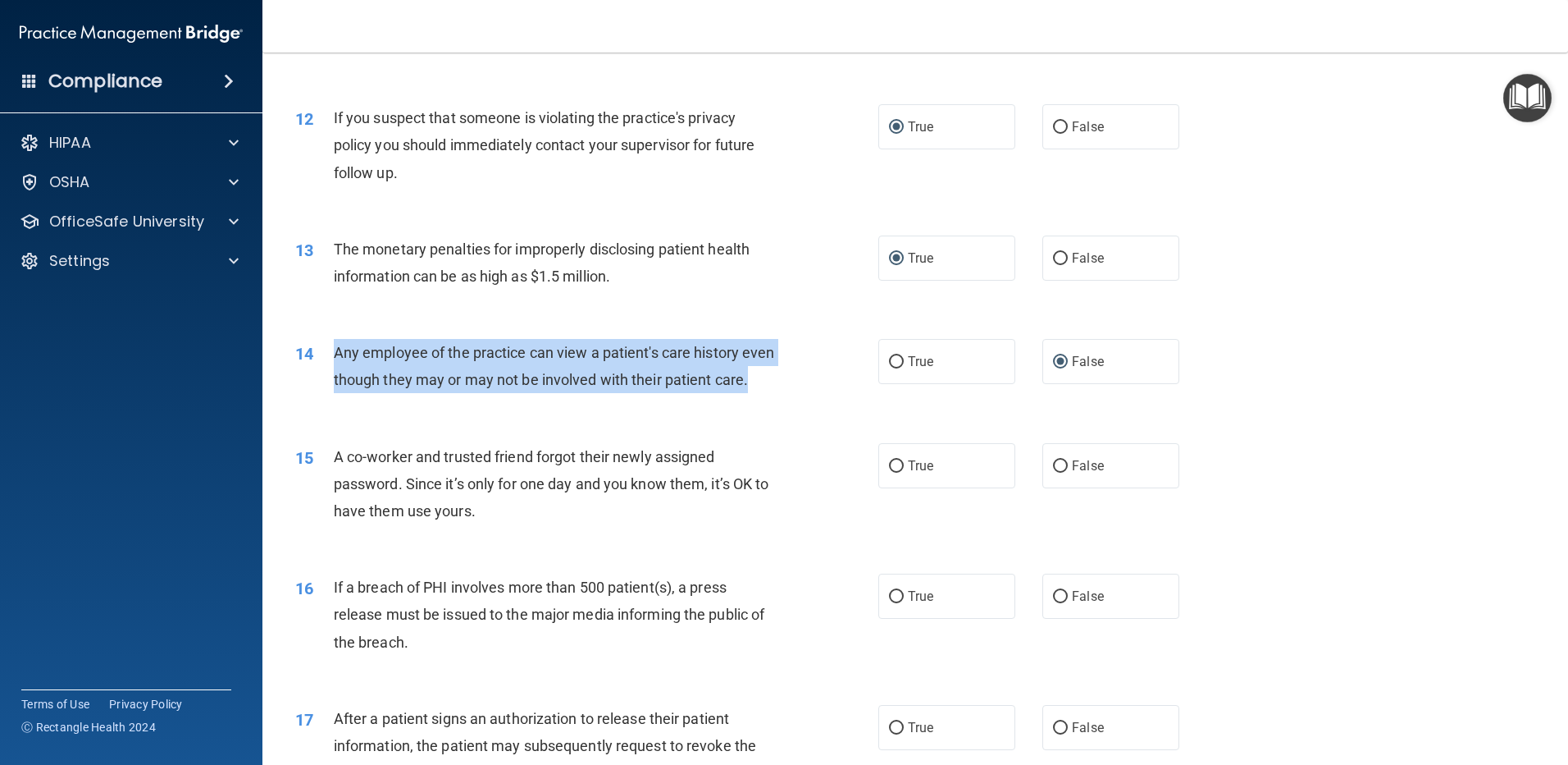
drag, startPoint x: 373, startPoint y: 412, endPoint x: 337, endPoint y: 353, distance: 69.1
click at [337, 353] on div "Any employee of the practice can view a patient's care history even though they…" at bounding box center [562, 365] width 456 height 54
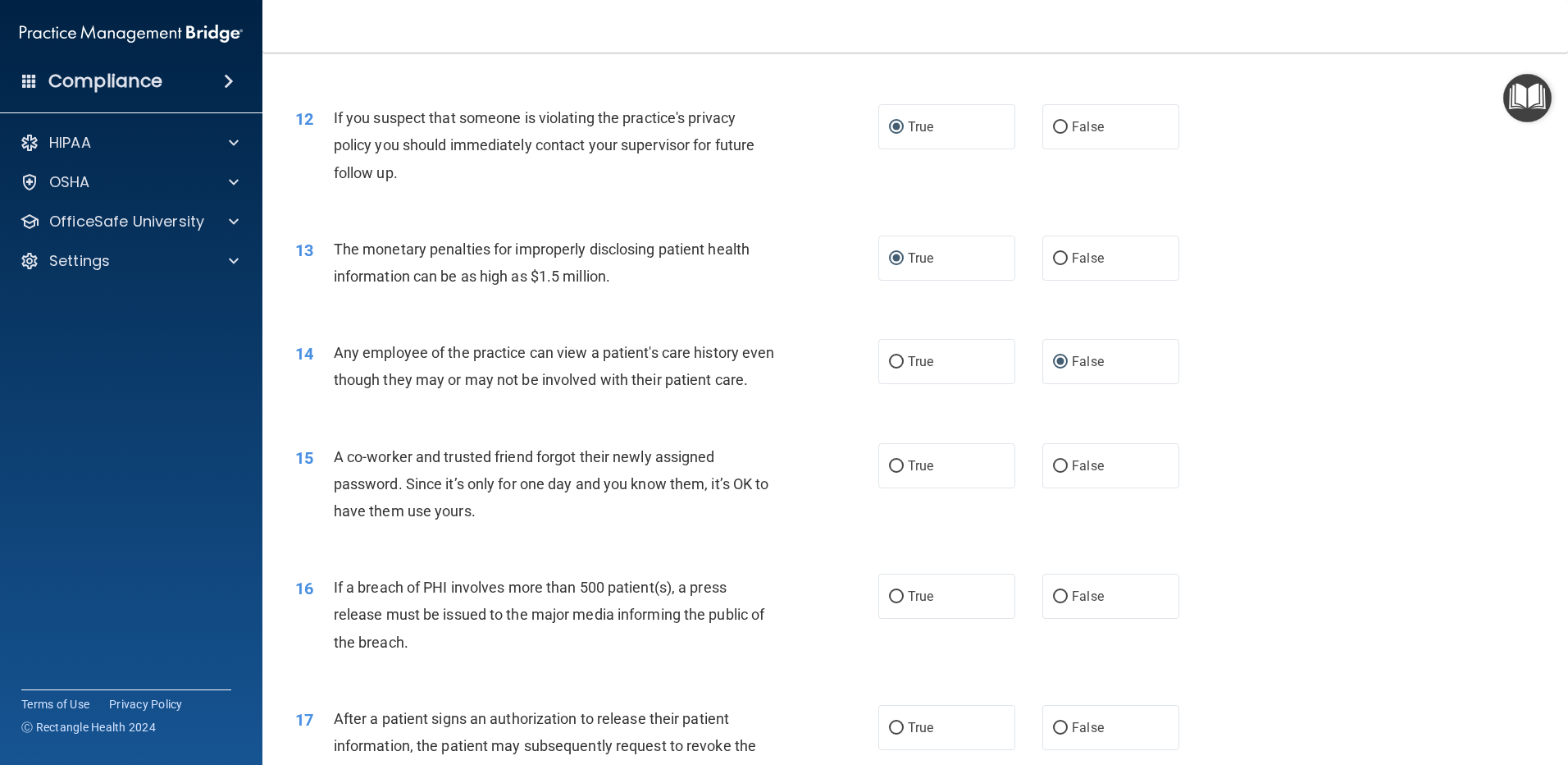
click at [1324, 366] on div "14 Any employee of the practice can view a patient's care history even though t…" at bounding box center [915, 370] width 1265 height 103
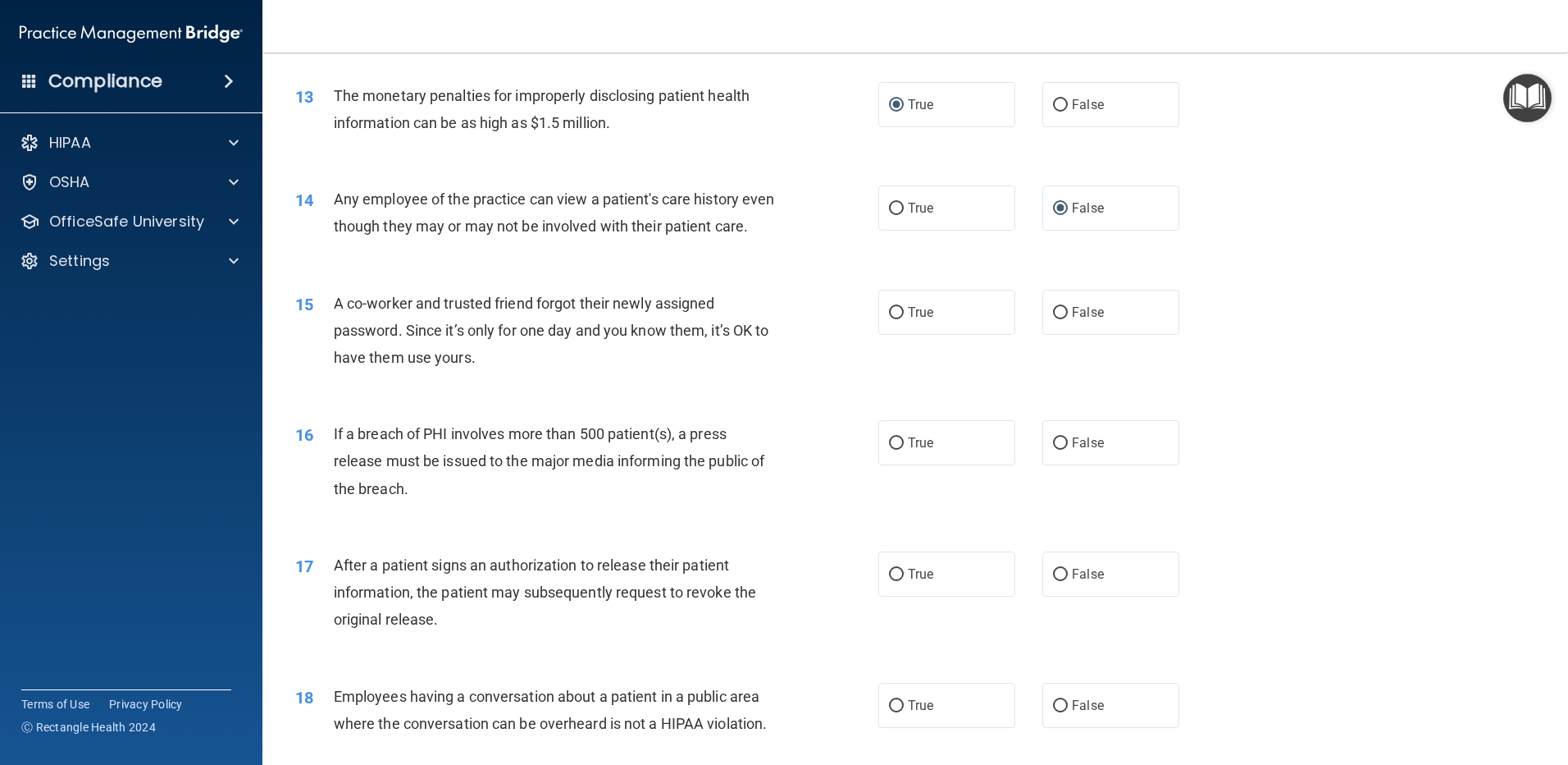
scroll to position [1476, 0]
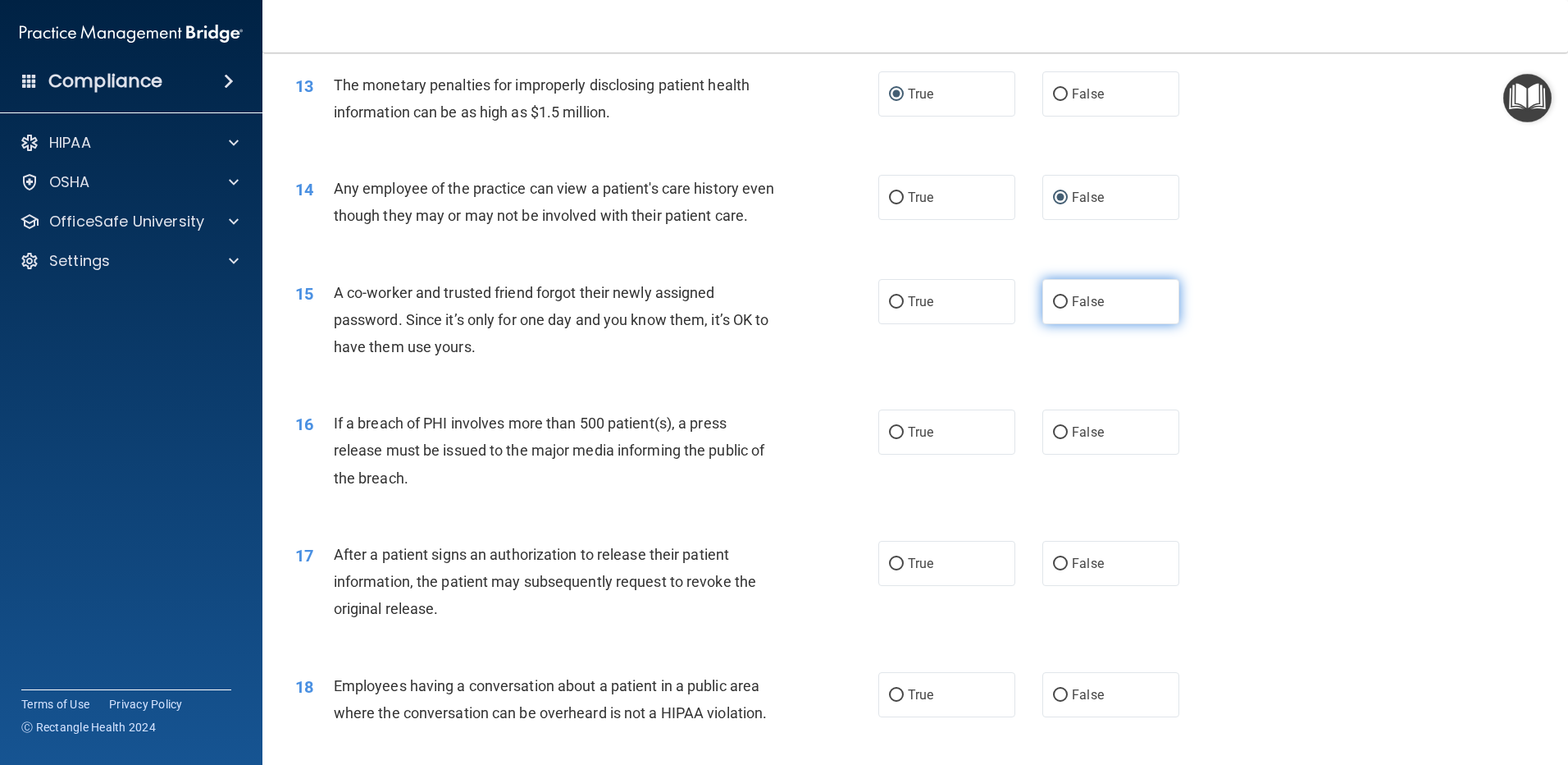
click at [1053, 308] on input "False" at bounding box center [1061, 302] width 15 height 12
radio input "true"
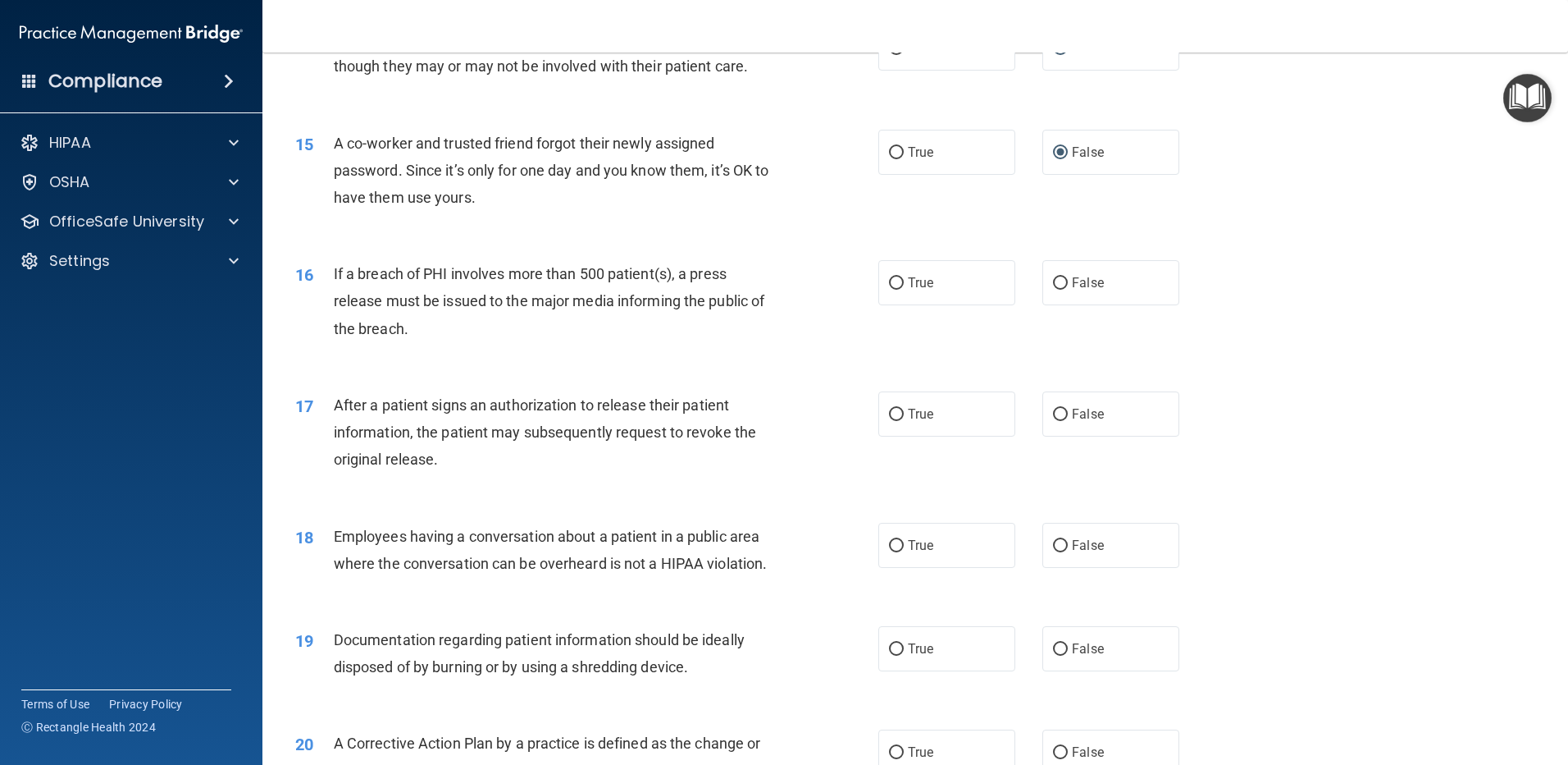
scroll to position [1641, 0]
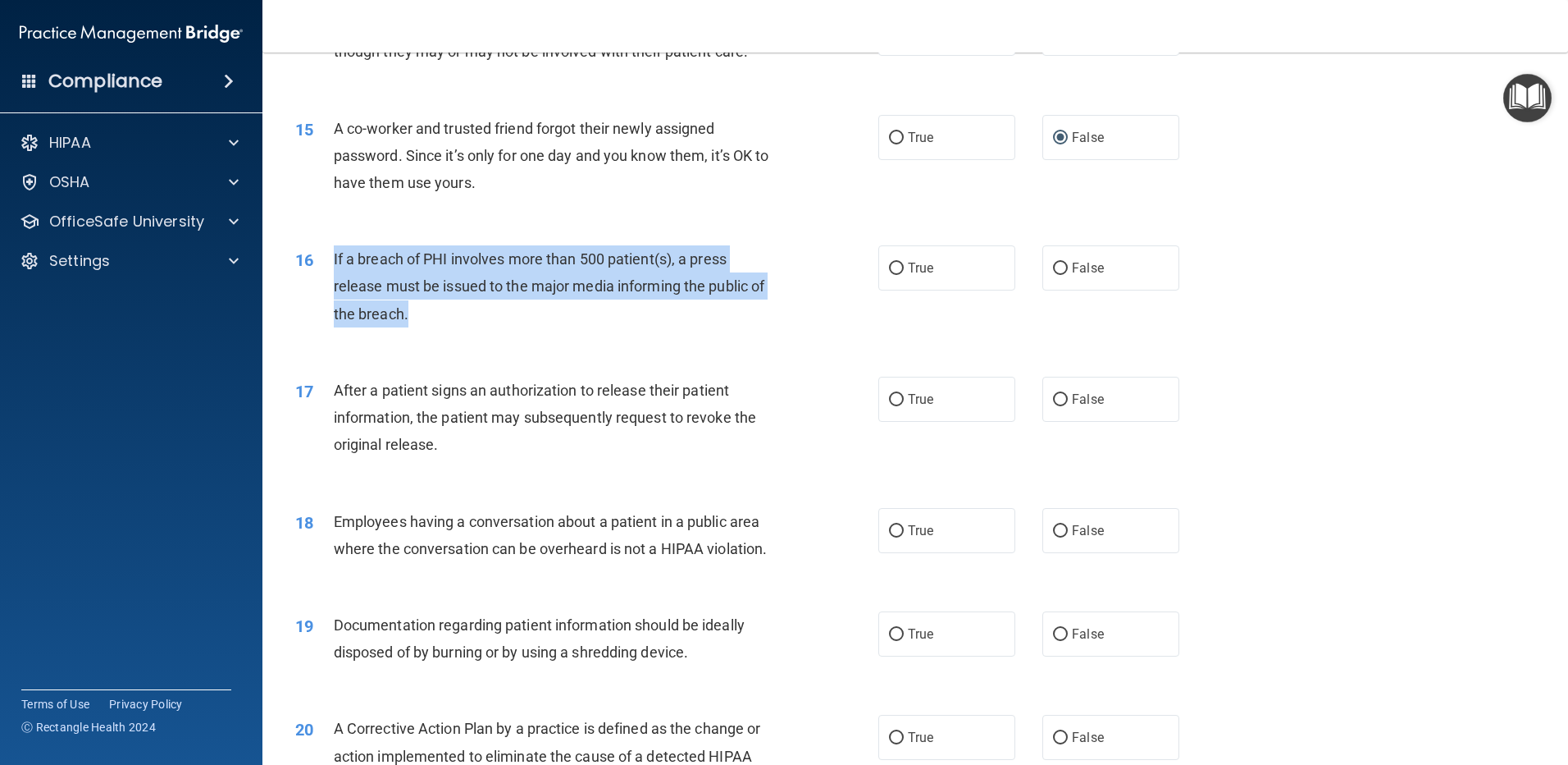
drag, startPoint x: 407, startPoint y: 345, endPoint x: 317, endPoint y: 293, distance: 103.9
click at [317, 293] on div "16 If a breach of PHI involves more than 500 patient(s), a press release must b…" at bounding box center [586, 291] width 632 height 90
click at [889, 275] on input "True" at bounding box center [897, 268] width 15 height 12
radio input "true"
click at [873, 336] on div "16 If a breach of PHI involves more than 500 patient(s), a press release must b…" at bounding box center [586, 291] width 632 height 90
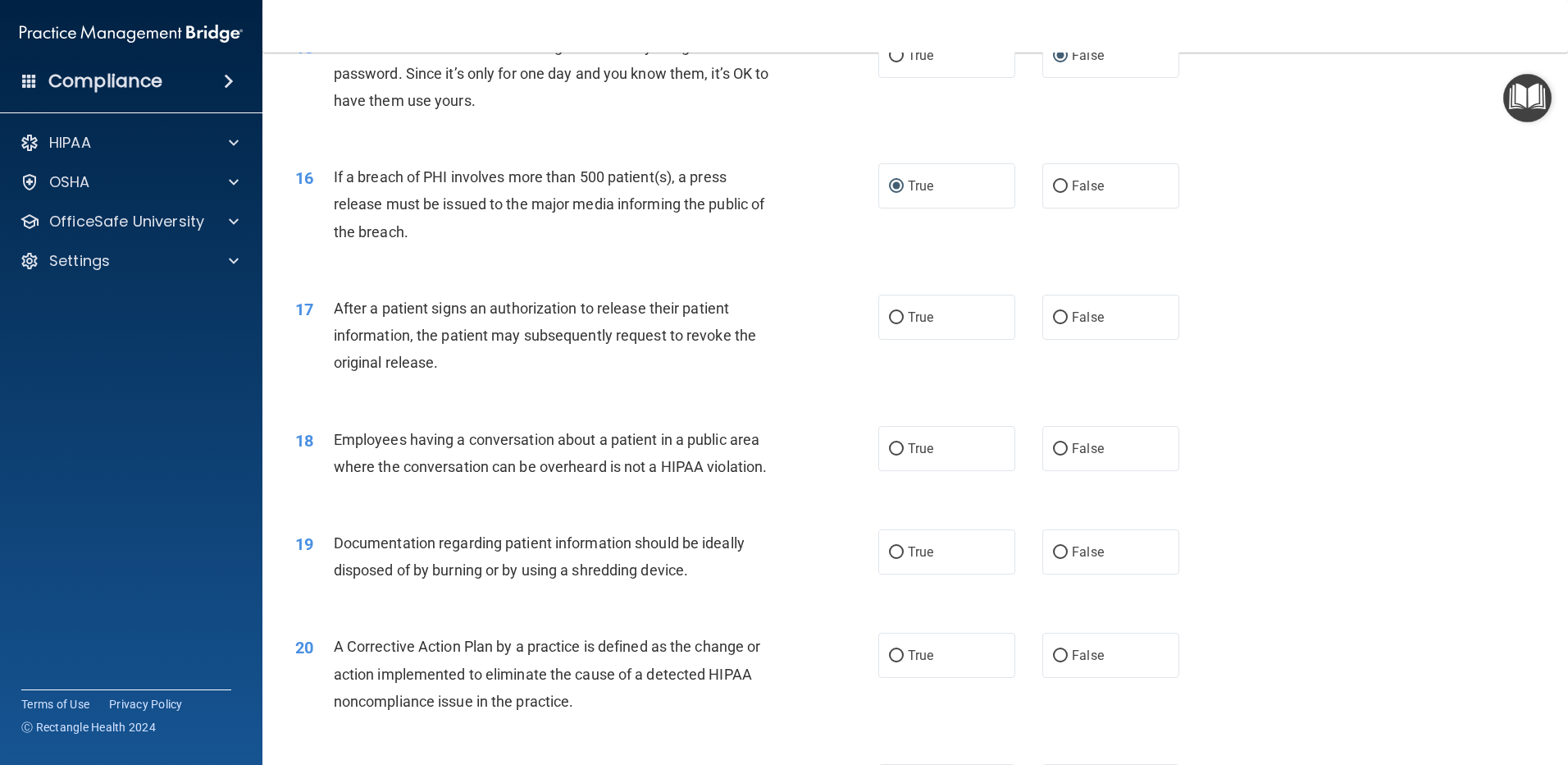
scroll to position [1805, 0]
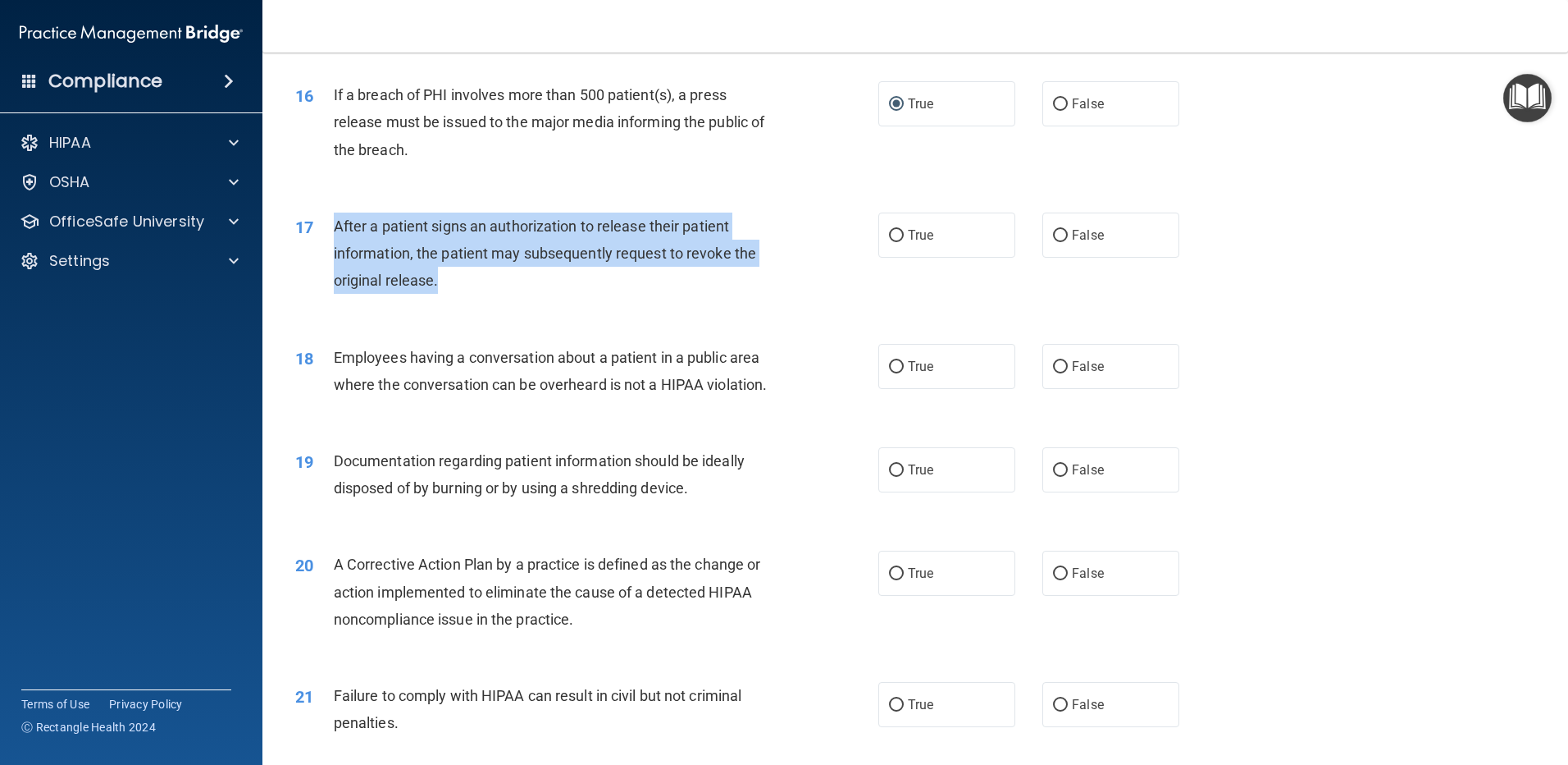
drag, startPoint x: 447, startPoint y: 323, endPoint x: 337, endPoint y: 257, distance: 128.3
click at [337, 257] on div "17 After a patient signs an authorization to release their patient information,…" at bounding box center [586, 257] width 632 height 90
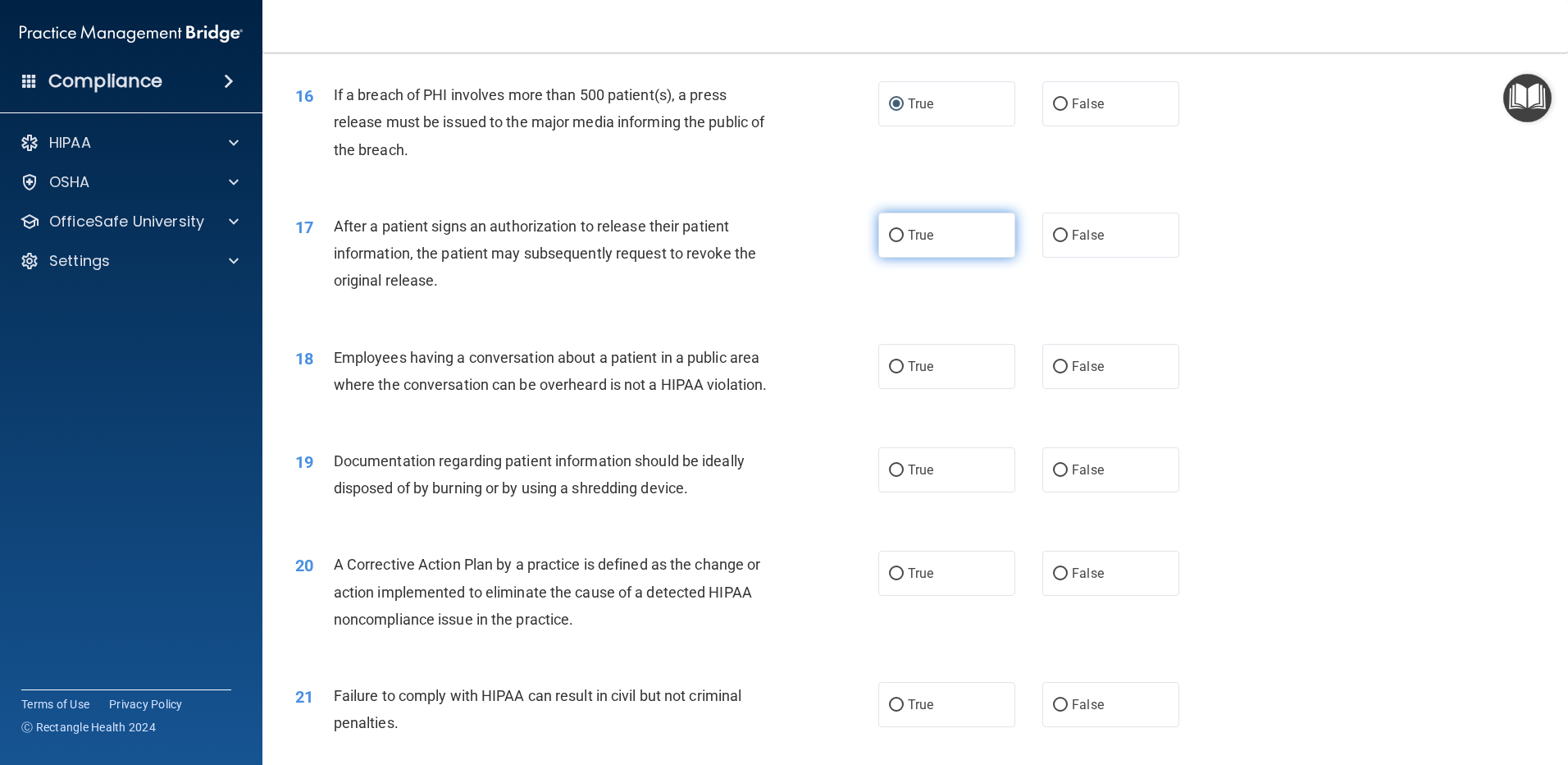
click at [895, 257] on label "True" at bounding box center [946, 234] width 137 height 45
click at [895, 242] on input "True" at bounding box center [897, 235] width 15 height 12
radio input "true"
click at [883, 303] on div "17 After a patient signs an authorization to release their patient information,…" at bounding box center [586, 257] width 632 height 90
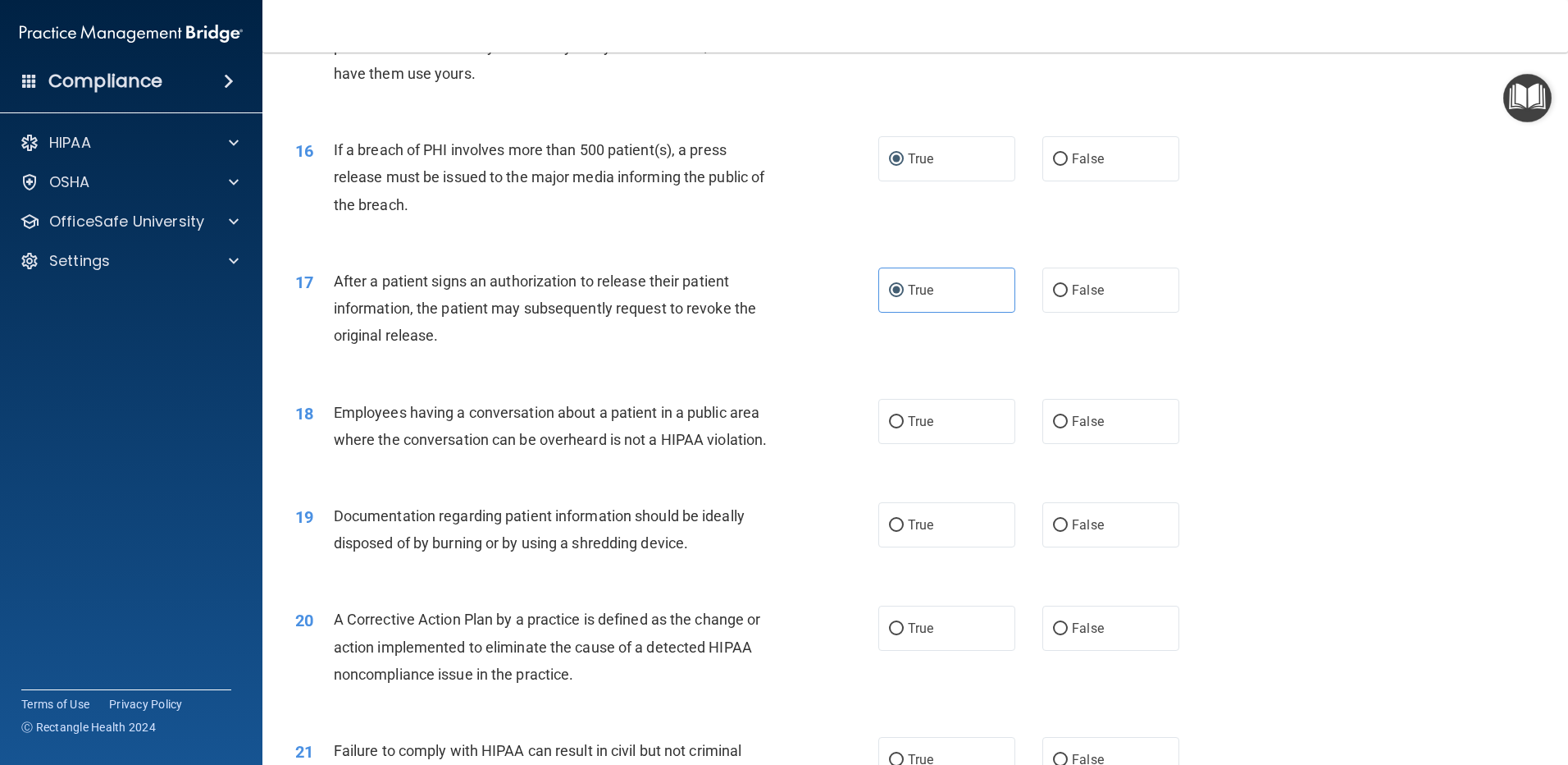
scroll to position [1751, 0]
click at [1058, 427] on input "False" at bounding box center [1061, 421] width 15 height 12
radio input "true"
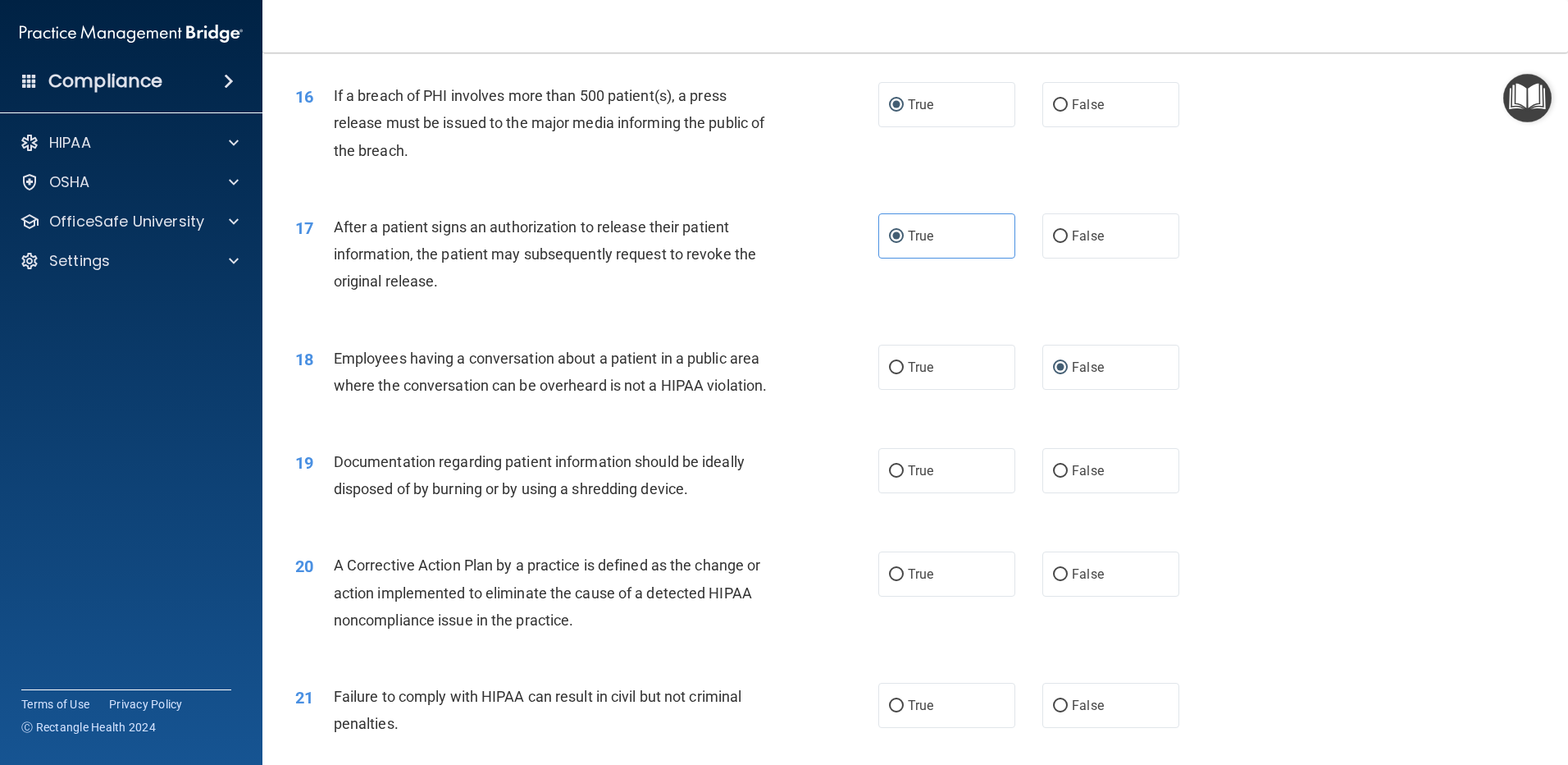
scroll to position [1833, 0]
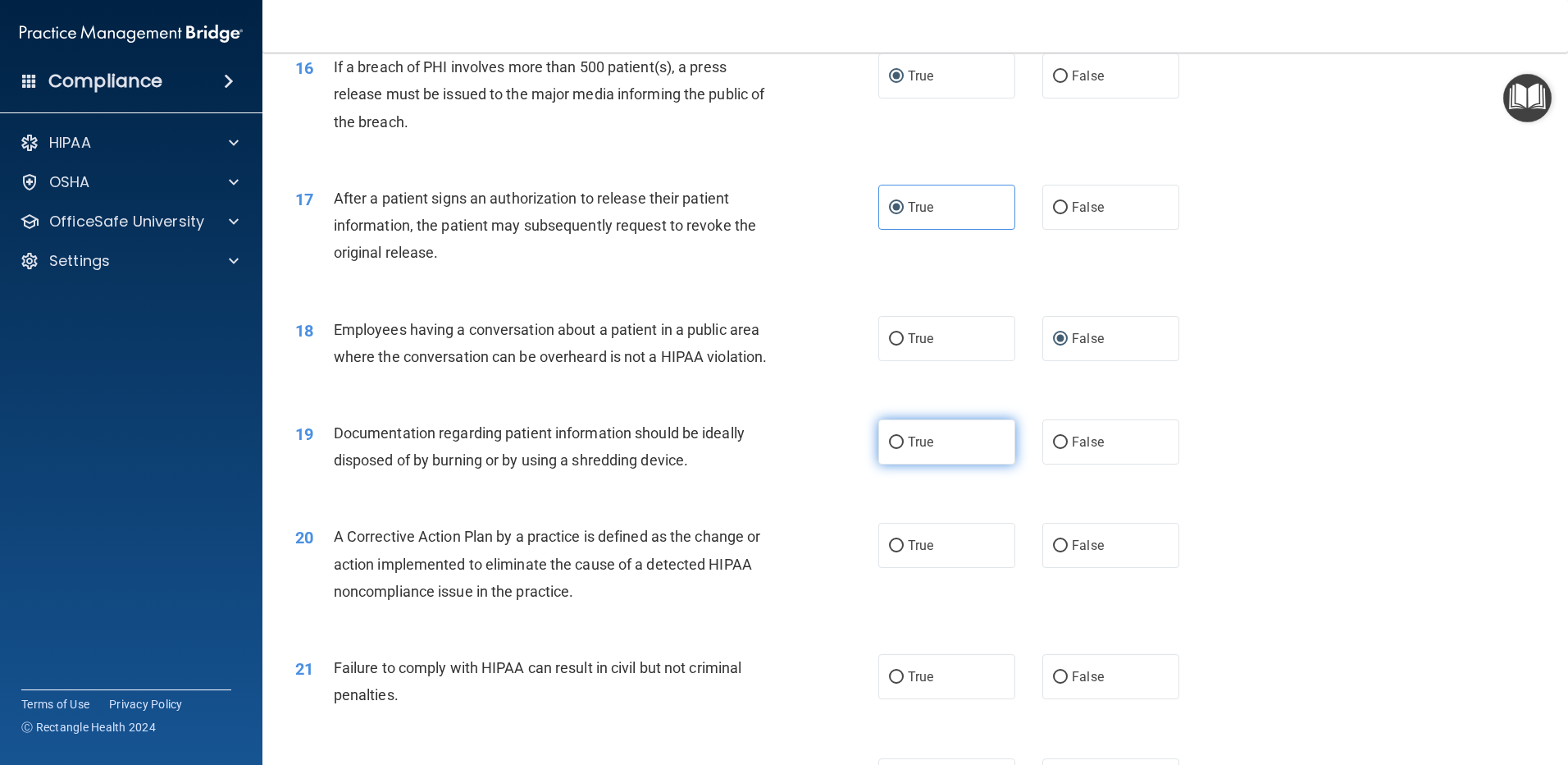
click at [890, 448] on input "True" at bounding box center [897, 442] width 15 height 12
radio input "true"
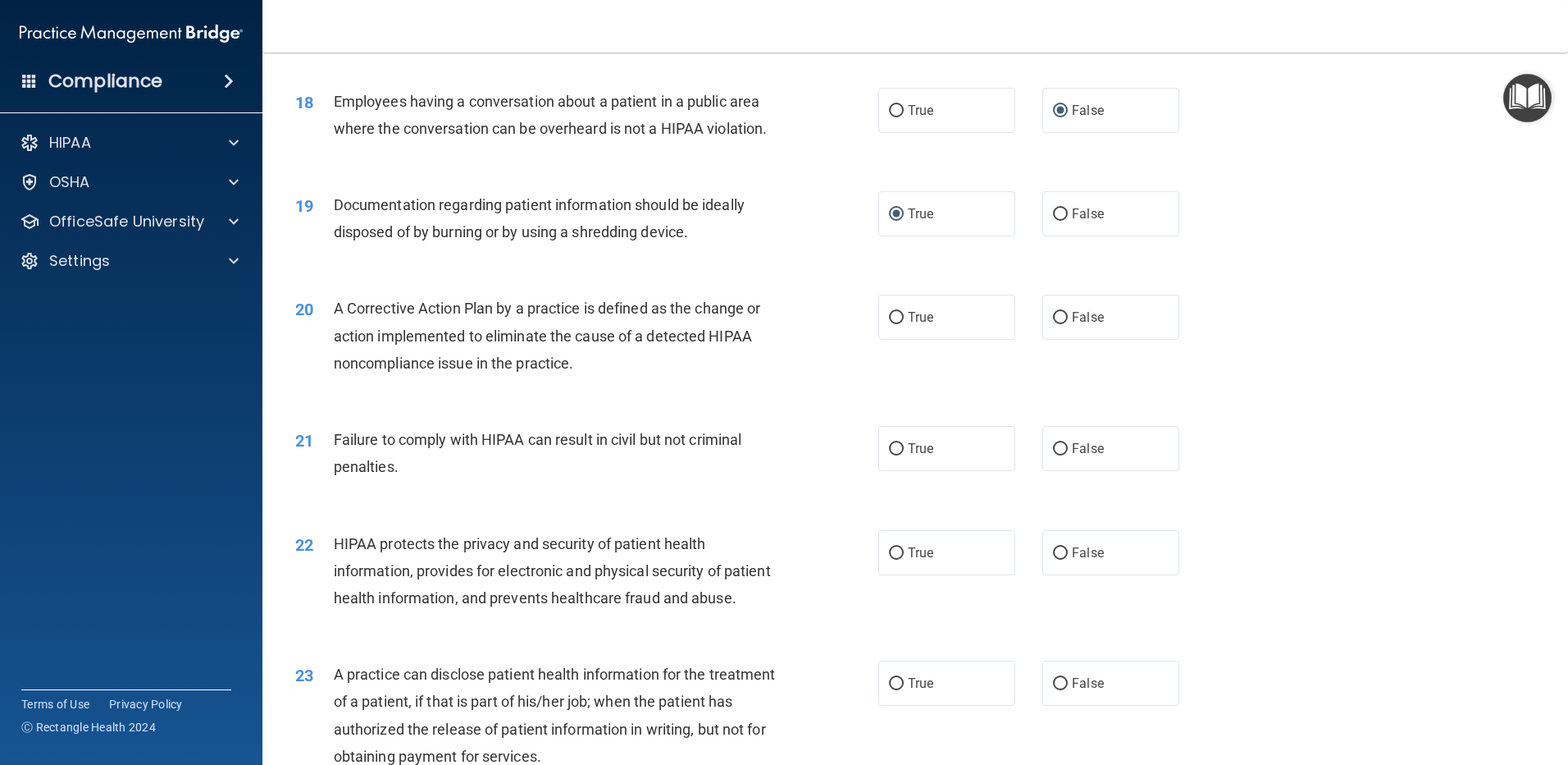
scroll to position [2079, 0]
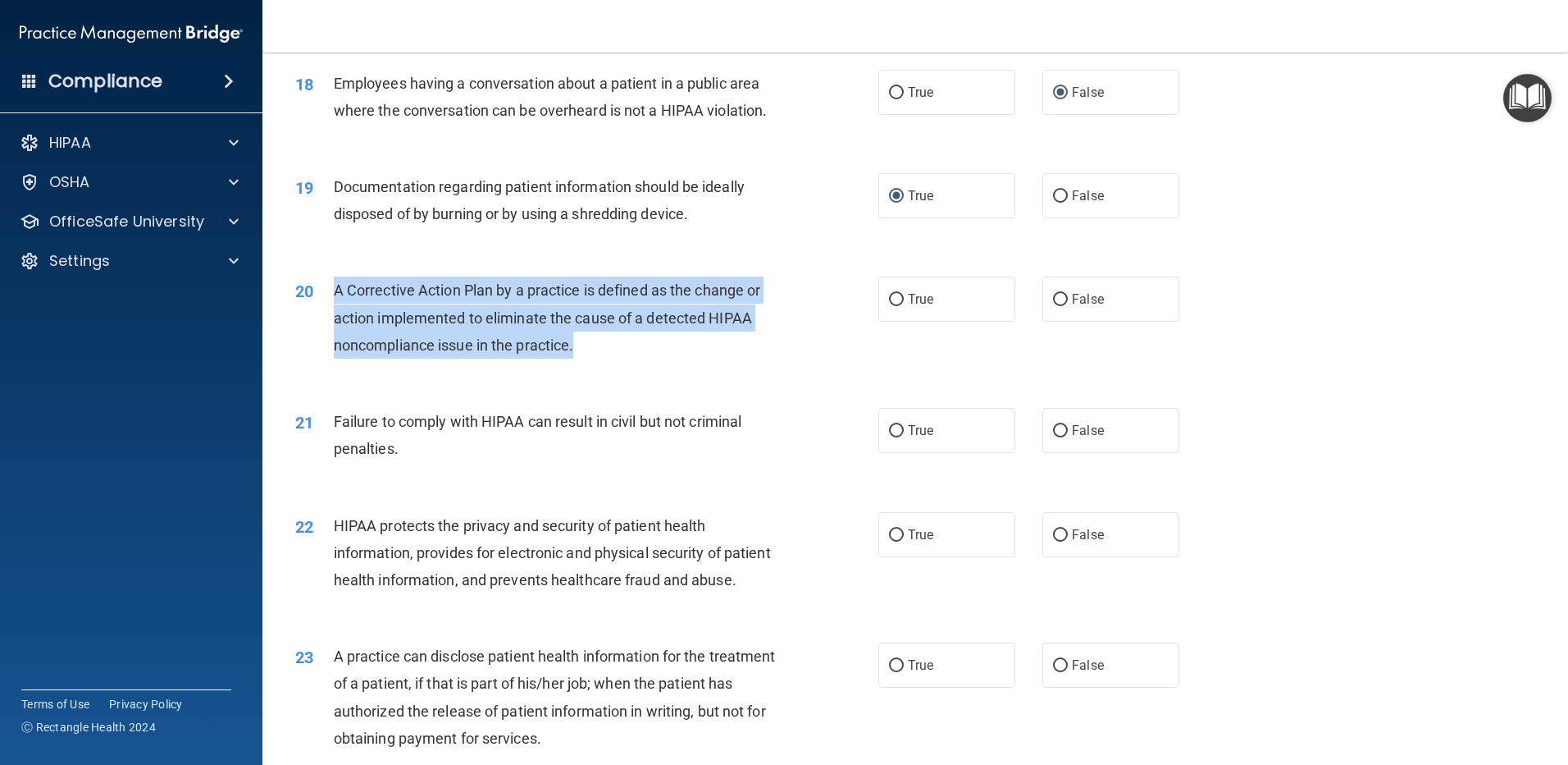
drag, startPoint x: 614, startPoint y: 385, endPoint x: 317, endPoint y: 337, distance: 300.9
click at [317, 337] on div "20 A Corrective Action Plan by a practice is defined as the change or action im…" at bounding box center [586, 322] width 632 height 90
click at [896, 306] on input "True" at bounding box center [897, 299] width 15 height 12
radio input "true"
click at [856, 354] on div "20 A Corrective Action Plan by a practice is defined as the change or action im…" at bounding box center [586, 322] width 632 height 90
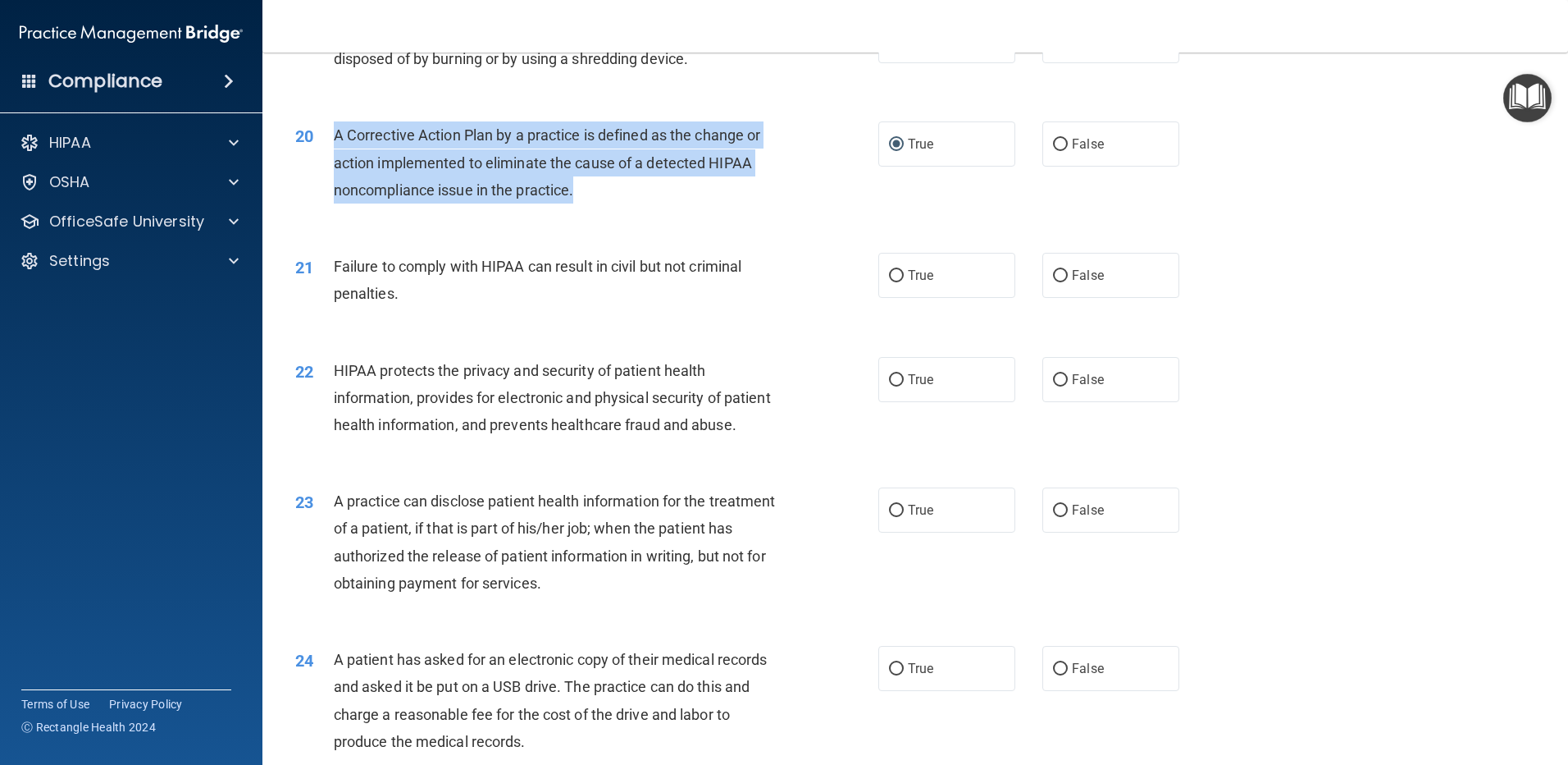
scroll to position [2243, 0]
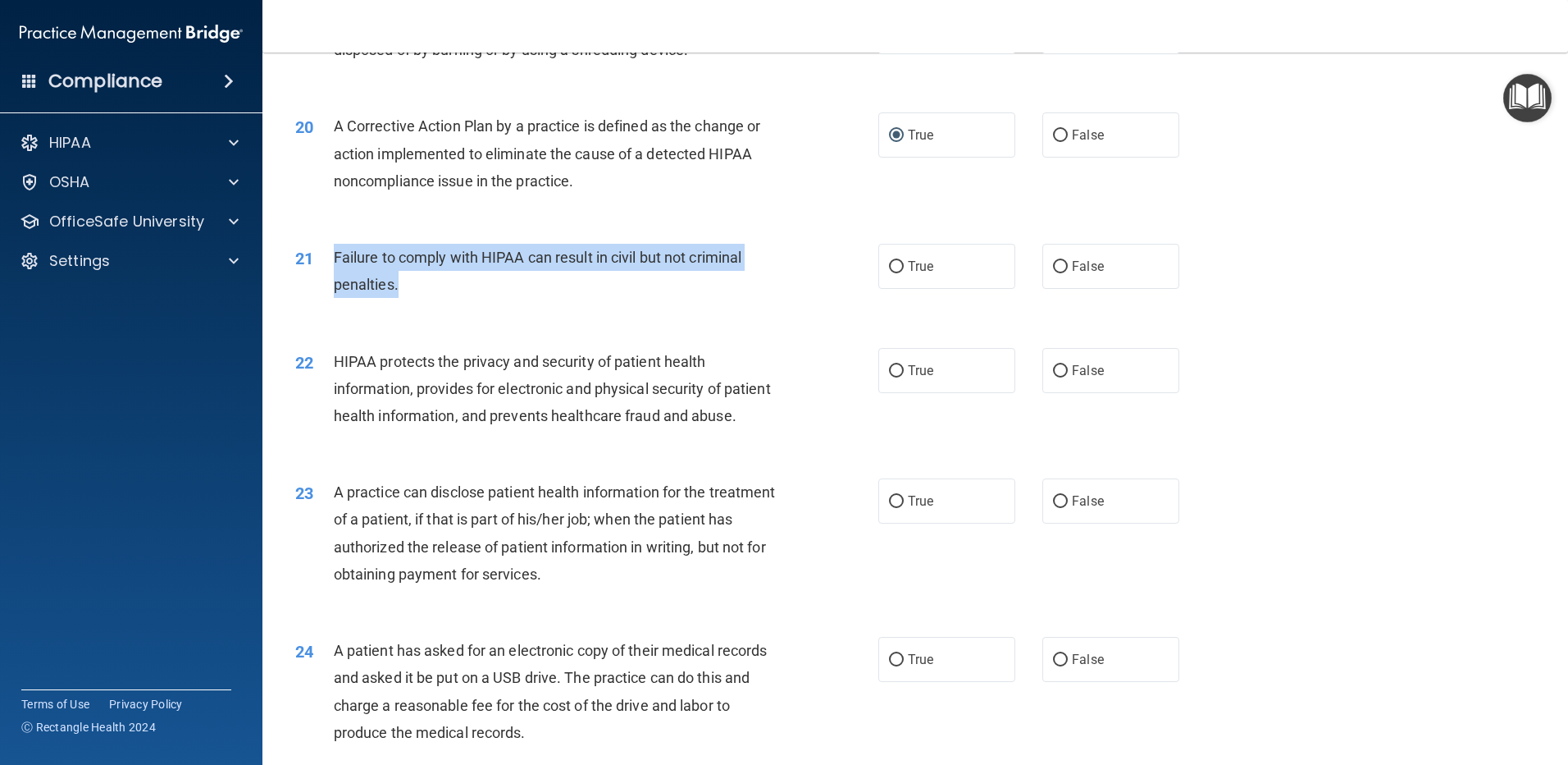
drag, startPoint x: 409, startPoint y: 316, endPoint x: 334, endPoint y: 275, distance: 85.5
click at [334, 275] on div "Failure to comply with HIPAA can result in civil but not criminal penalties." at bounding box center [562, 270] width 456 height 54
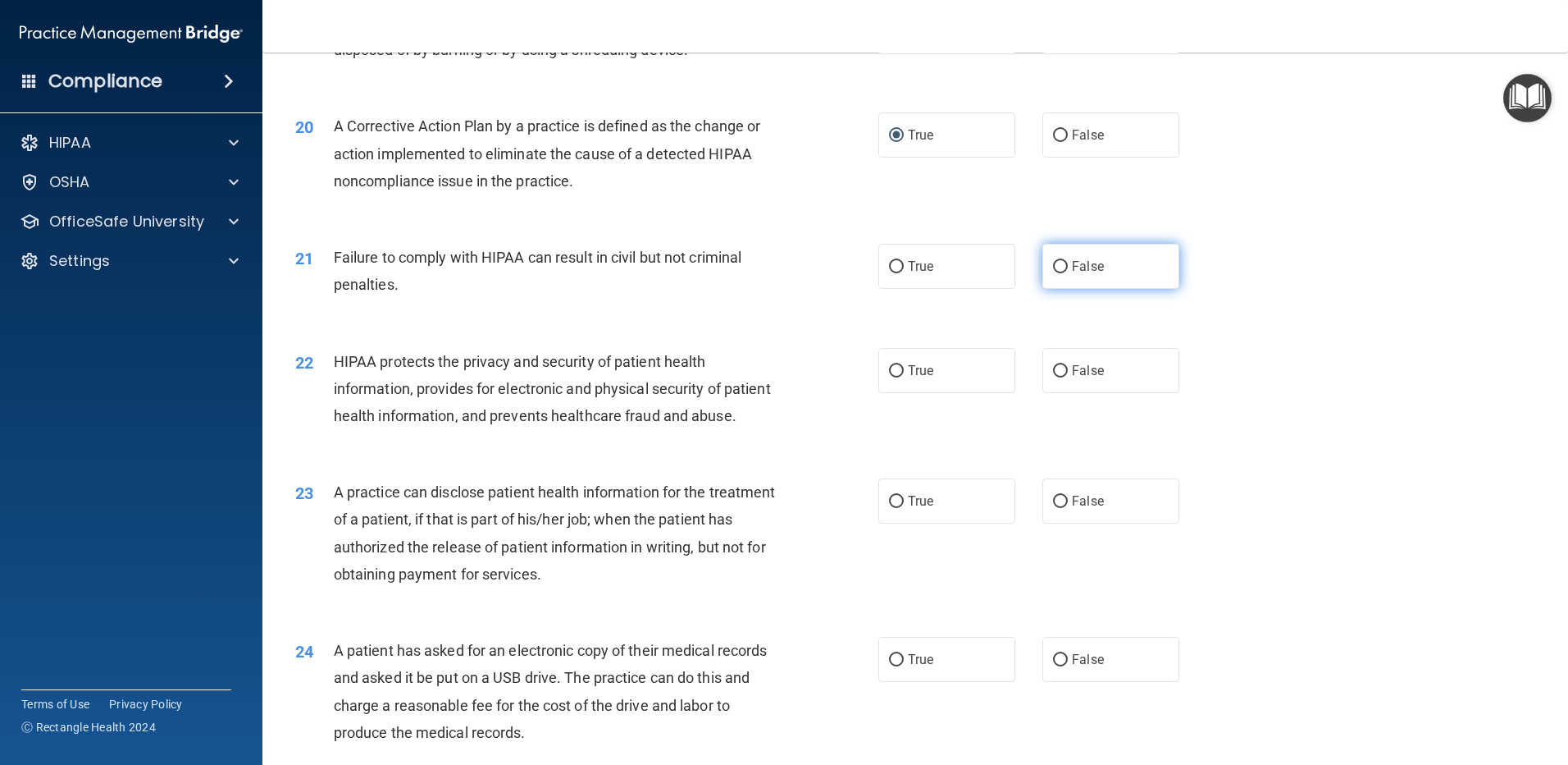
click at [1061, 289] on label "False" at bounding box center [1111, 266] width 137 height 45
click at [1061, 273] on input "False" at bounding box center [1061, 267] width 15 height 12
radio input "true"
click at [1034, 327] on div "21 Failure to comply with HIPAA can result in civil but not criminal penalties.…" at bounding box center [915, 275] width 1265 height 103
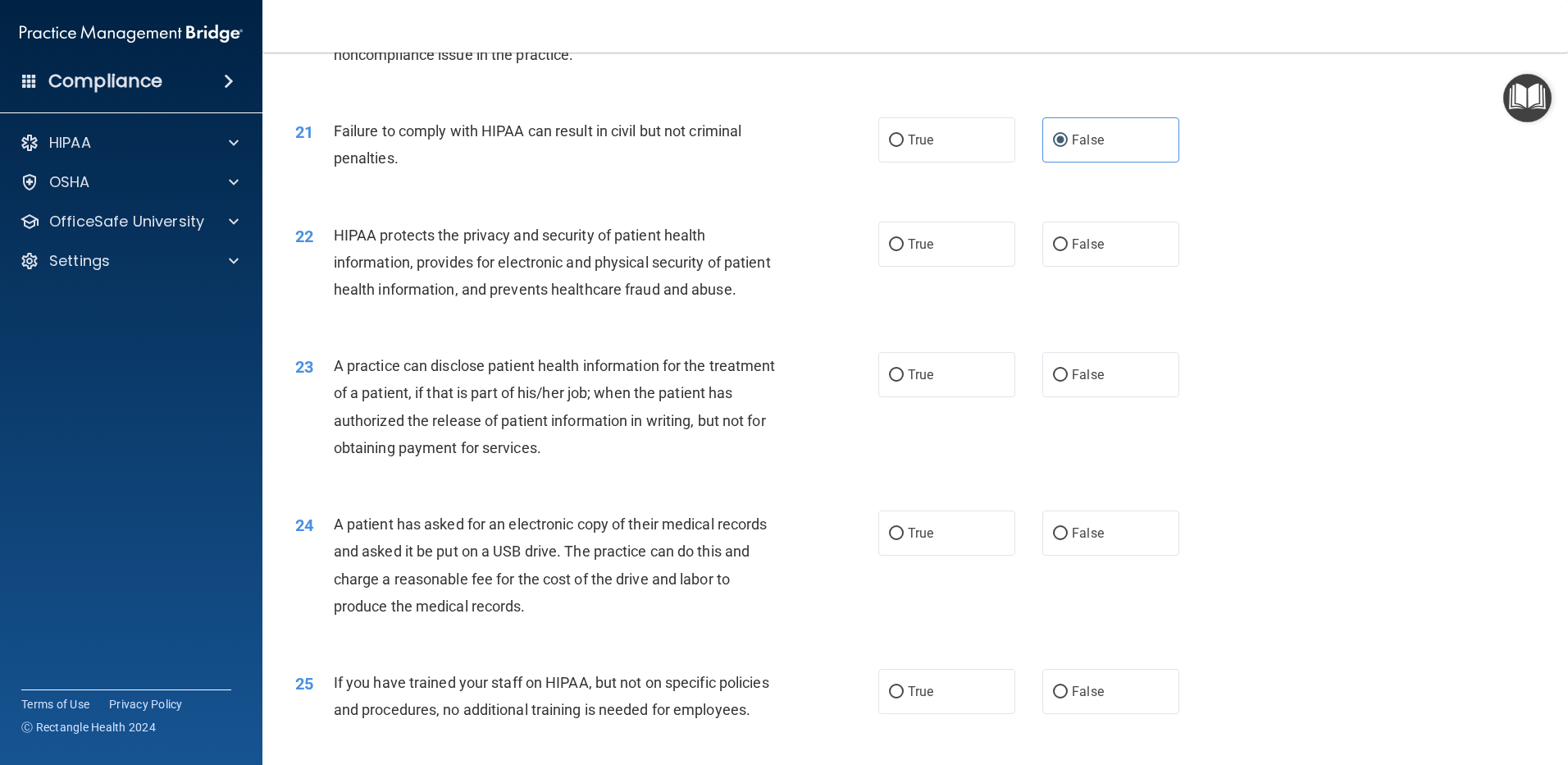
scroll to position [2407, 0]
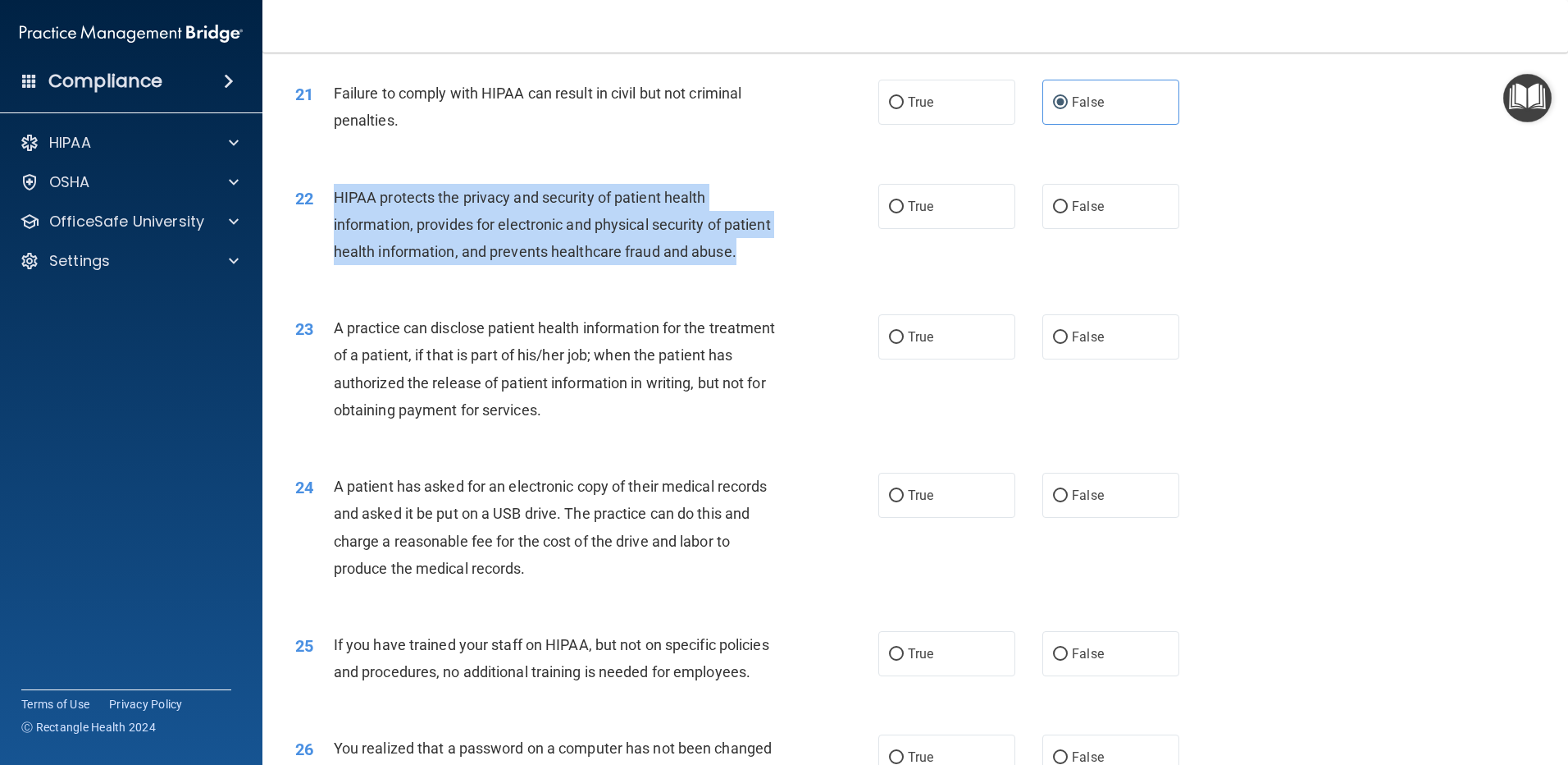
drag, startPoint x: 422, startPoint y: 317, endPoint x: 333, endPoint y: 210, distance: 139.2
click at [334, 210] on div "HIPAA protects the privacy and security of patient health information, provides…" at bounding box center [562, 224] width 456 height 82
click at [891, 213] on input "True" at bounding box center [897, 207] width 15 height 12
radio input "true"
click at [890, 274] on div "22 HIPAA protects the privacy and security of patient health information, provi…" at bounding box center [586, 229] width 632 height 90
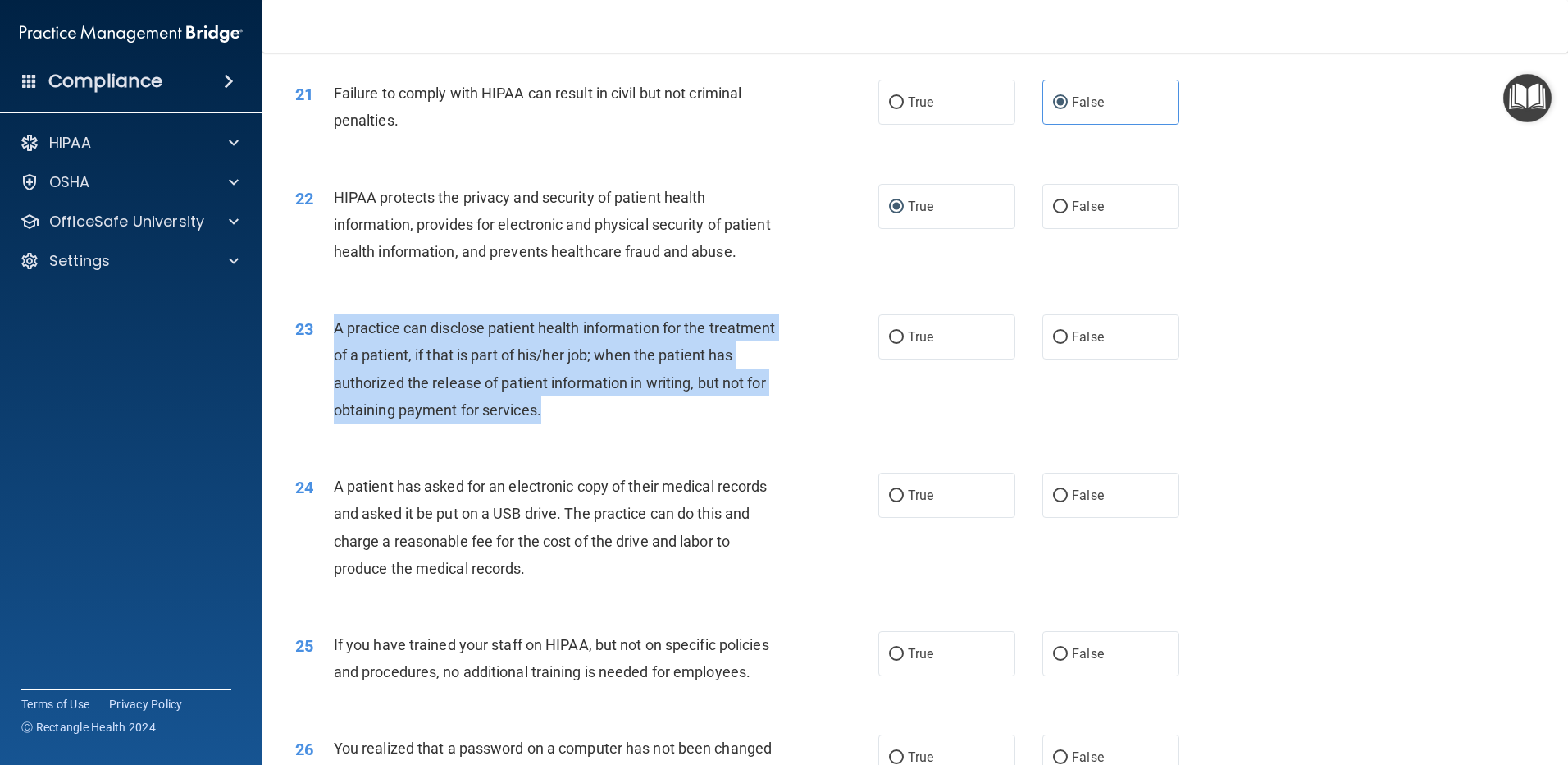
drag, startPoint x: 669, startPoint y: 464, endPoint x: 327, endPoint y: 368, distance: 355.2
click at [327, 368] on div "23 A practice can disclose patient health information for the treatment of a pa…" at bounding box center [586, 373] width 632 height 117
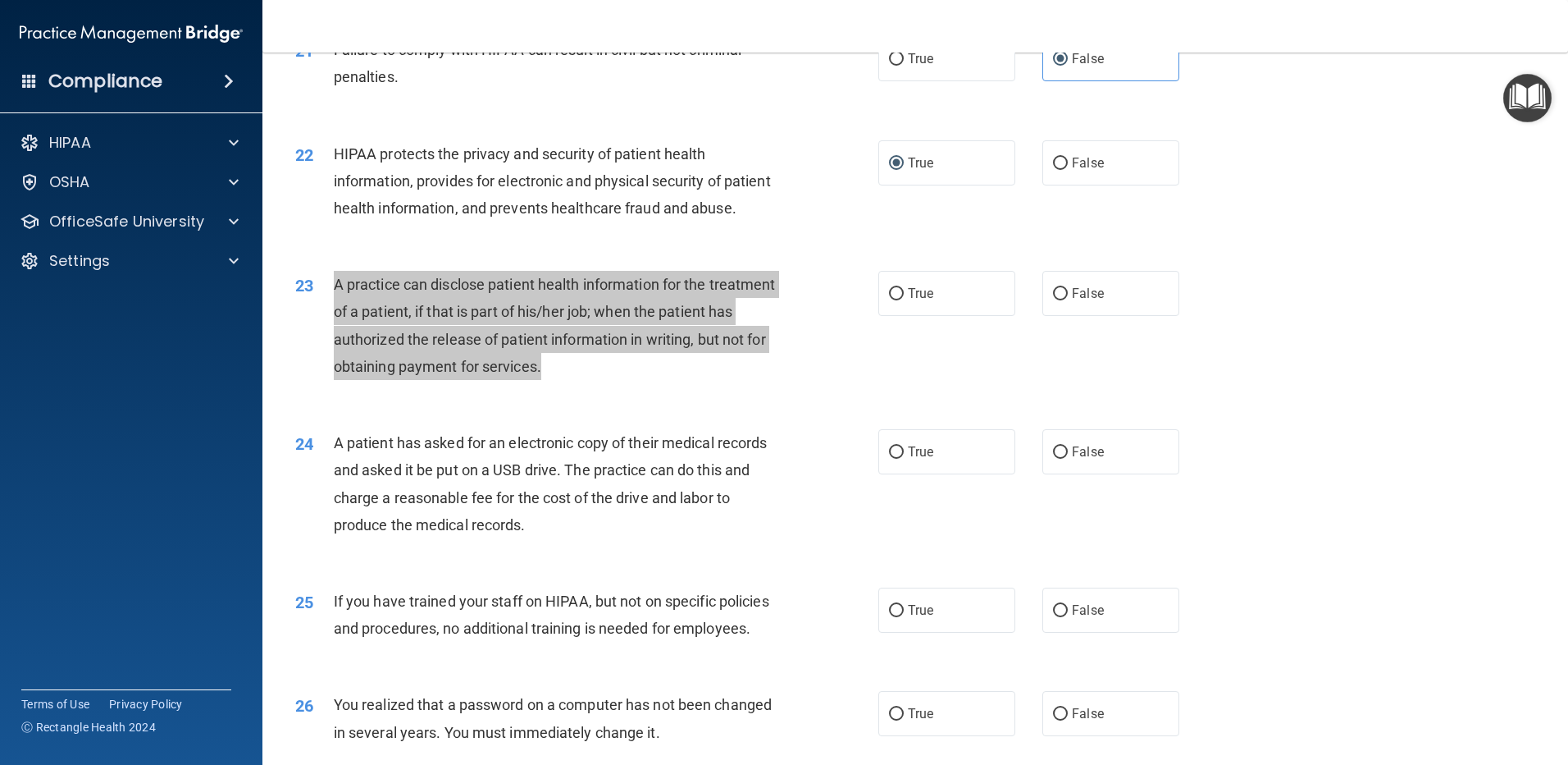
scroll to position [2489, 0]
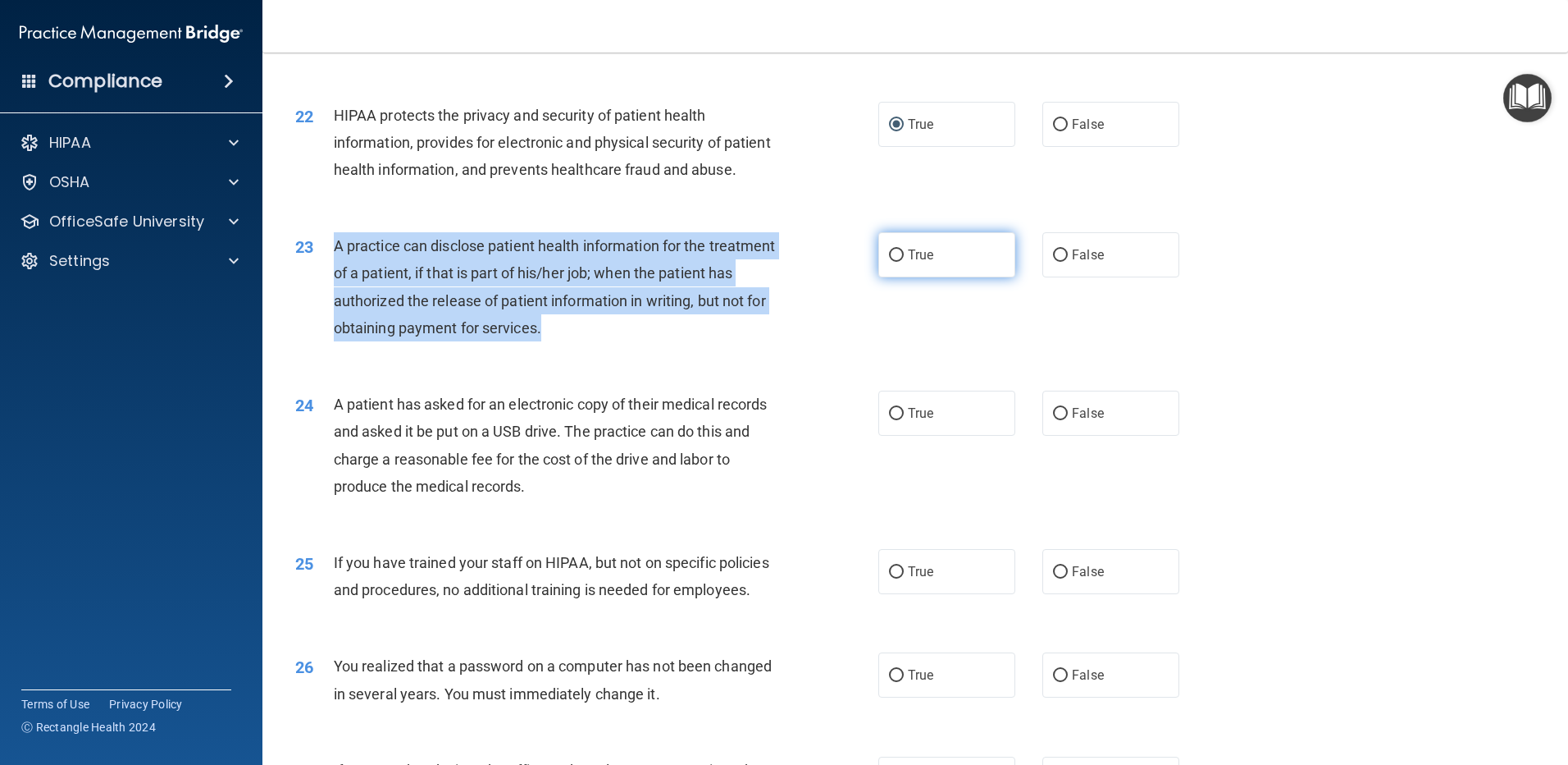
click at [889, 262] on input "True" at bounding box center [897, 255] width 15 height 12
radio input "true"
click at [860, 350] on div "23 A practice can disclose patient health information for the treatment of a pa…" at bounding box center [586, 291] width 632 height 117
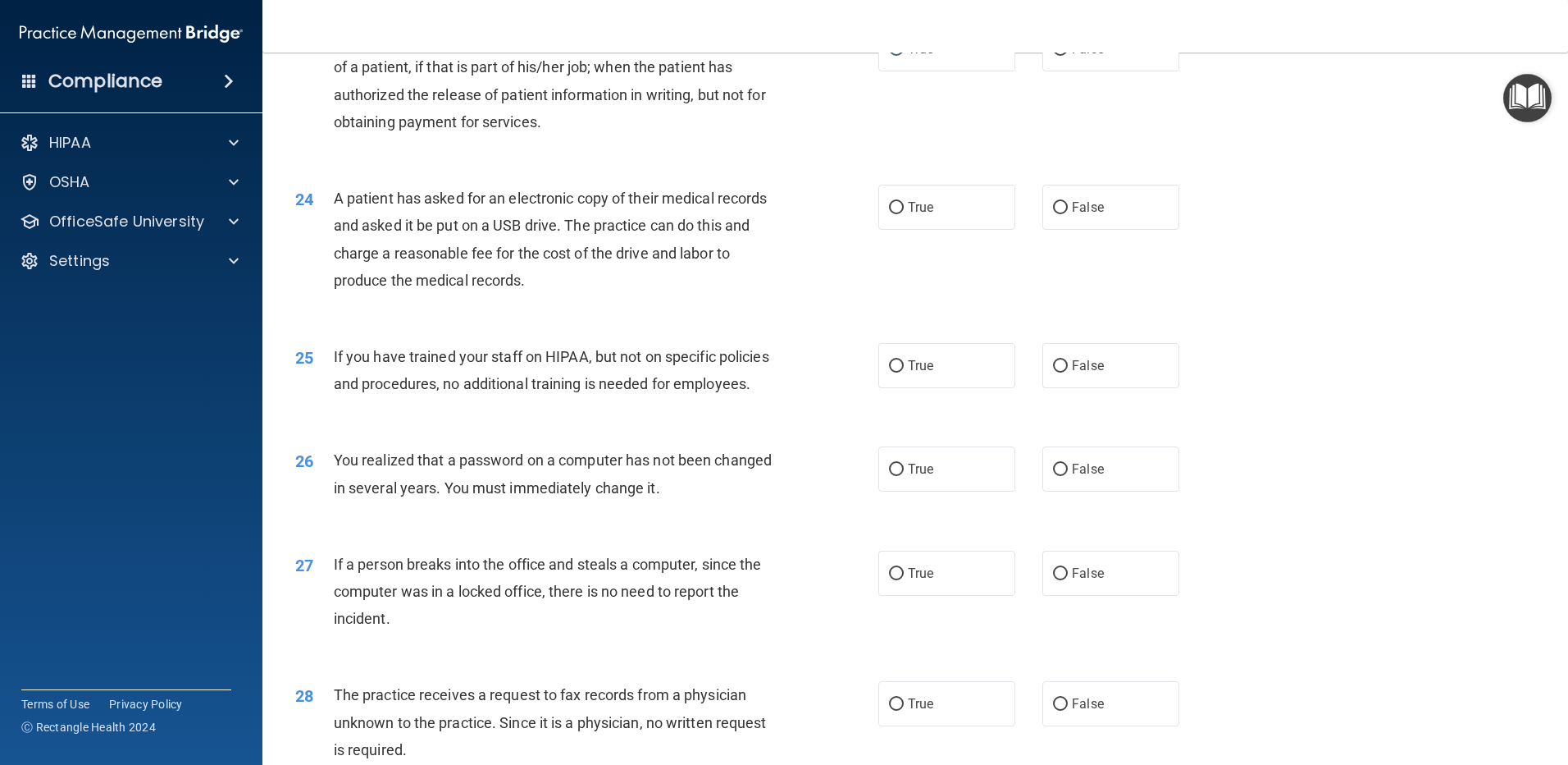
scroll to position [2735, 0]
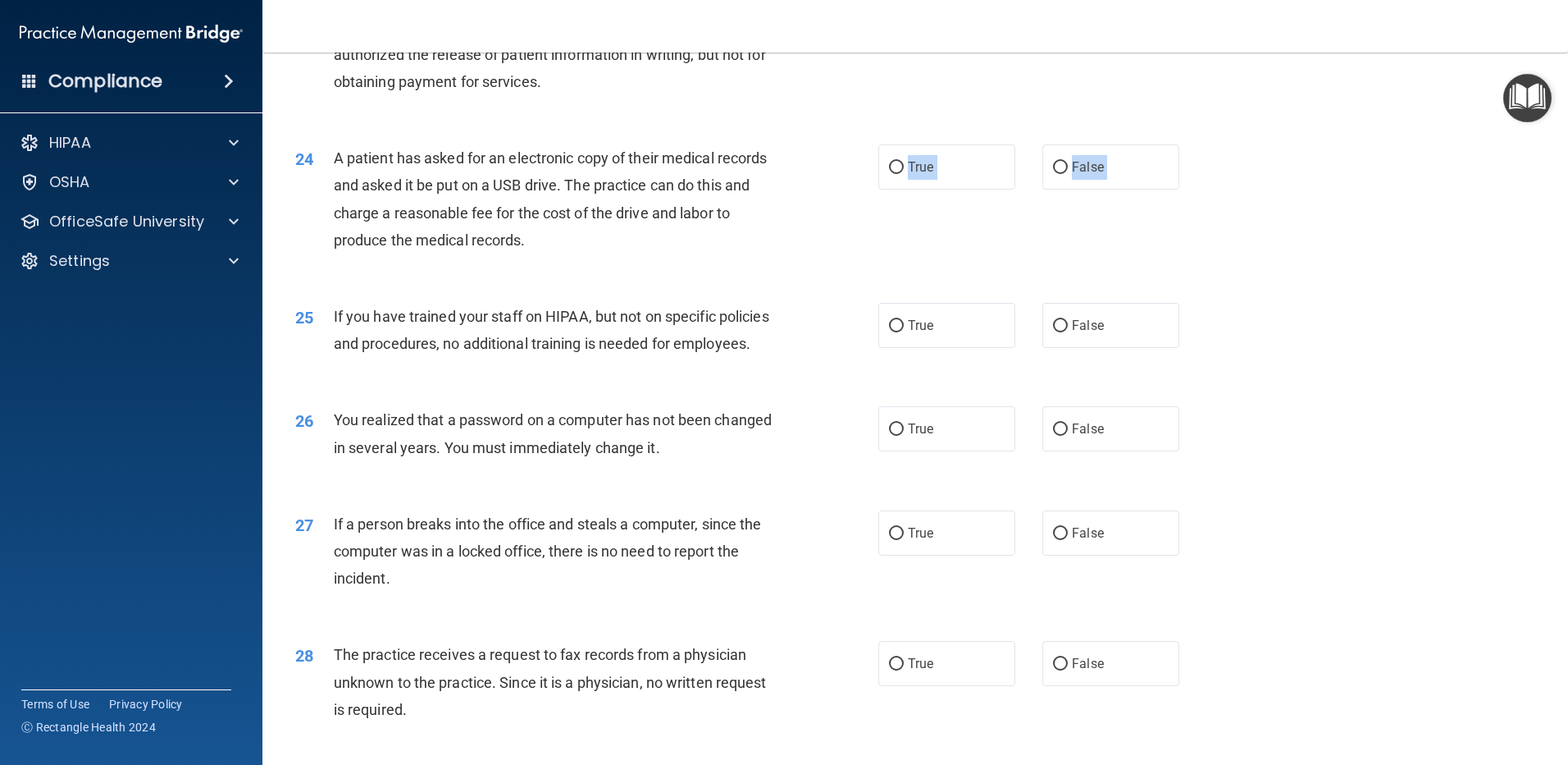
drag, startPoint x: 587, startPoint y: 292, endPoint x: 625, endPoint y: 359, distance: 77.0
drag, startPoint x: 824, startPoint y: 278, endPoint x: 810, endPoint y: 306, distance: 31.3
click at [810, 262] on div "24 A patient has asked for an electronic copy of their medical records and aske…" at bounding box center [586, 202] width 632 height 117
click at [648, 262] on div "24 A patient has asked for an electronic copy of their medical records and aske…" at bounding box center [586, 202] width 632 height 117
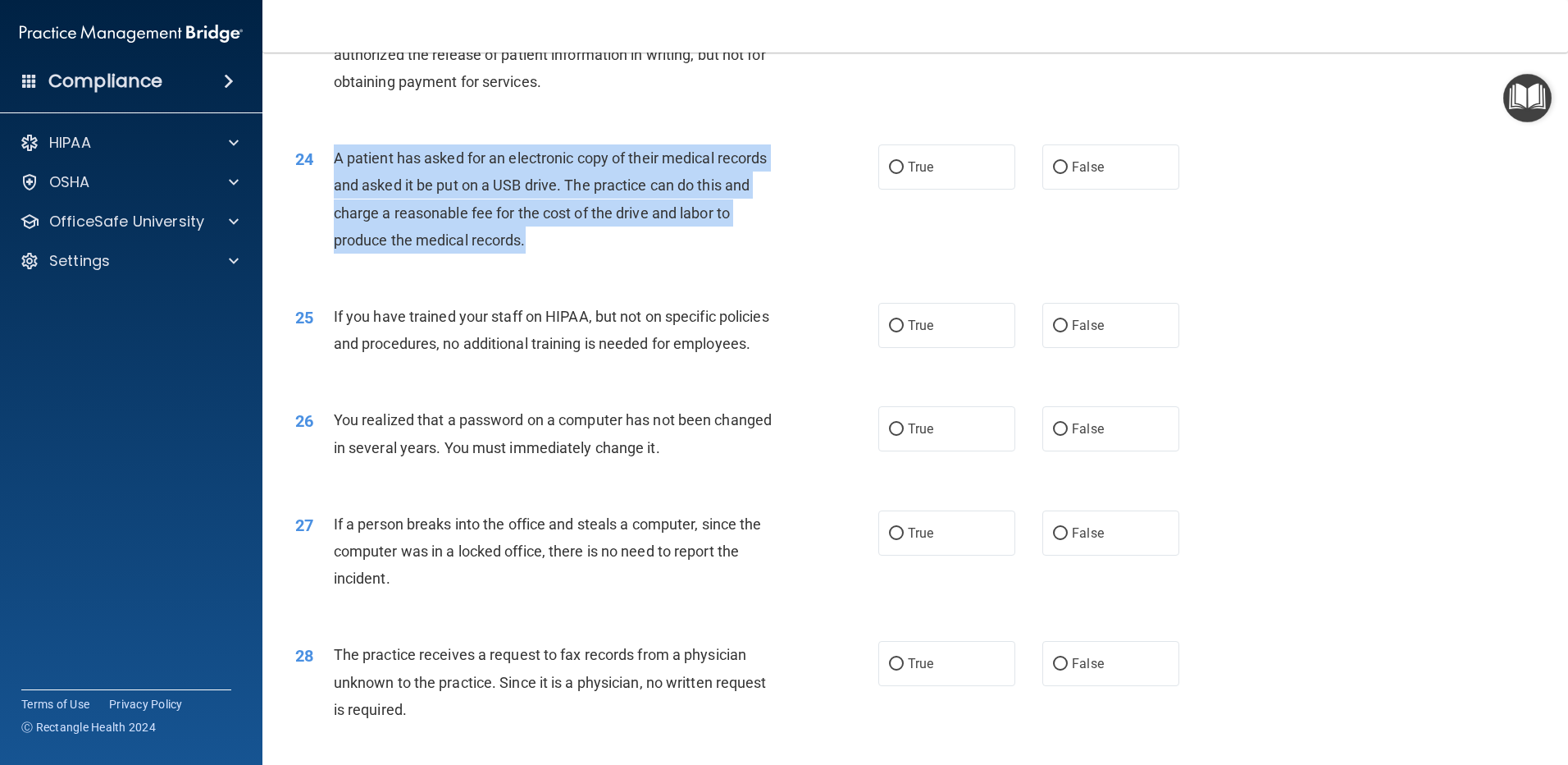
drag, startPoint x: 584, startPoint y: 290, endPoint x: 325, endPoint y: 199, distance: 274.5
click at [325, 199] on div "24 A patient has asked for an electronic copy of their medical records and aske…" at bounding box center [586, 202] width 632 height 117
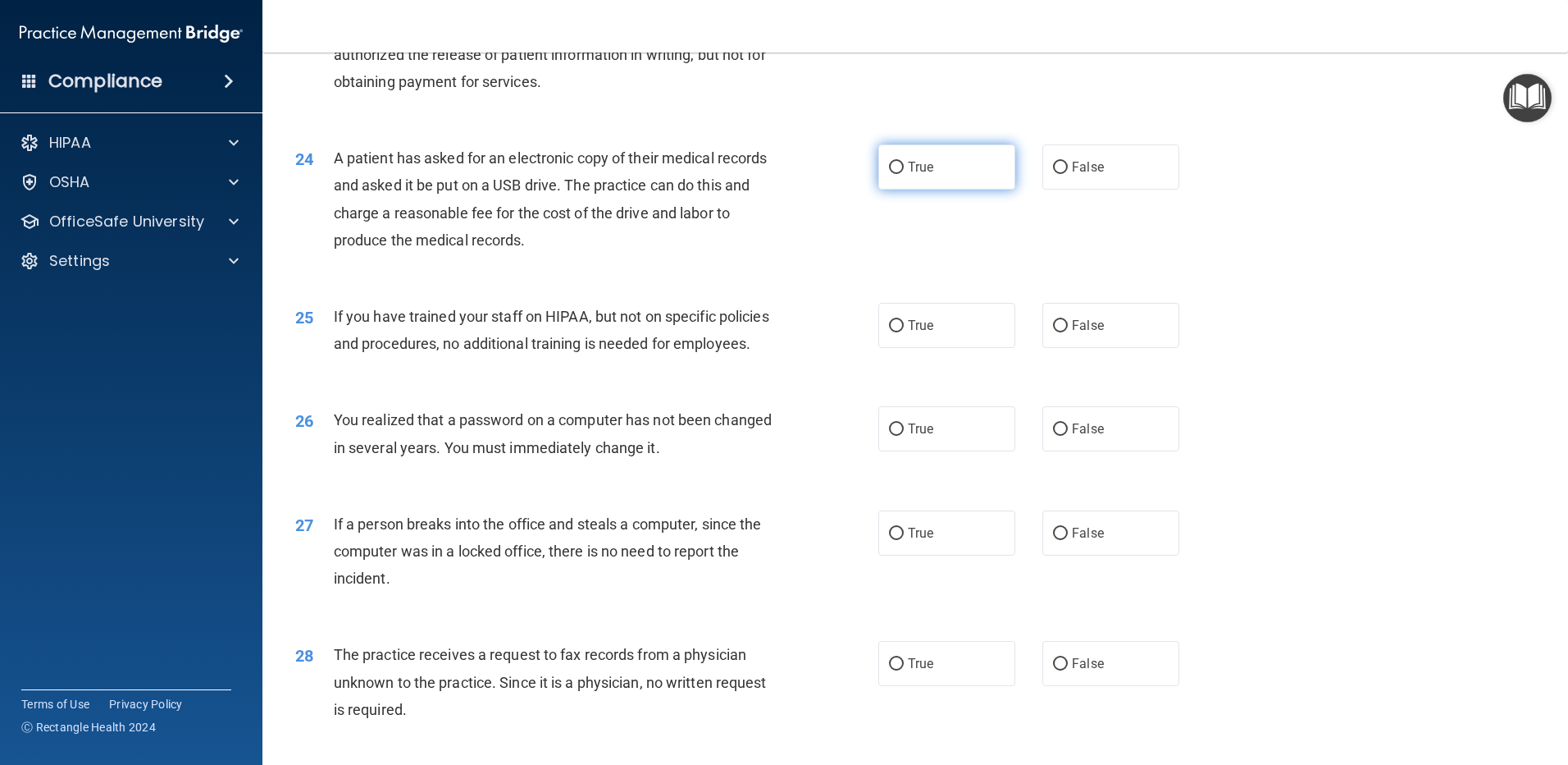
click at [898, 189] on label "True" at bounding box center [946, 166] width 137 height 45
click at [898, 173] on input "True" at bounding box center [897, 167] width 15 height 12
radio input "true"
click at [877, 262] on div "24 A patient has asked for an electronic copy of their medical records and aske…" at bounding box center [586, 202] width 632 height 117
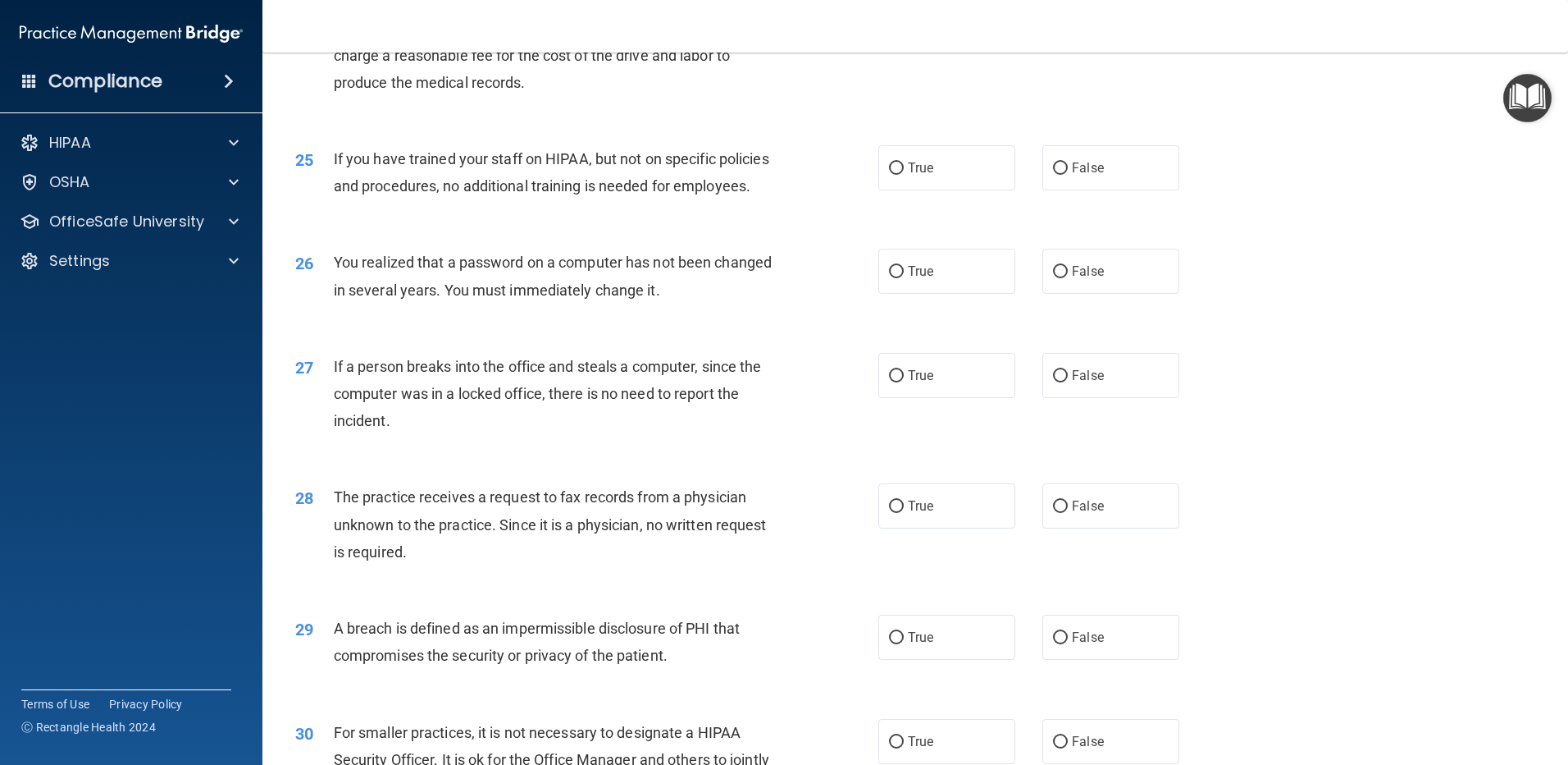
scroll to position [2899, 0]
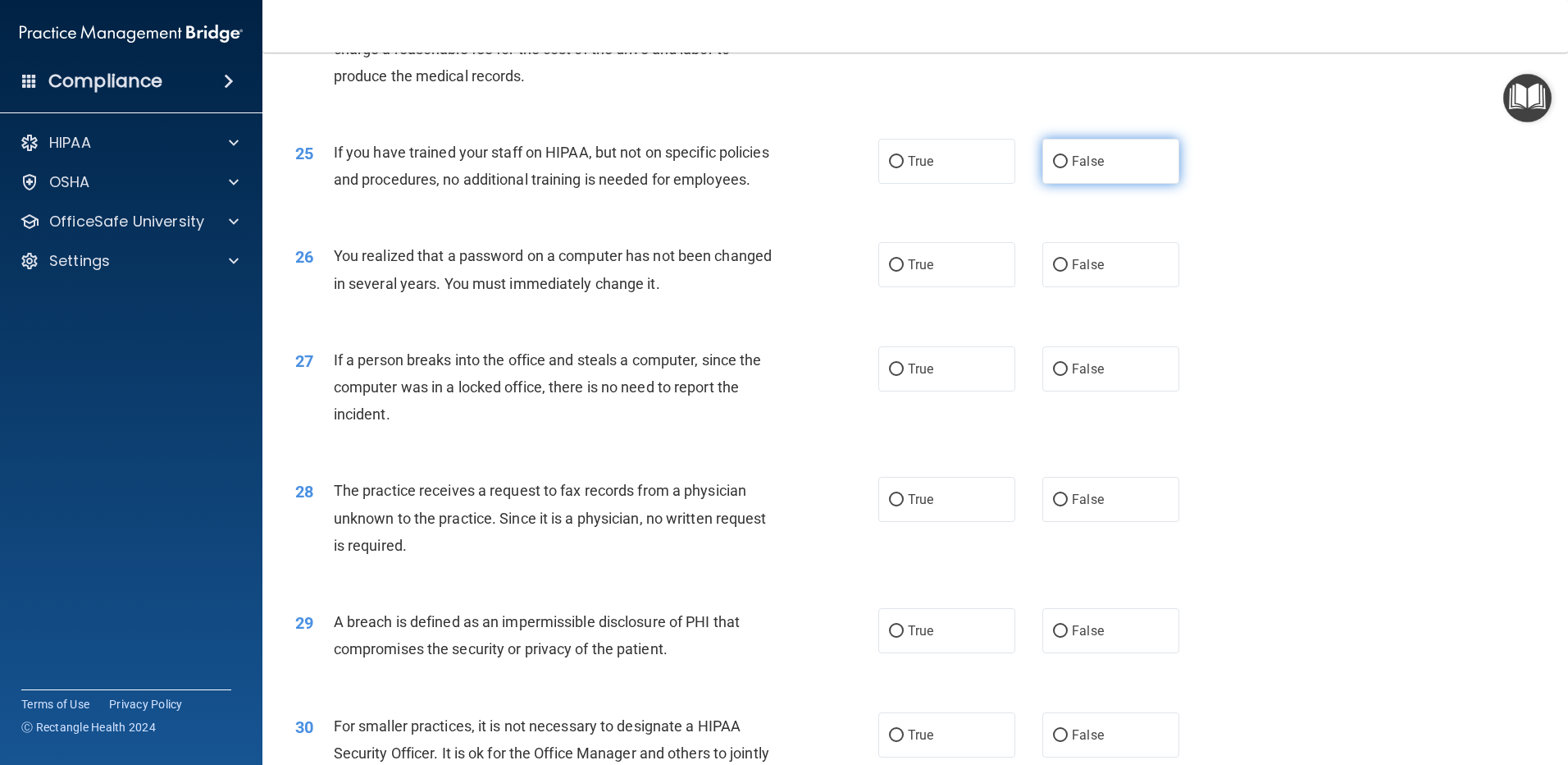
click at [1058, 168] on input "False" at bounding box center [1061, 161] width 15 height 12
radio input "true"
click at [825, 201] on div "25 If you have trained your staff on HIPAA, but not on specific policies and pr…" at bounding box center [586, 170] width 632 height 63
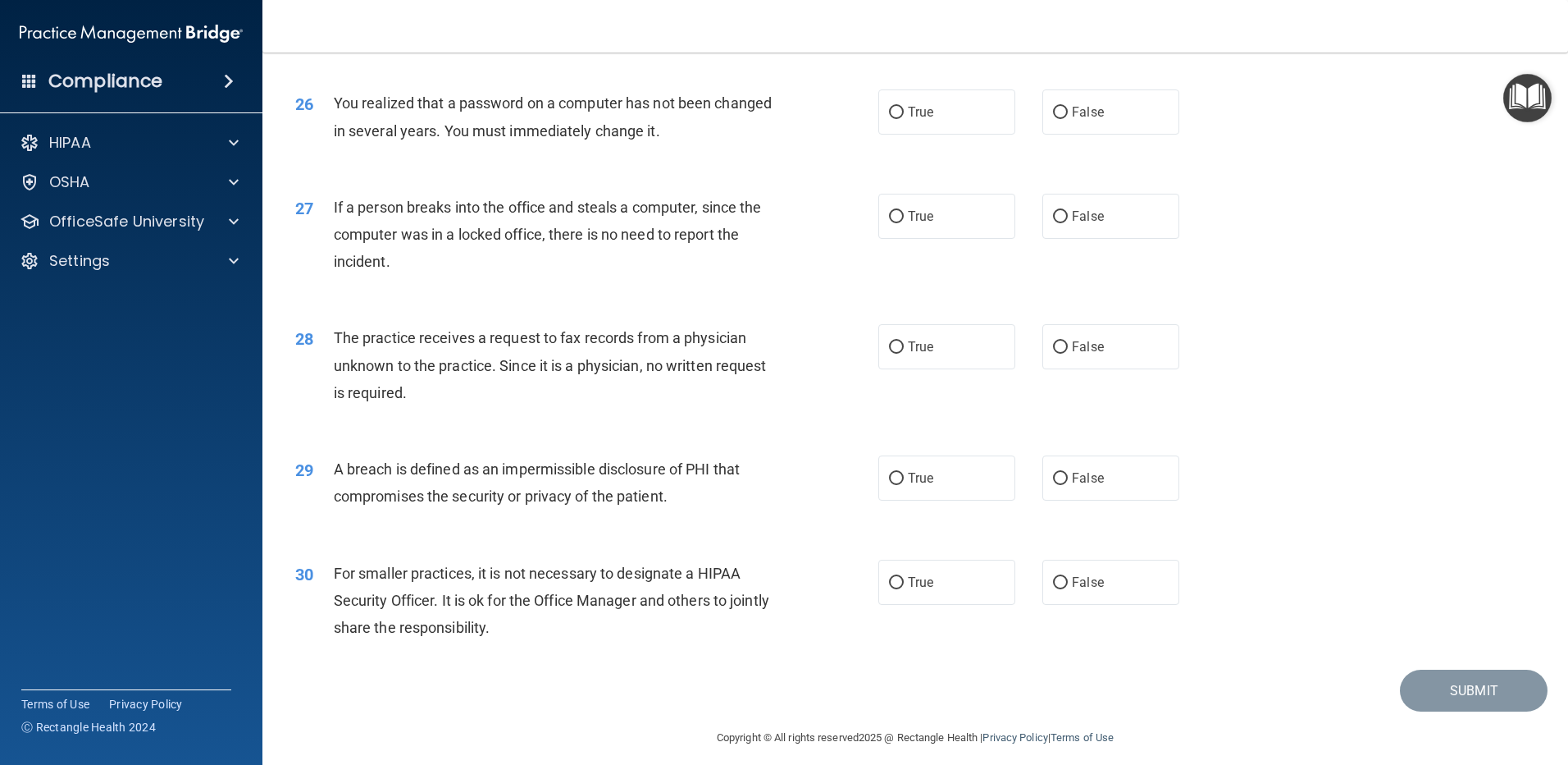
scroll to position [3064, 0]
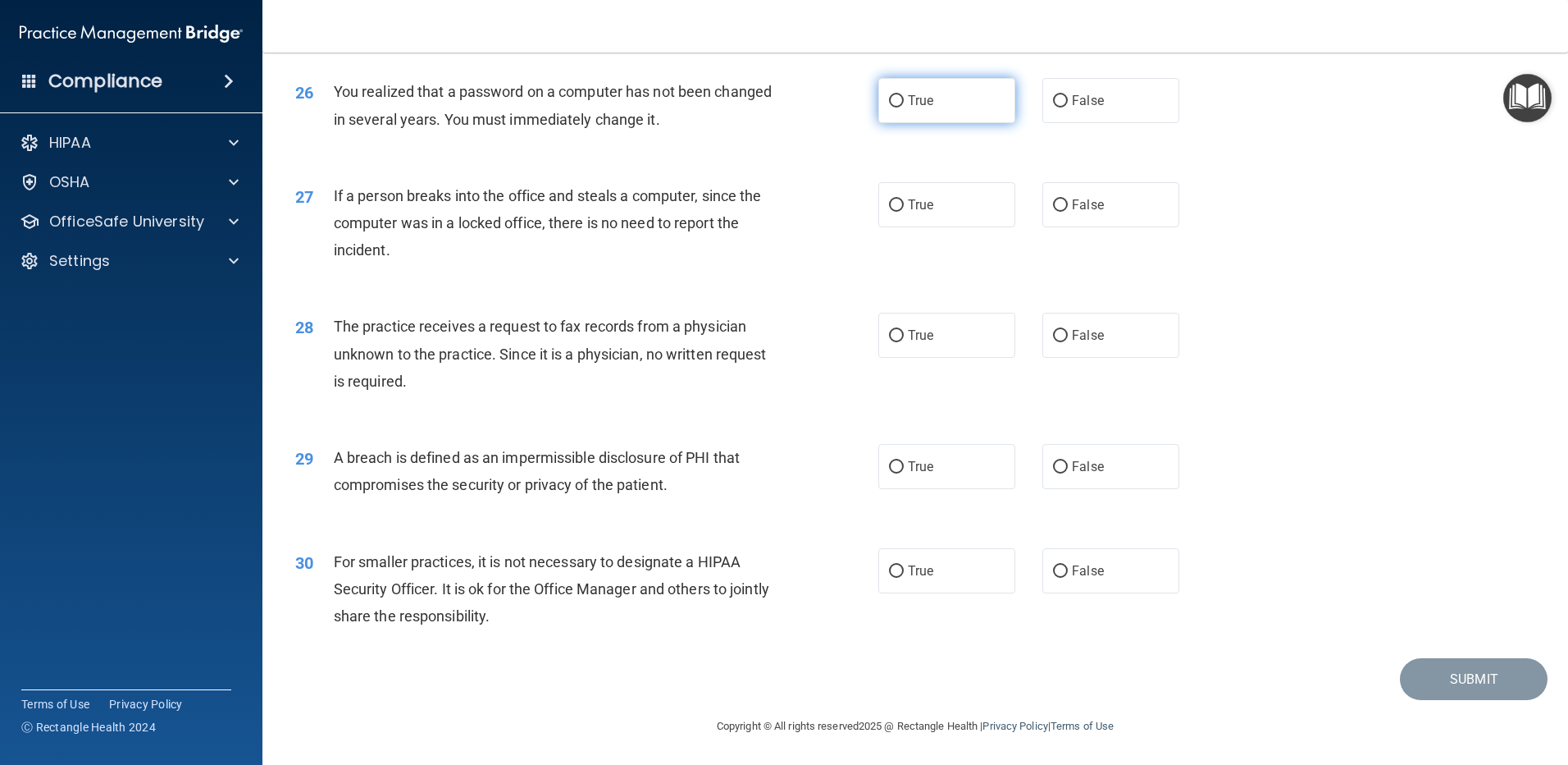
click at [890, 107] on input "True" at bounding box center [897, 101] width 15 height 12
radio input "true"
click at [1053, 203] on input "False" at bounding box center [1061, 204] width 15 height 12
radio input "true"
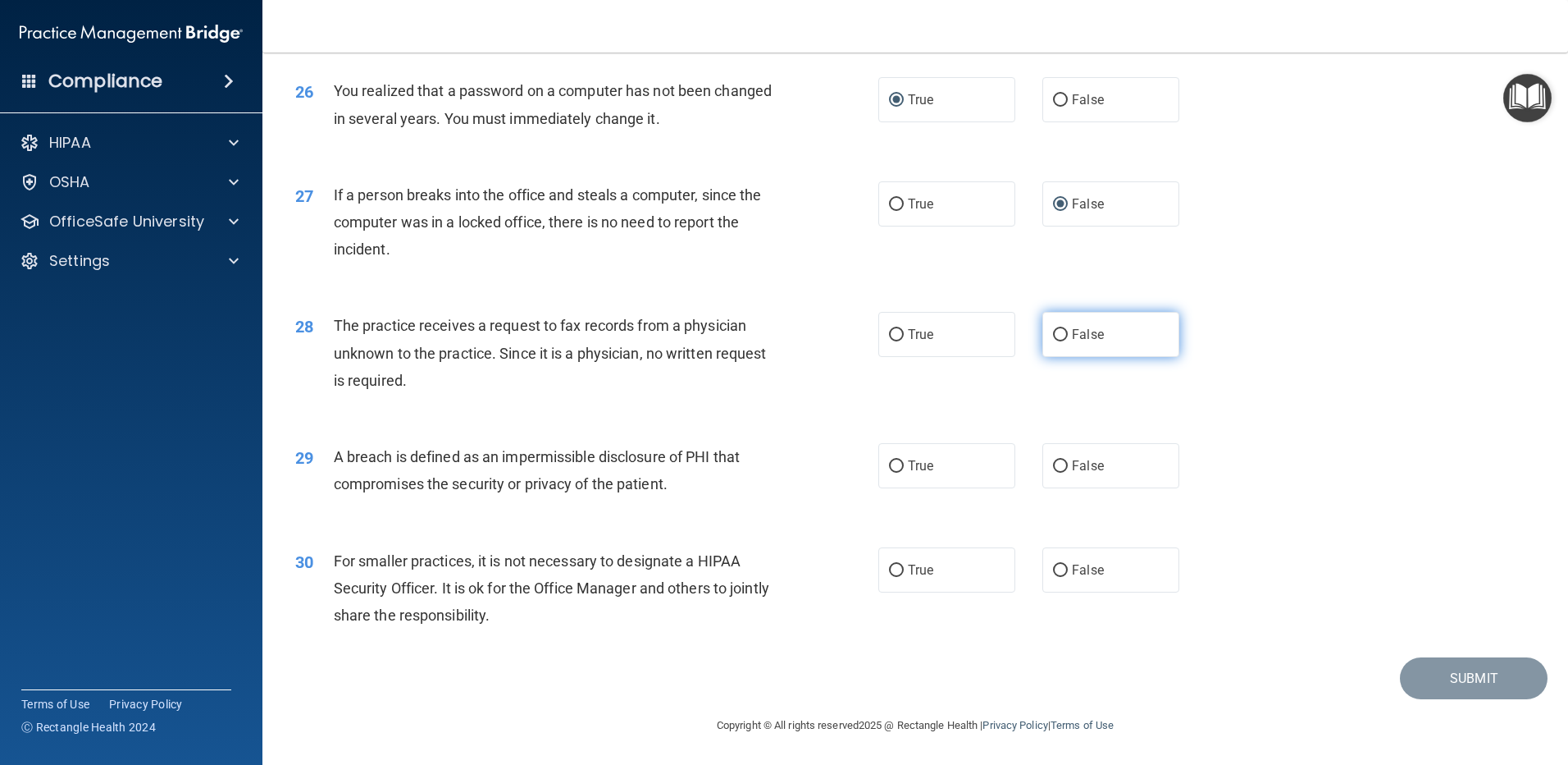
click at [1053, 340] on input "False" at bounding box center [1061, 335] width 15 height 12
radio input "true"
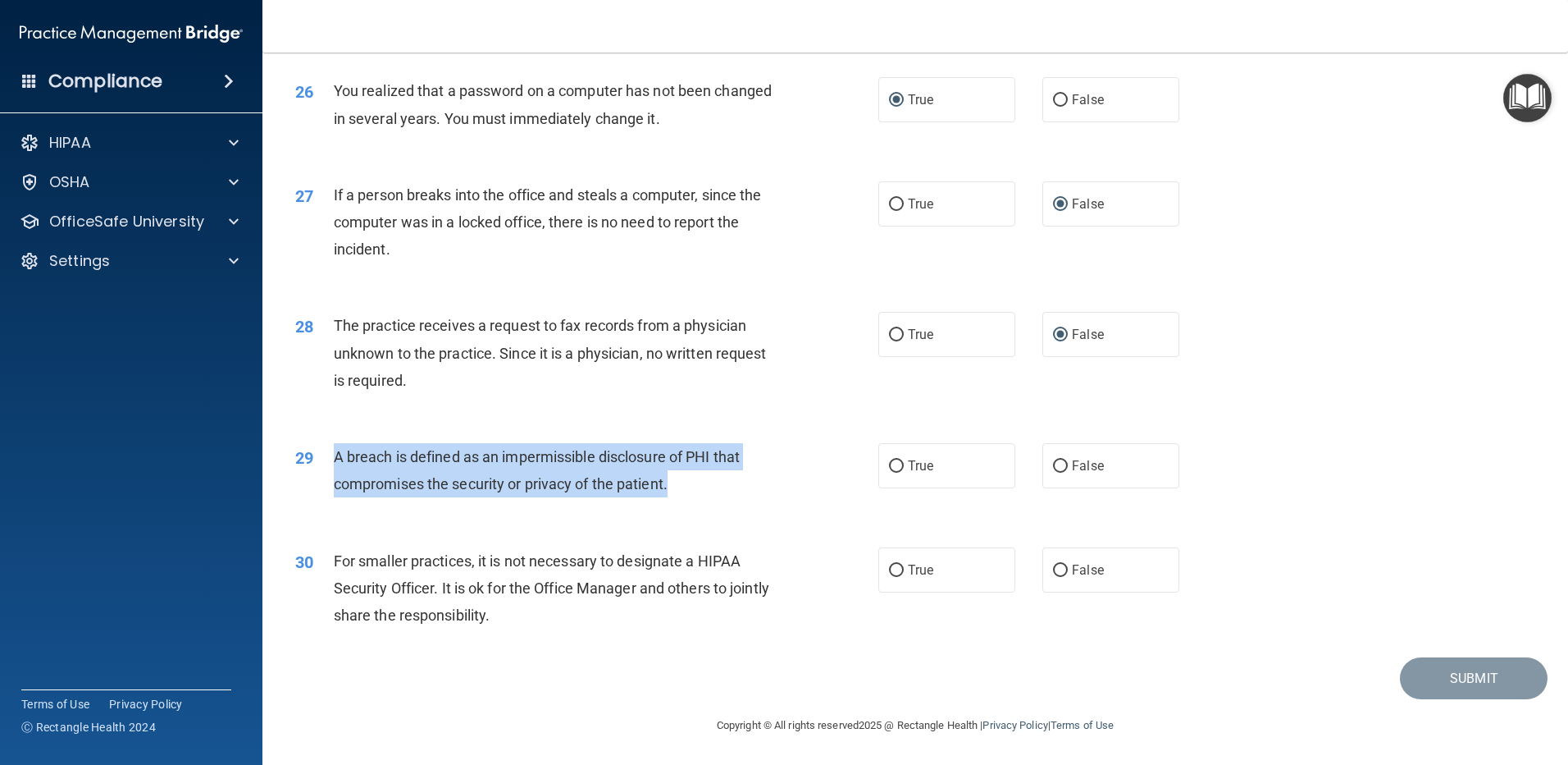
drag, startPoint x: 704, startPoint y: 491, endPoint x: 329, endPoint y: 465, distance: 375.9
click at [329, 465] on div "29 A breach is defined as an impermissible disclosure of PHI that compromises t…" at bounding box center [586, 474] width 632 height 63
click at [889, 469] on input "True" at bounding box center [897, 466] width 15 height 12
radio input "true"
click at [813, 499] on div "29 A breach is defined as an impermissible disclosure of PHI that compromises t…" at bounding box center [586, 474] width 632 height 63
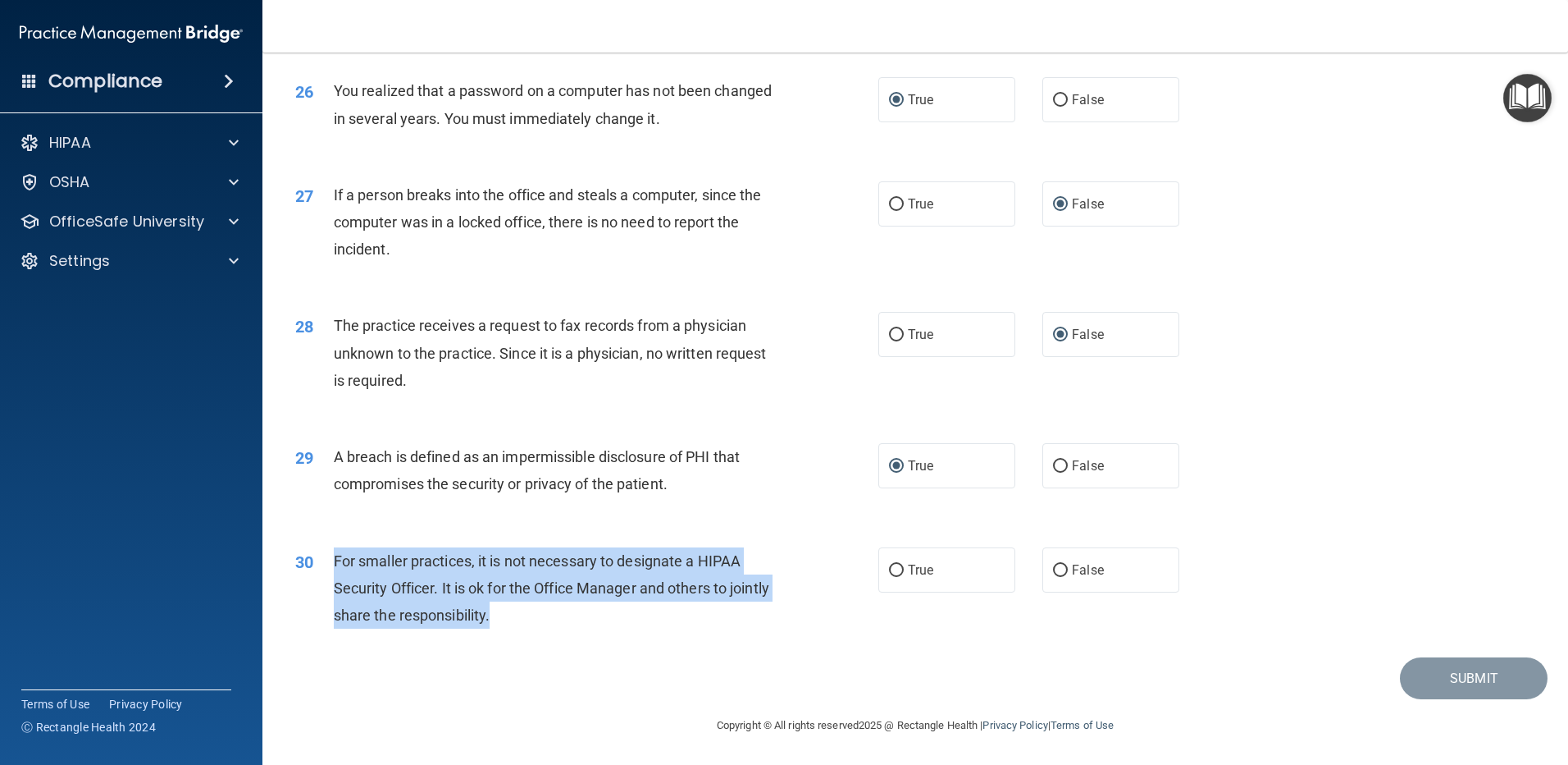
drag, startPoint x: 632, startPoint y: 630, endPoint x: 322, endPoint y: 573, distance: 315.2
click at [322, 573] on div "30 For smaller practices, it is not necessary to designate a HIPAA Security Off…" at bounding box center [586, 592] width 632 height 90
click at [889, 573] on input "True" at bounding box center [897, 570] width 15 height 12
radio input "true"
click at [838, 592] on div "30 For smaller practices, it is not necessary to designate a HIPAA Security Off…" at bounding box center [586, 592] width 632 height 90
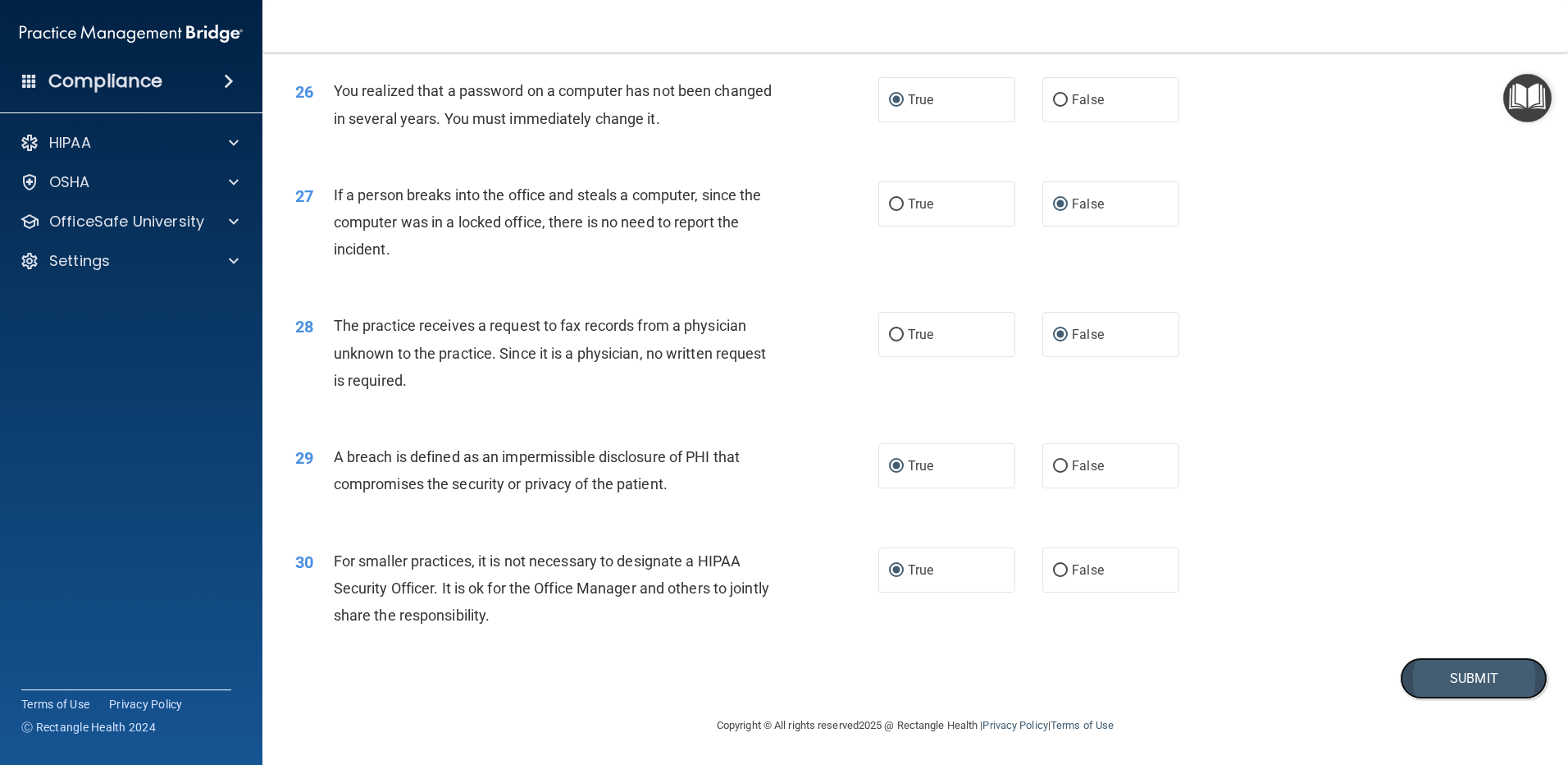
click at [1419, 669] on button "Submit" at bounding box center [1474, 677] width 148 height 42
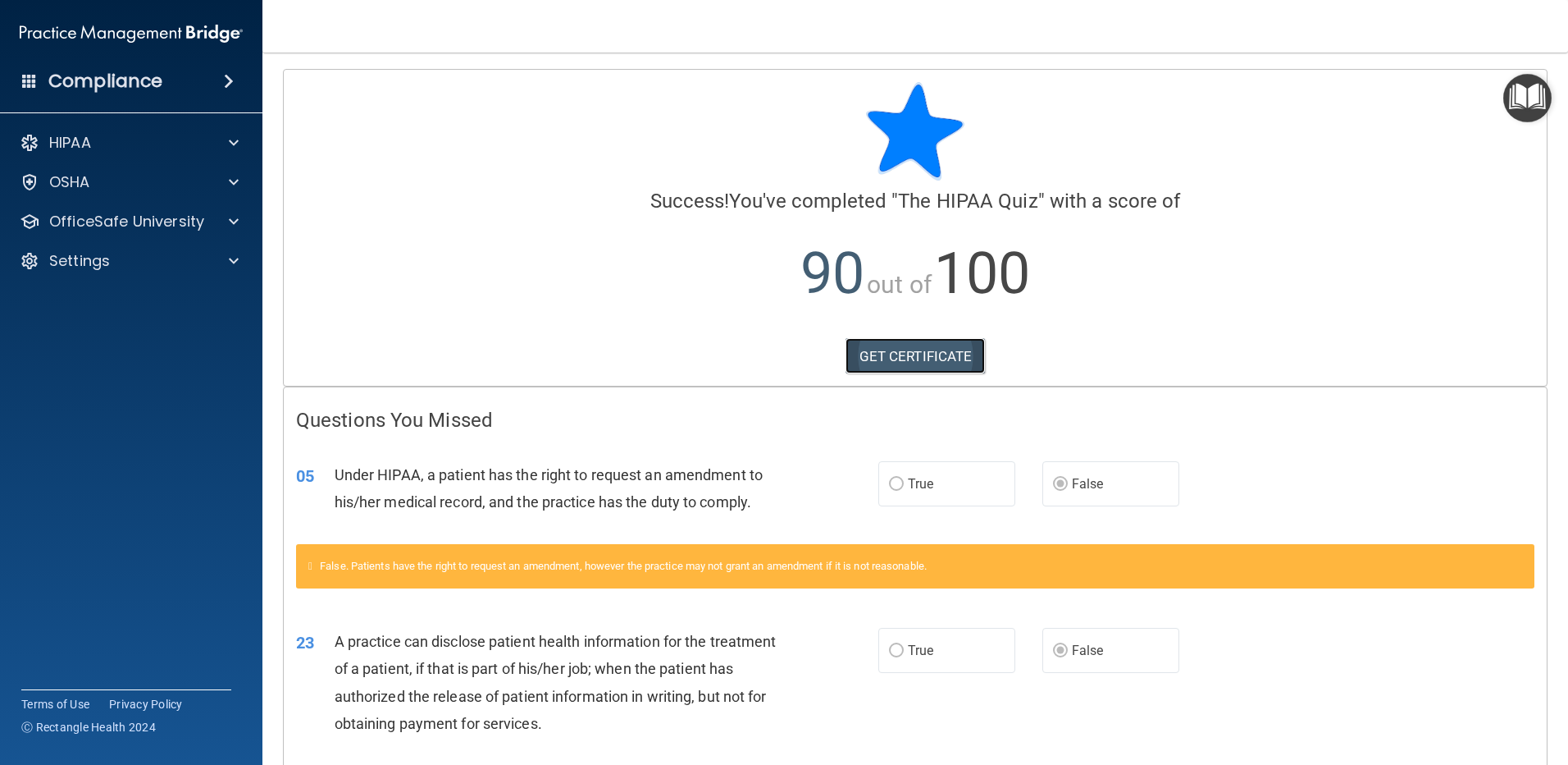
click at [867, 353] on link "GET CERTIFICATE" at bounding box center [916, 355] width 140 height 36
click at [93, 254] on p "Settings" at bounding box center [79, 260] width 61 height 19
click at [109, 220] on p "OfficeSafe University" at bounding box center [126, 221] width 155 height 19
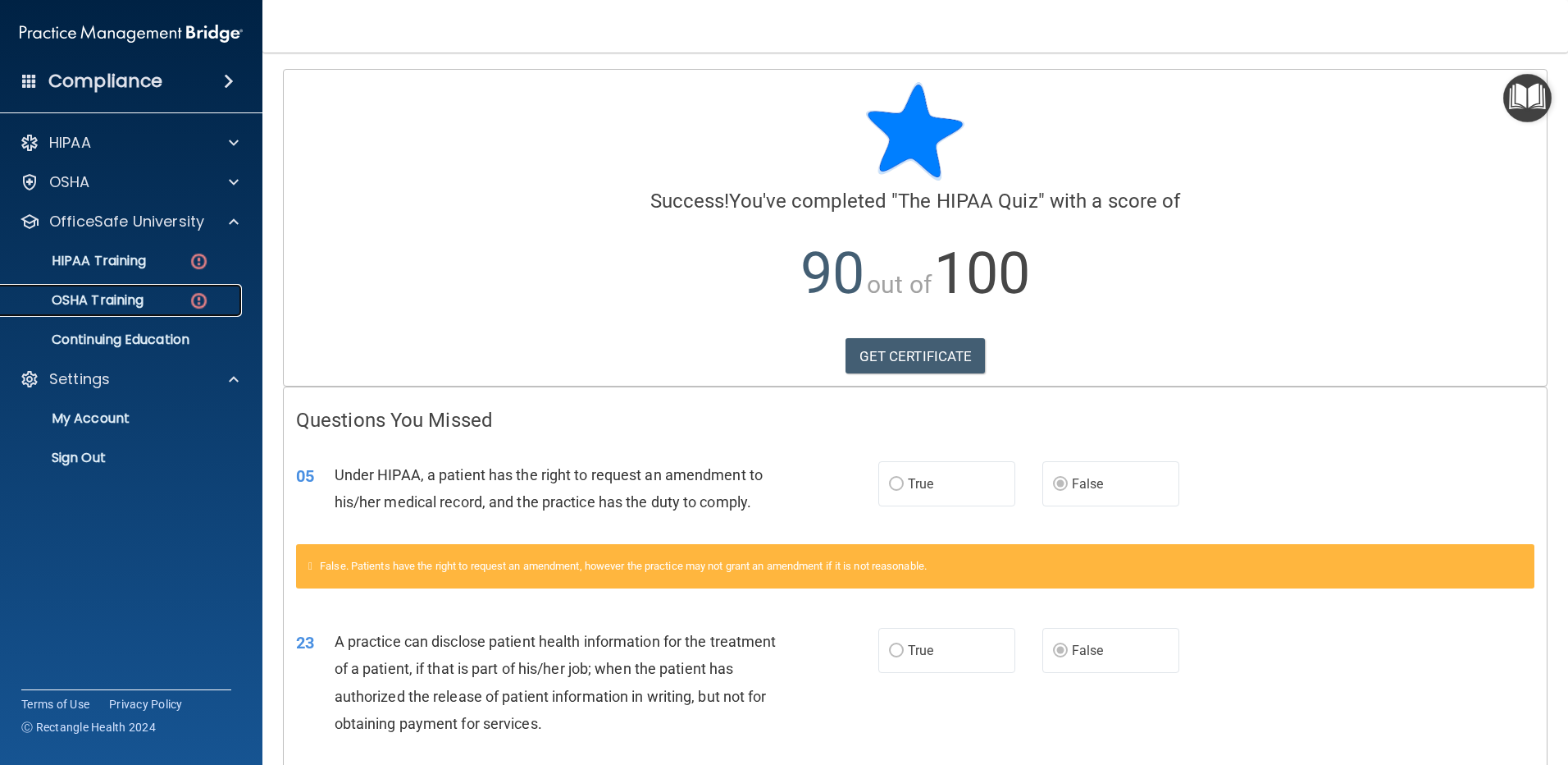
click at [109, 300] on p "OSHA Training" at bounding box center [77, 300] width 133 height 17
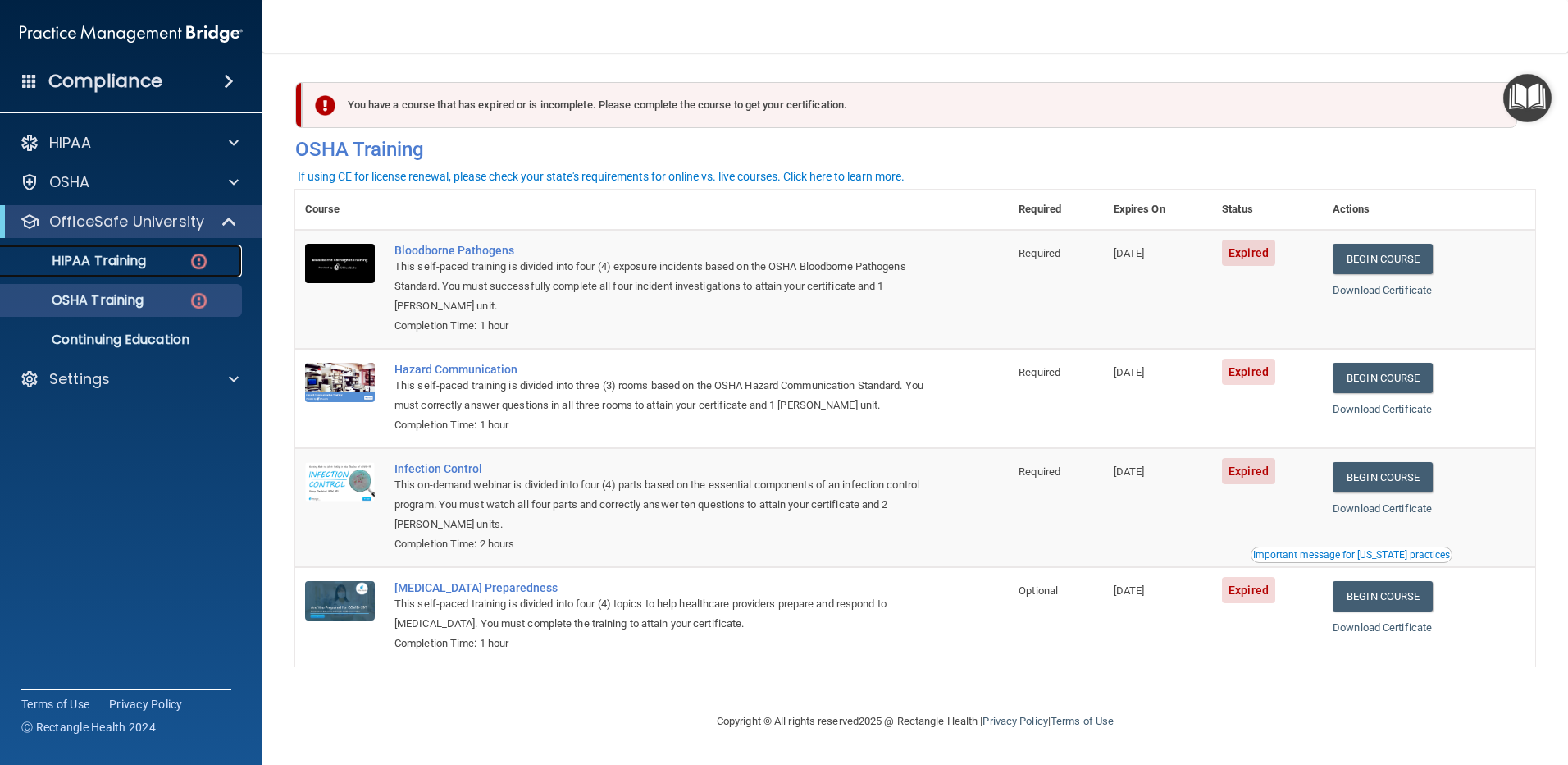
click at [113, 268] on p "HIPAA Training" at bounding box center [78, 261] width 136 height 17
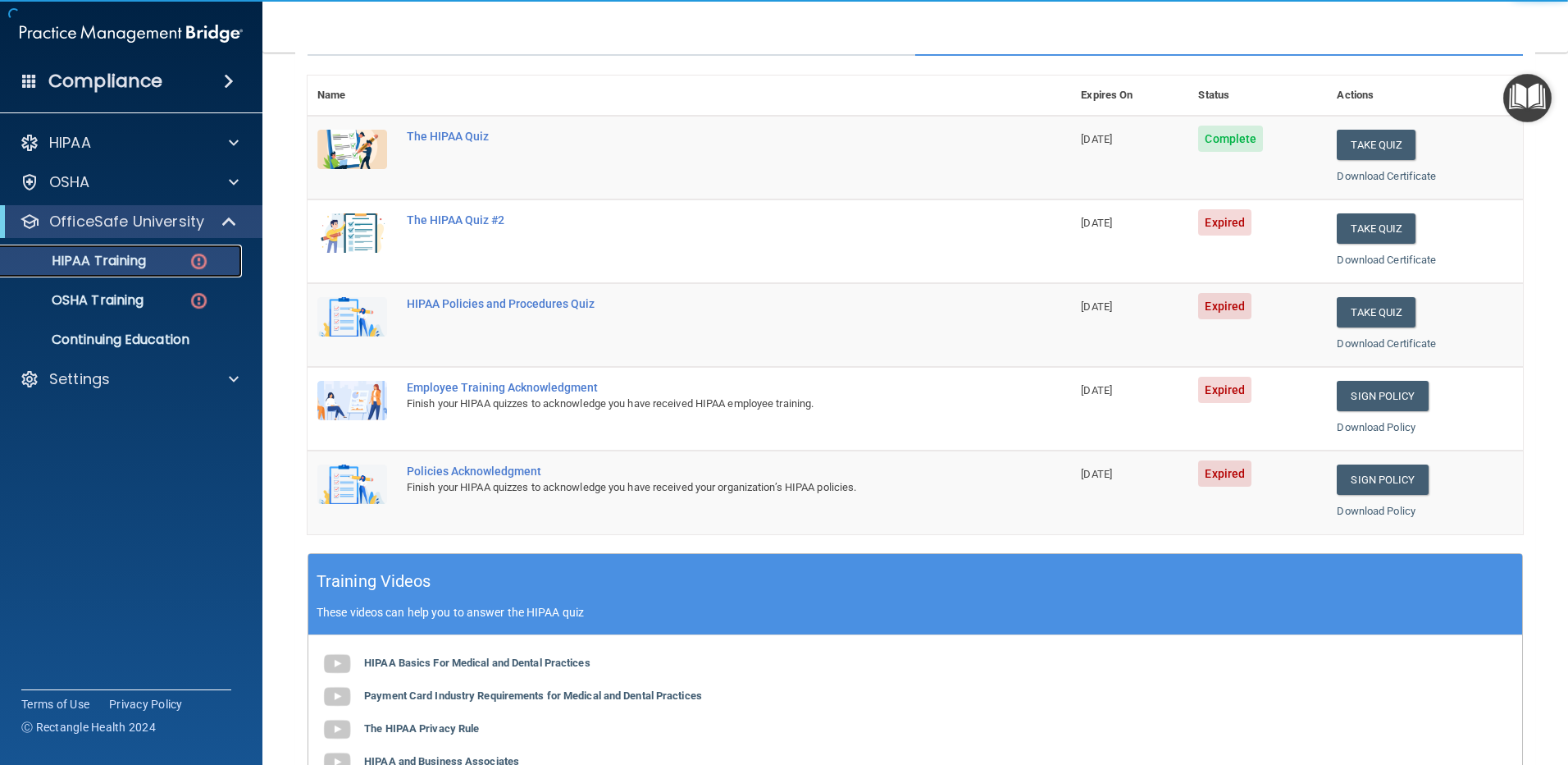
scroll to position [164, 0]
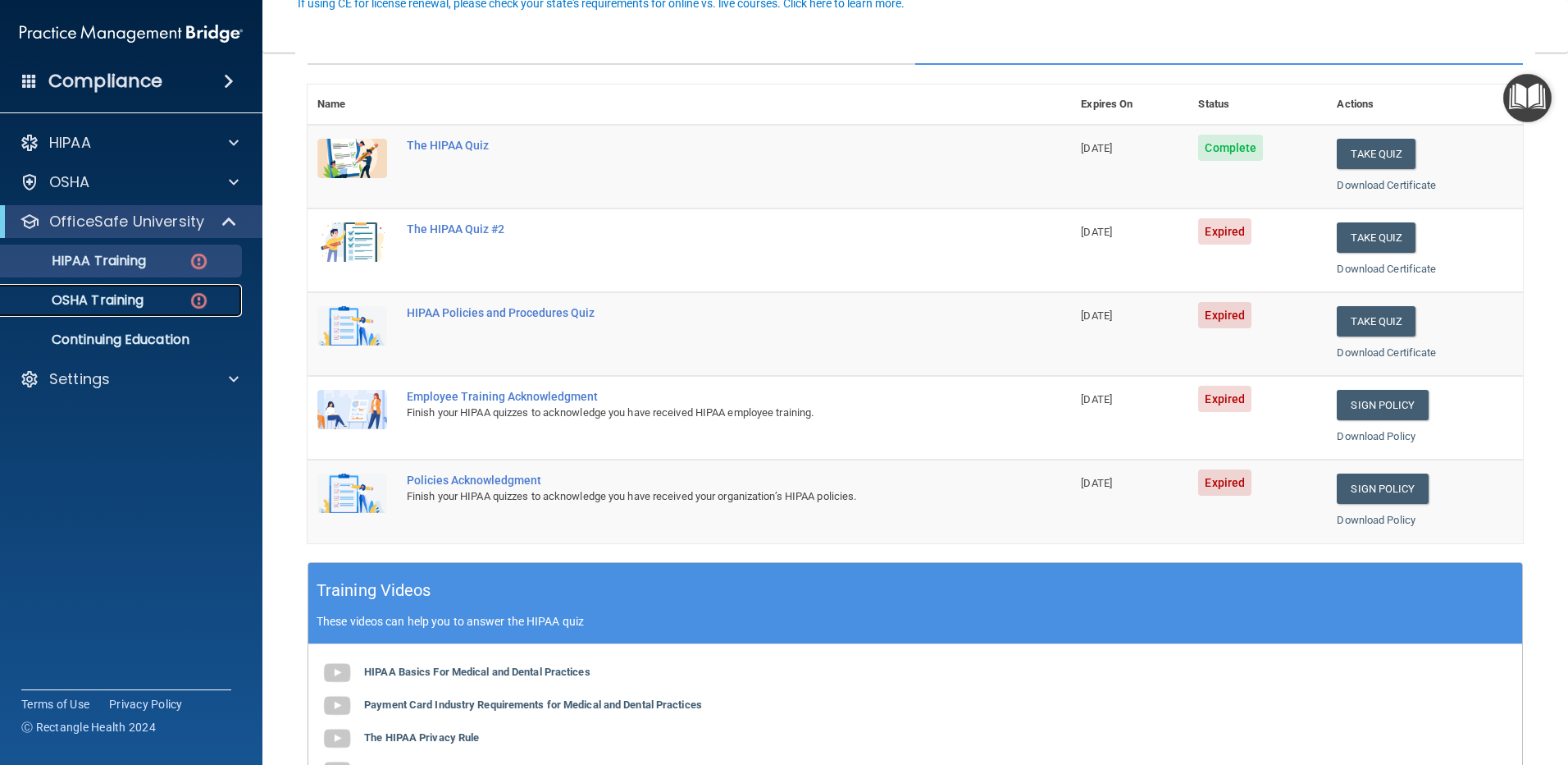
click at [122, 287] on link "OSHA Training" at bounding box center [113, 301] width 258 height 33
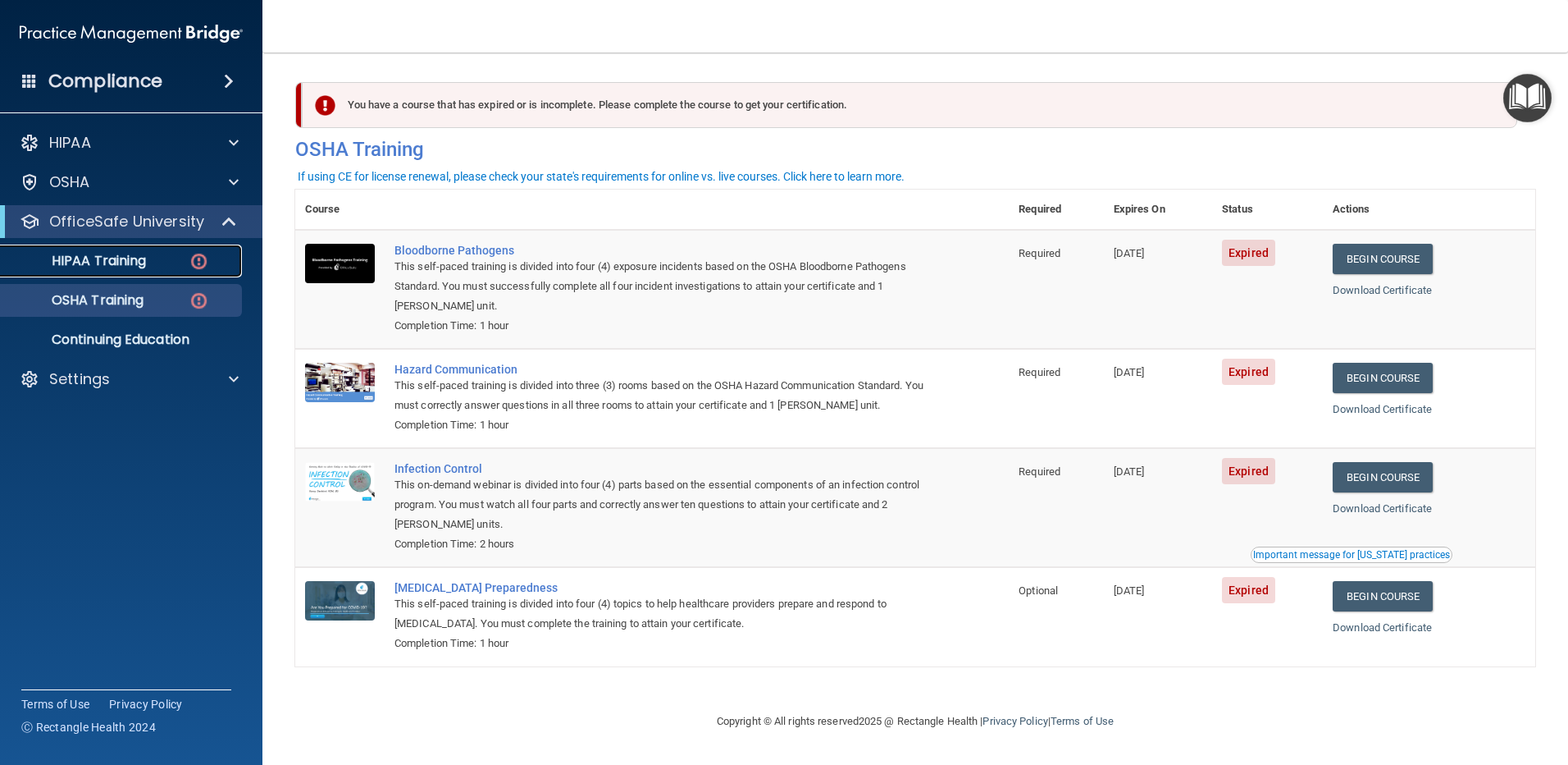
click at [128, 265] on p "HIPAA Training" at bounding box center [78, 261] width 136 height 17
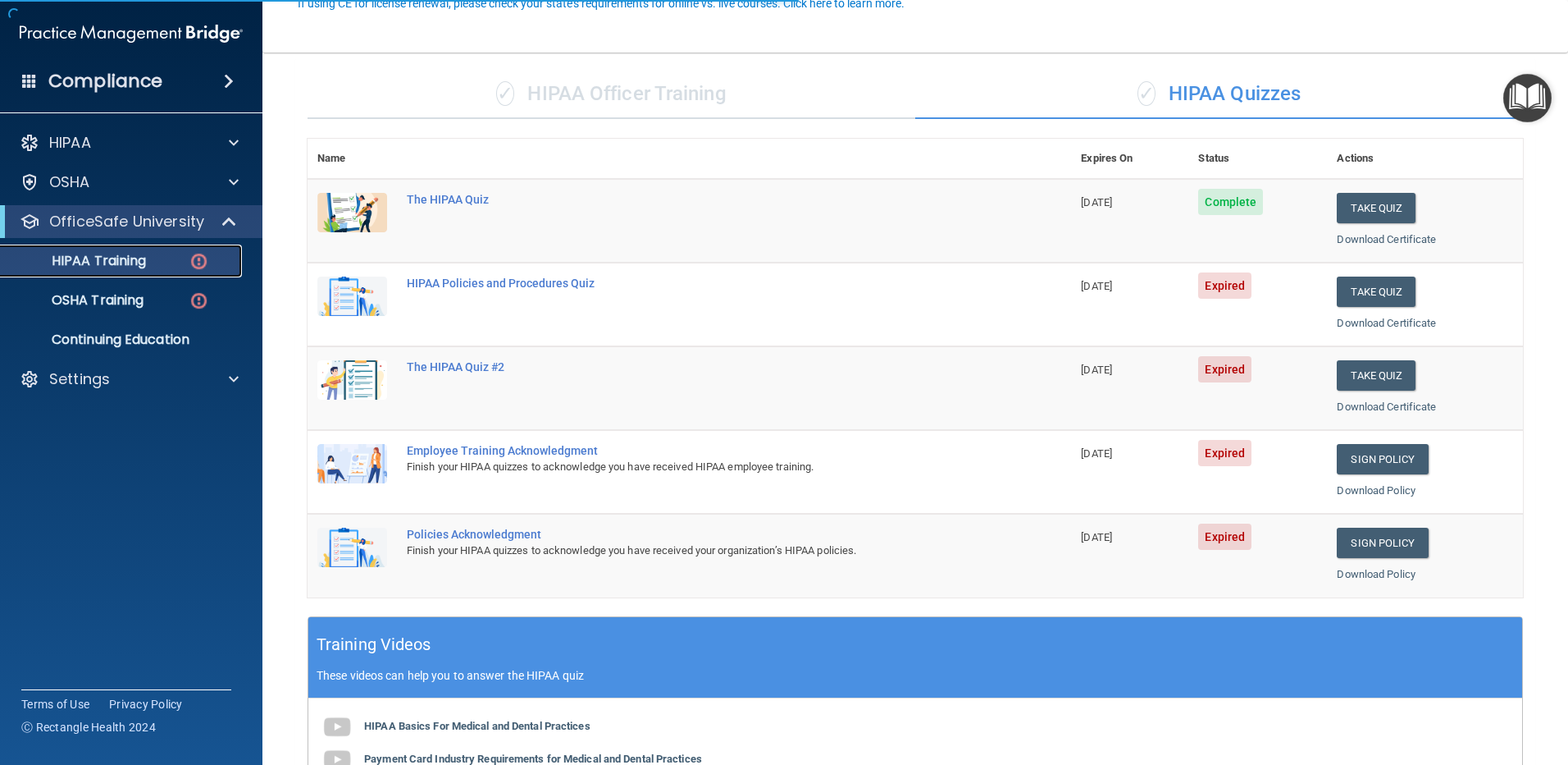
scroll to position [164, 0]
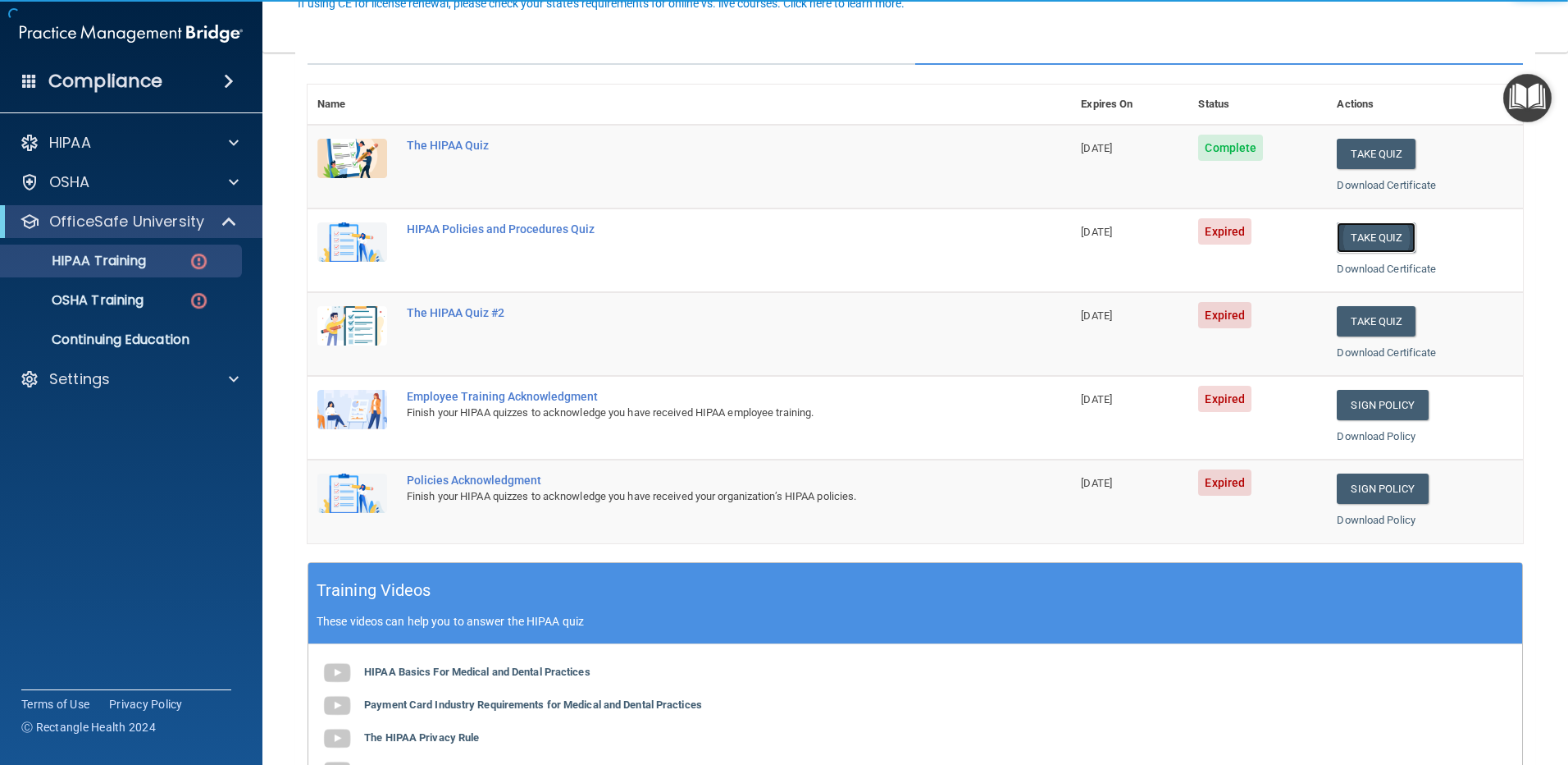
click at [1348, 247] on button "Take Quiz" at bounding box center [1375, 237] width 78 height 30
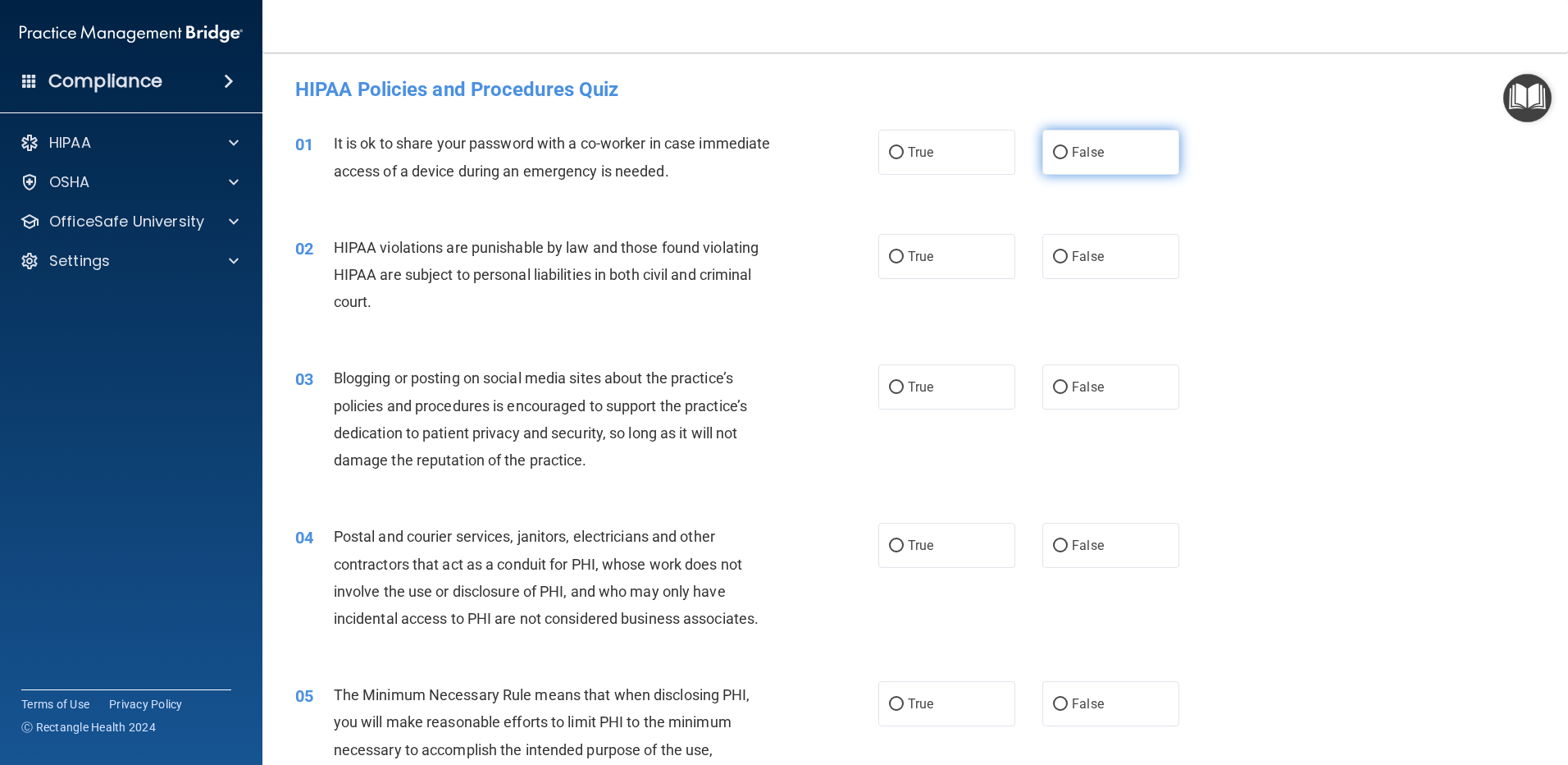
drag, startPoint x: 1058, startPoint y: 151, endPoint x: 1051, endPoint y: 156, distance: 8.6
click at [1057, 151] on input "False" at bounding box center [1061, 152] width 15 height 12
radio input "true"
